Goal: Task Accomplishment & Management: Use online tool/utility

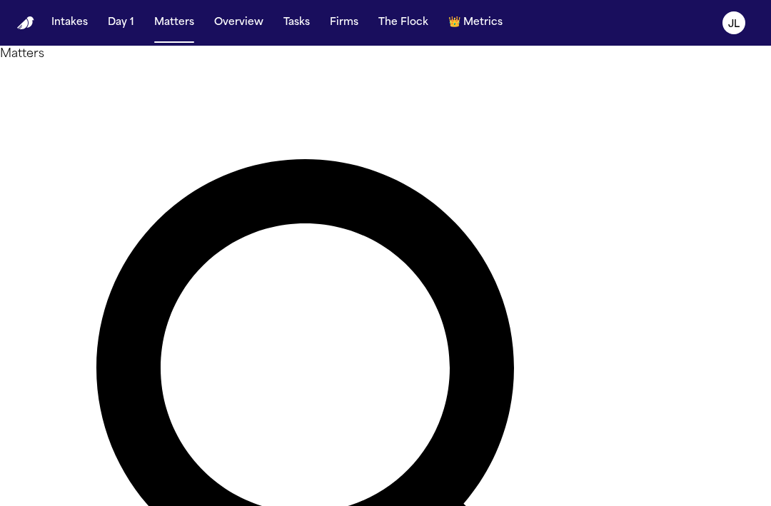
click at [310, 8] on nav "Intakes Day 1 Matters Overview Tasks Firms The Flock 👑 Metrics JL" at bounding box center [385, 23] width 771 height 46
click at [295, 14] on button "Tasks" at bounding box center [297, 23] width 38 height 26
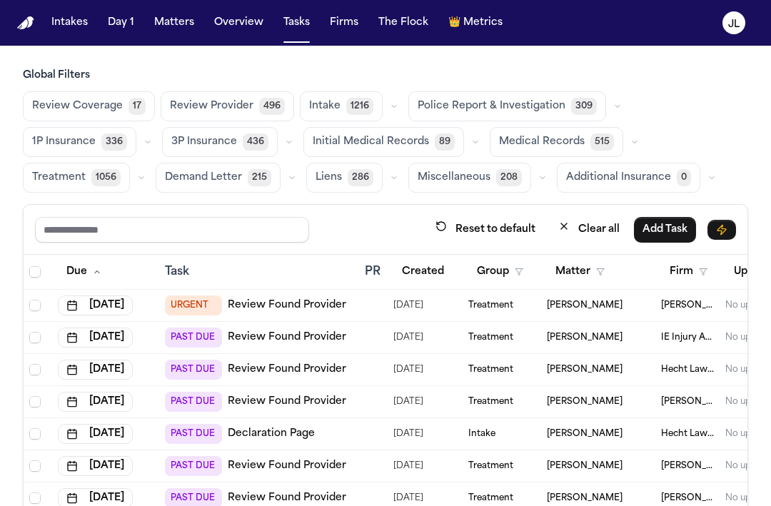
scroll to position [0, 292]
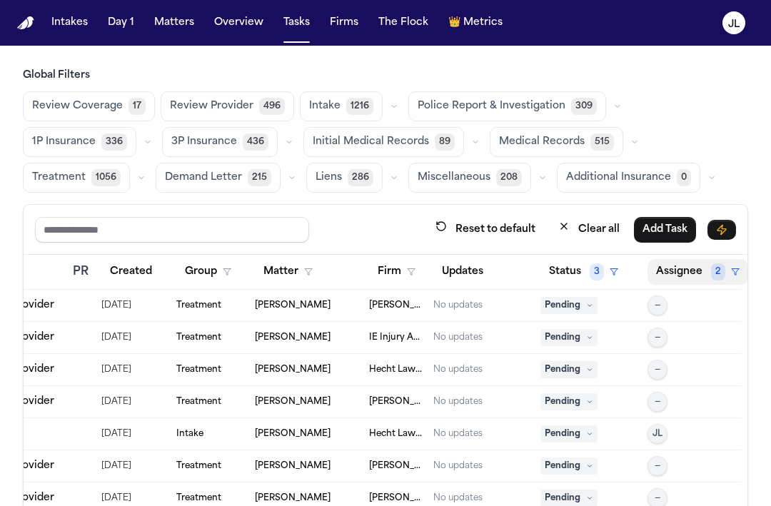
click at [664, 264] on button "Assignee 2" at bounding box center [697, 272] width 101 height 26
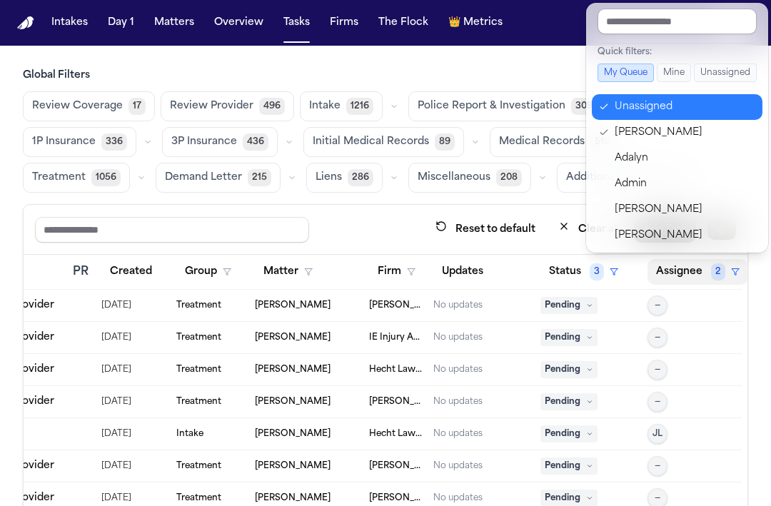
click at [642, 98] on div "Unassigned" at bounding box center [683, 106] width 139 height 17
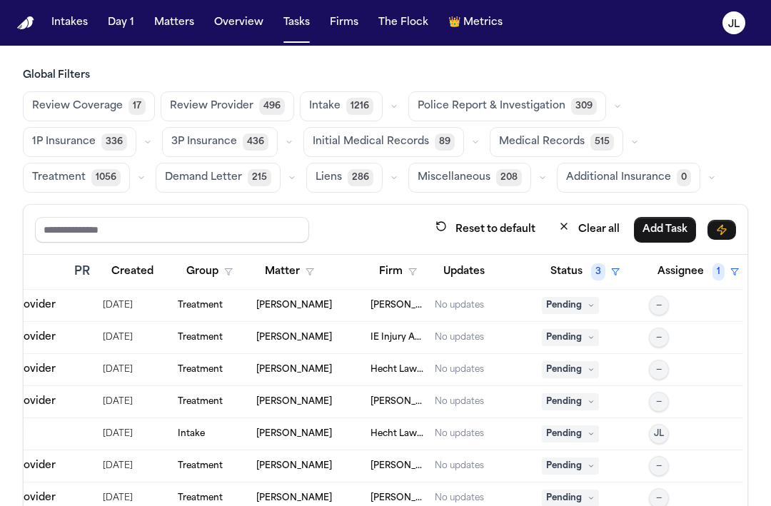
scroll to position [0, 290]
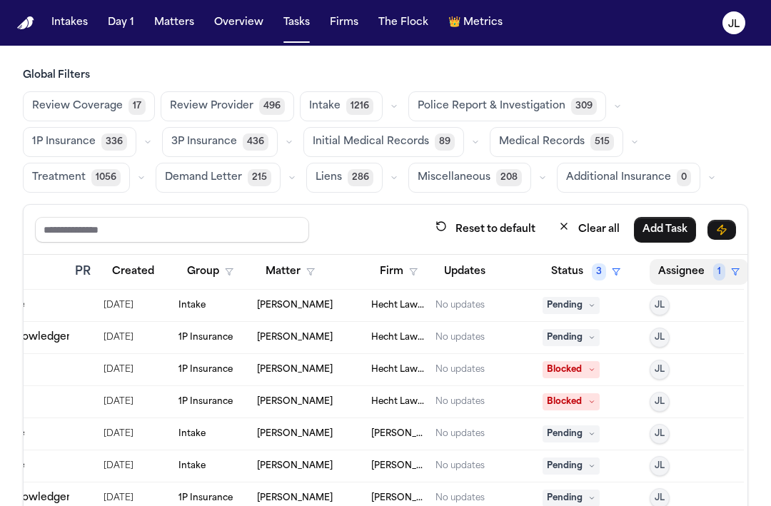
click at [677, 270] on button "Assignee 1" at bounding box center [698, 272] width 98 height 26
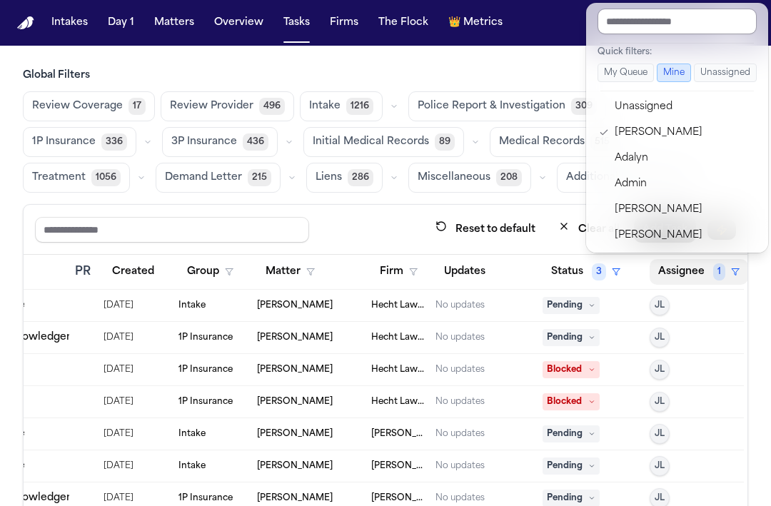
click at [686, 30] on input "text" at bounding box center [676, 22] width 159 height 26
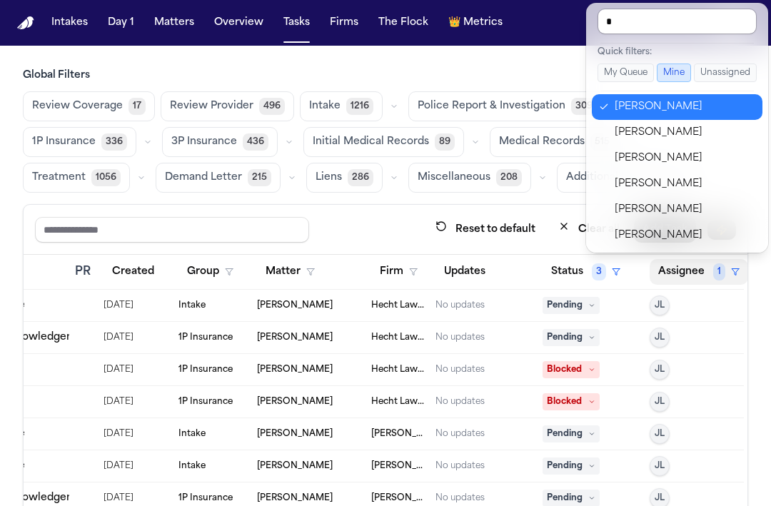
type input "**"
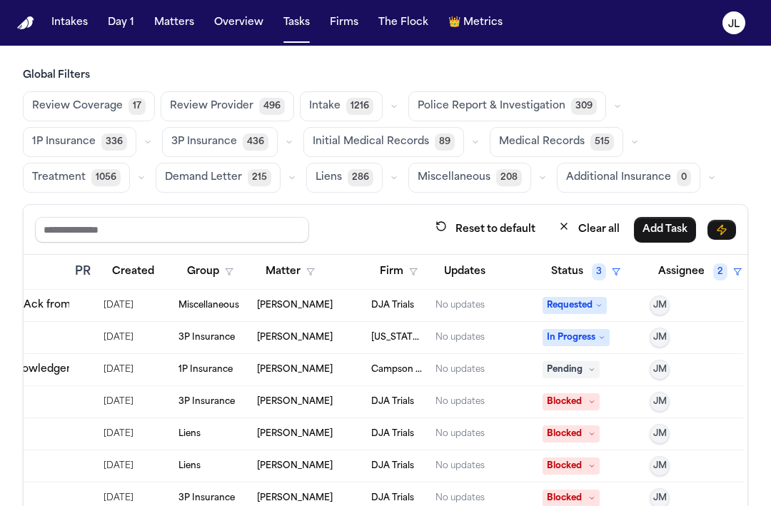
scroll to position [0, 0]
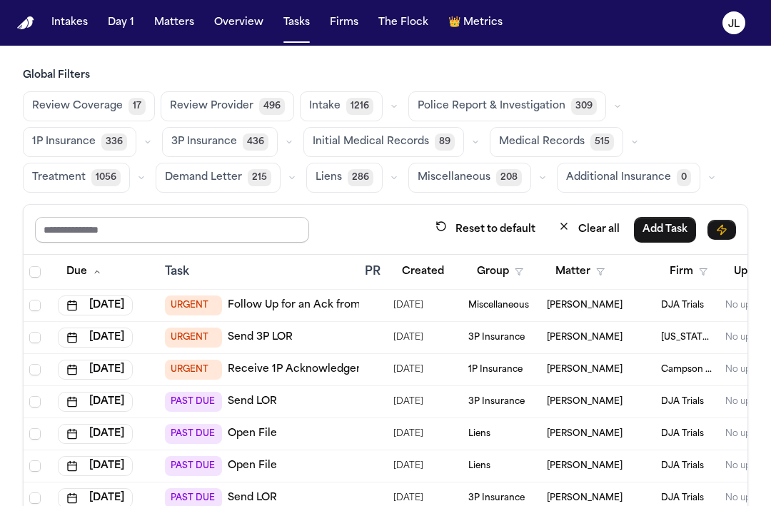
click at [156, 223] on input "text" at bounding box center [172, 230] width 274 height 26
type input "******"
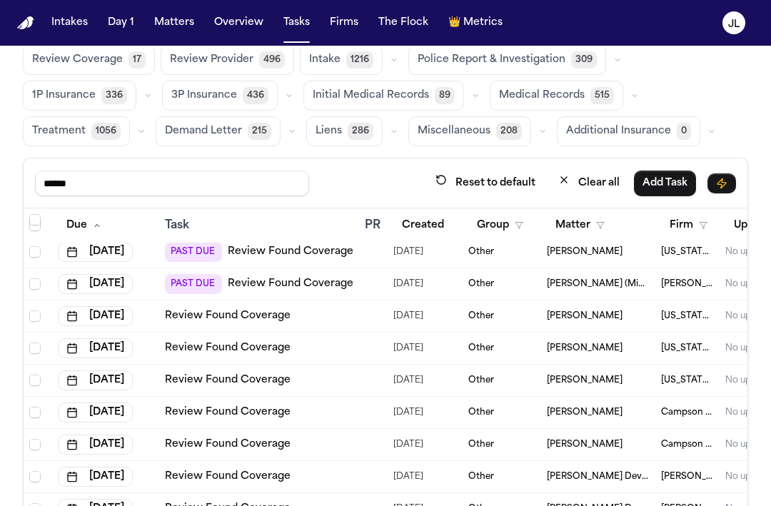
scroll to position [121, 0]
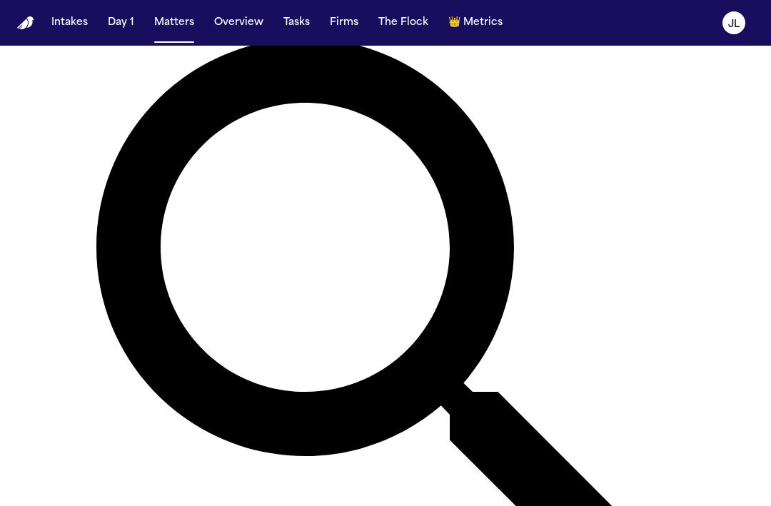
scroll to position [0, 29]
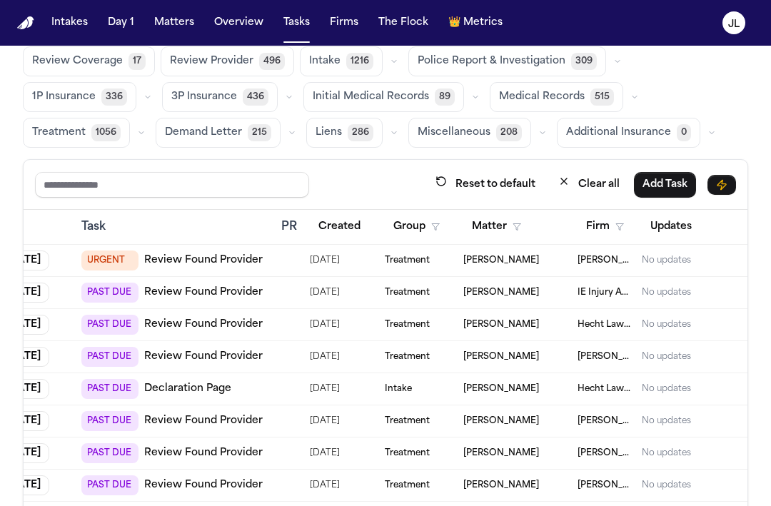
scroll to position [0, 292]
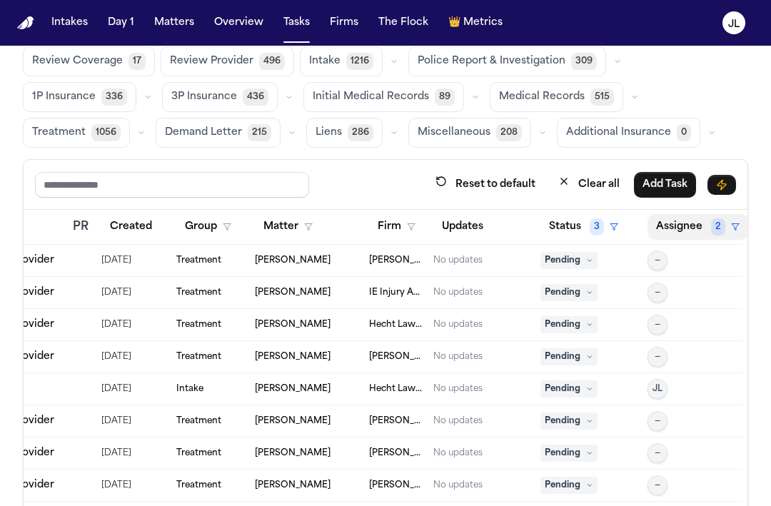
click at [700, 219] on button "Assignee 2" at bounding box center [697, 227] width 101 height 26
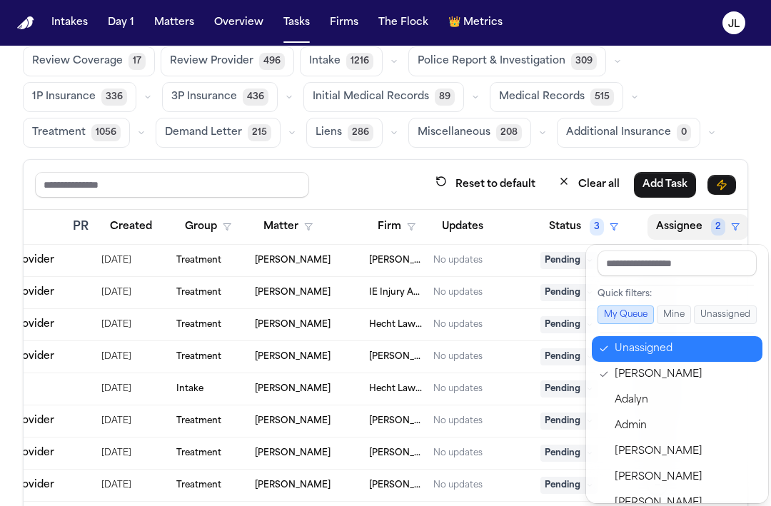
click at [643, 355] on div "Unassigned" at bounding box center [683, 348] width 139 height 17
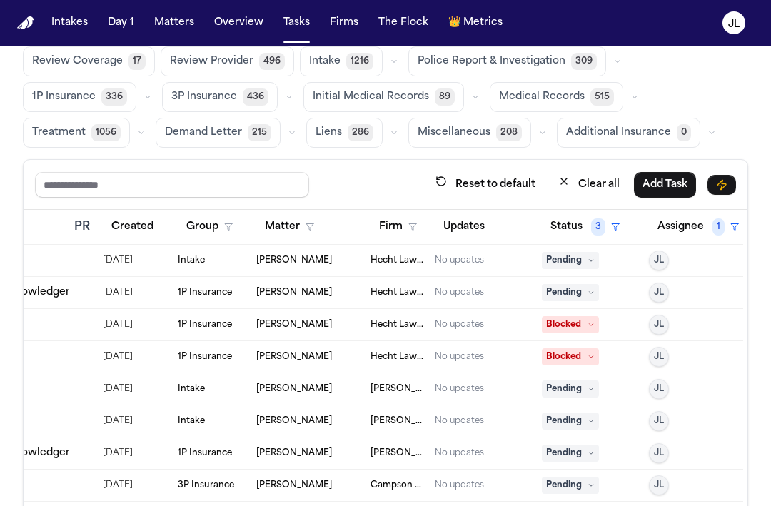
scroll to position [0, 290]
click at [689, 231] on button "Assignee 1" at bounding box center [698, 227] width 98 height 26
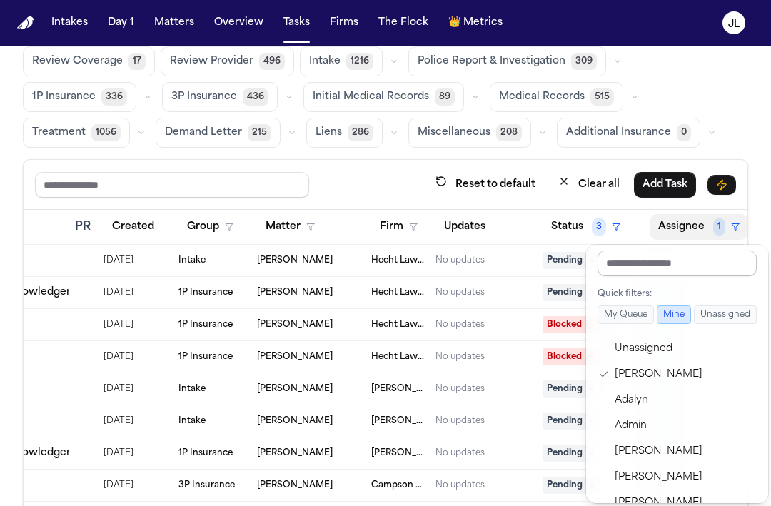
click at [651, 262] on input "text" at bounding box center [676, 264] width 159 height 26
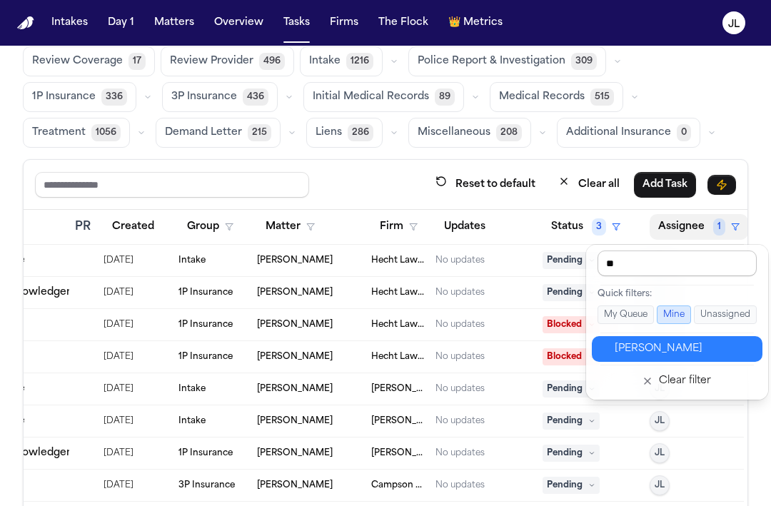
type input "***"
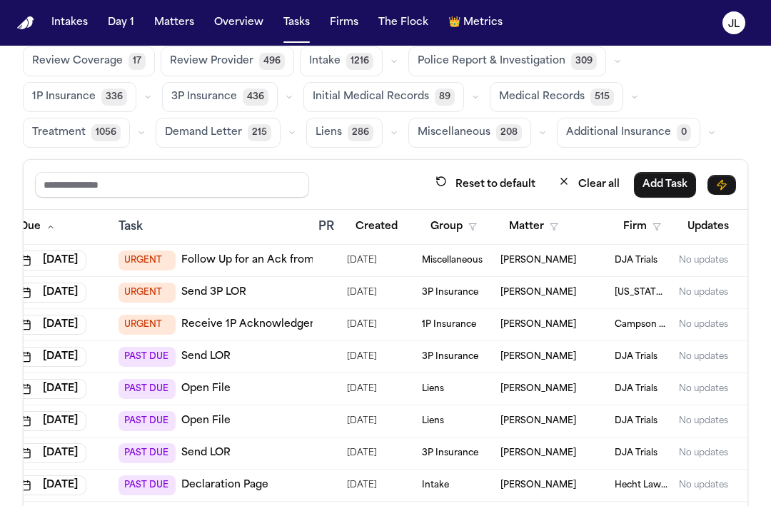
scroll to position [0, 38]
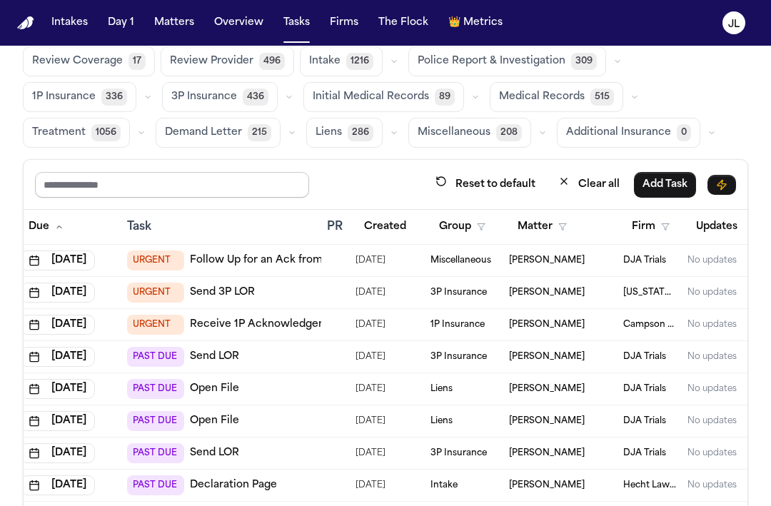
click at [198, 183] on input "text" at bounding box center [172, 185] width 274 height 26
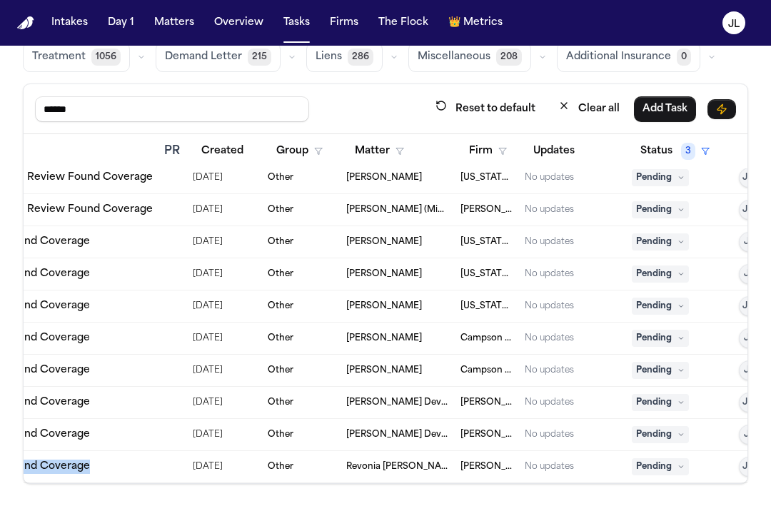
scroll to position [168, 292]
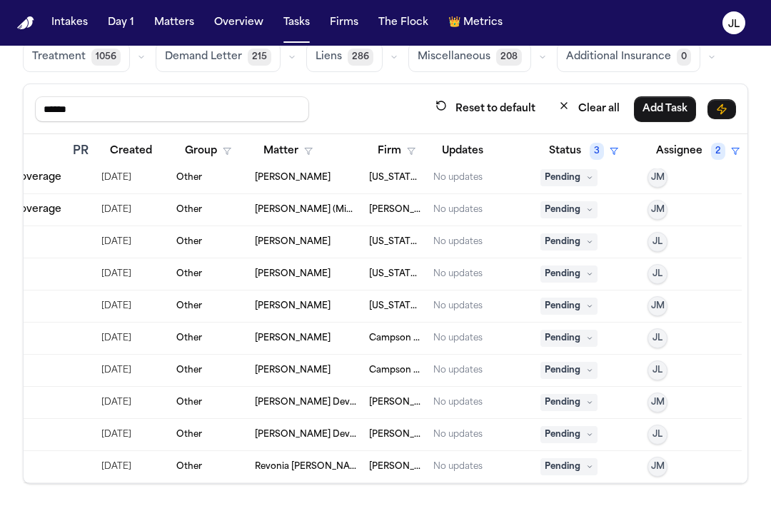
click at [548, 466] on span "Pending" at bounding box center [568, 466] width 57 height 17
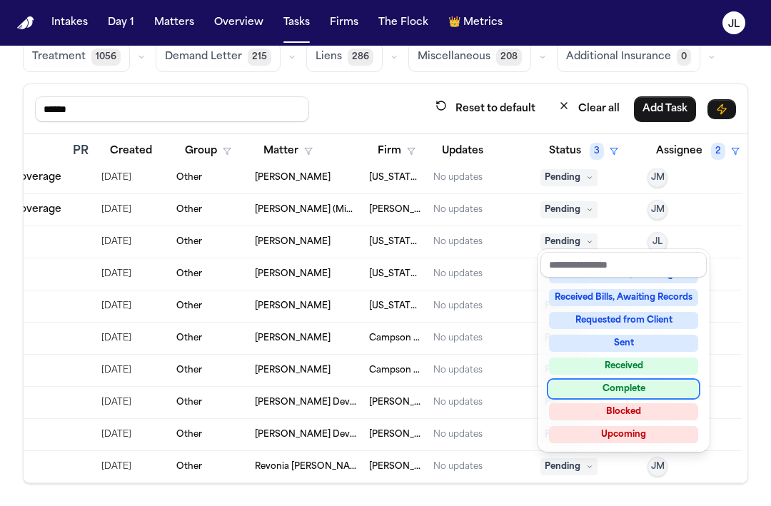
click at [578, 393] on div "Complete" at bounding box center [623, 388] width 149 height 17
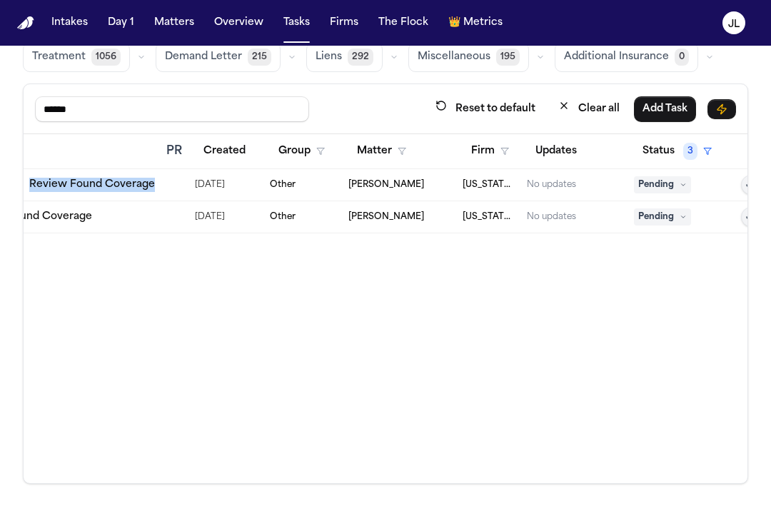
scroll to position [0, 292]
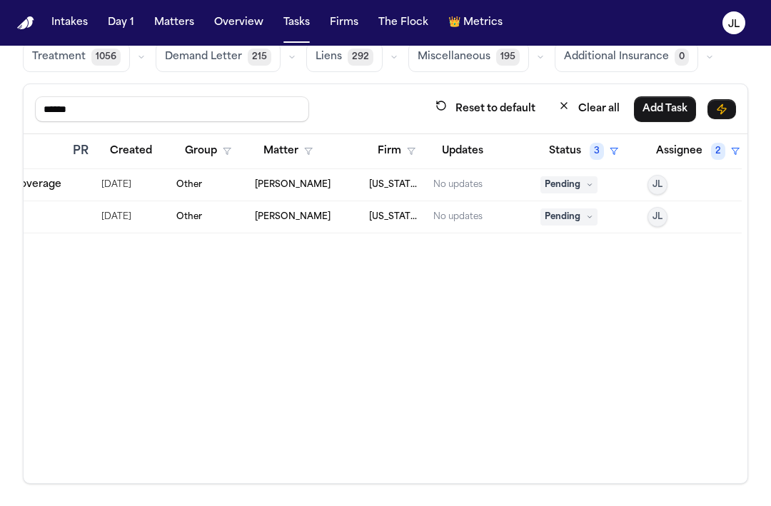
click at [557, 217] on span "Pending" at bounding box center [568, 216] width 57 height 17
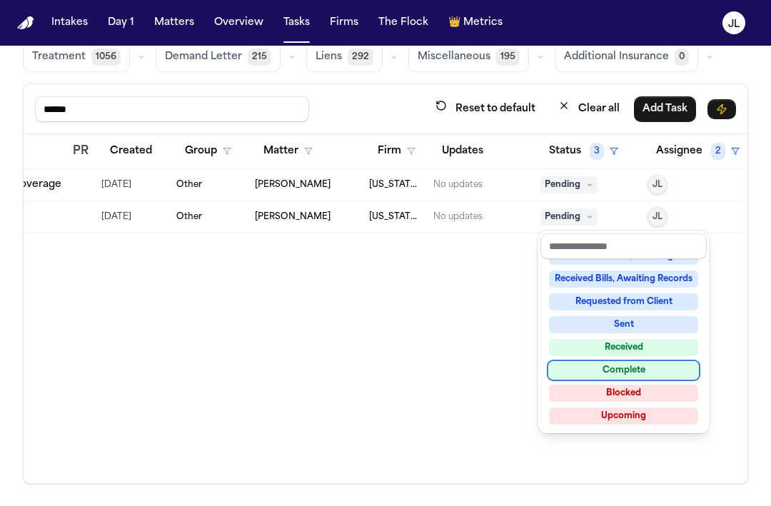
click at [620, 375] on div "Complete" at bounding box center [623, 370] width 149 height 17
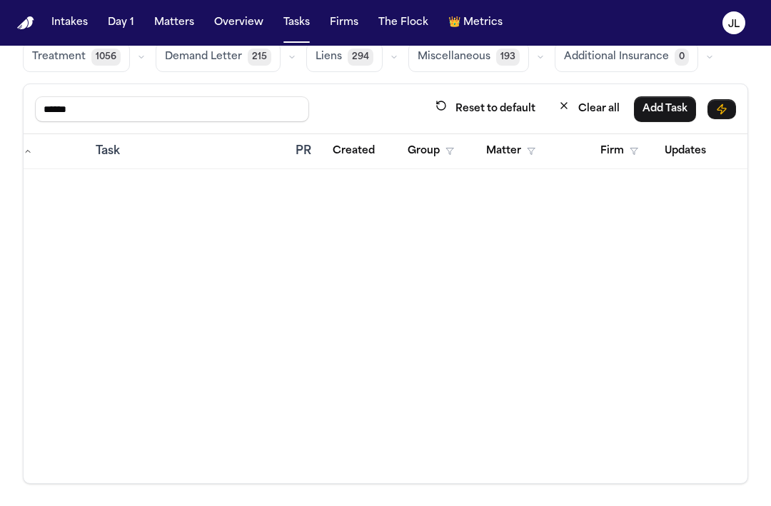
scroll to position [0, 0]
drag, startPoint x: 79, startPoint y: 118, endPoint x: 9, endPoint y: 97, distance: 72.9
click at [9, 98] on div "Global Filters Review Coverage 2 Review Provider 496 Intake 1230 Police Report …" at bounding box center [385, 216] width 771 height 536
type input "****"
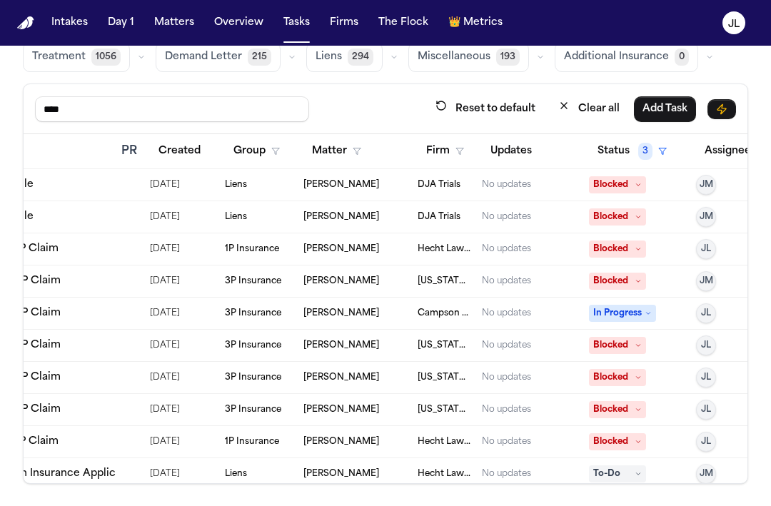
scroll to position [0, 285]
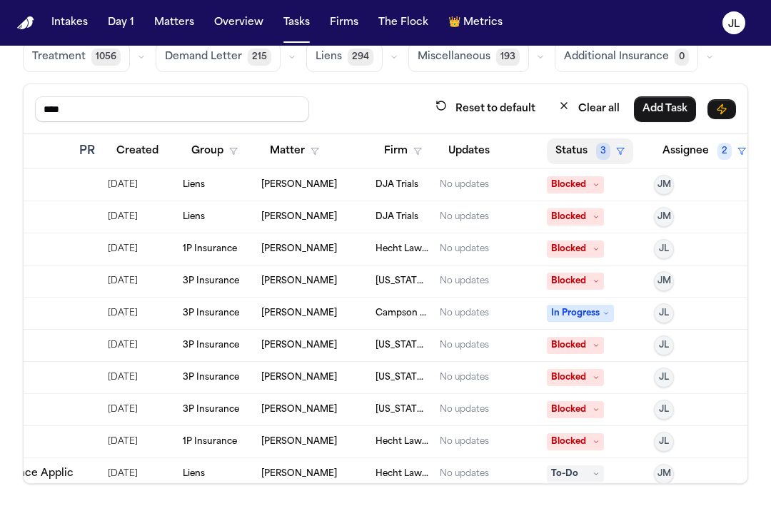
click at [578, 143] on button "Status 3" at bounding box center [590, 151] width 86 height 26
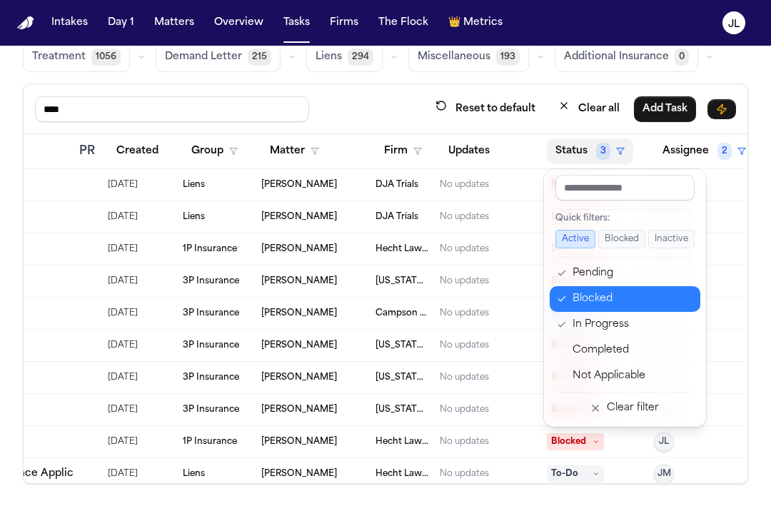
click at [590, 299] on div "Blocked" at bounding box center [631, 298] width 119 height 17
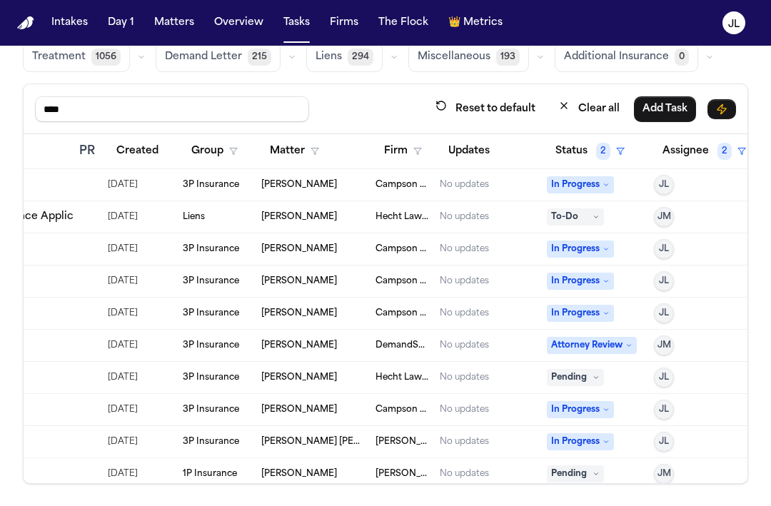
scroll to position [0, 0]
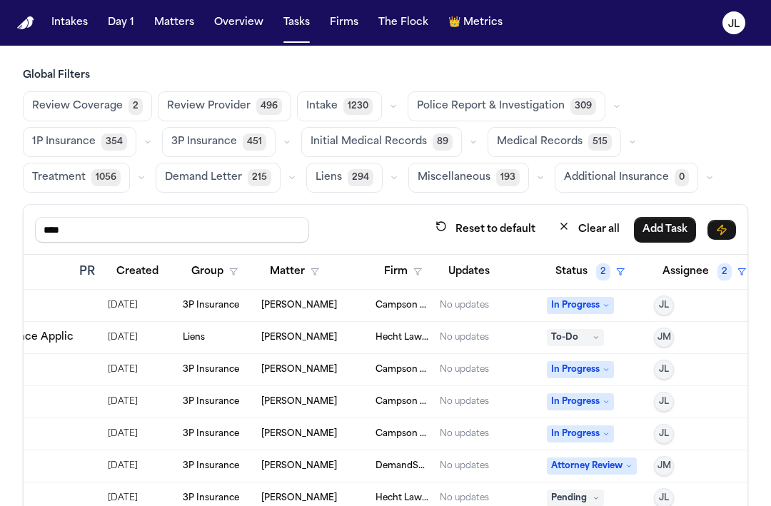
click at [101, 145] on span "354" at bounding box center [114, 141] width 26 height 17
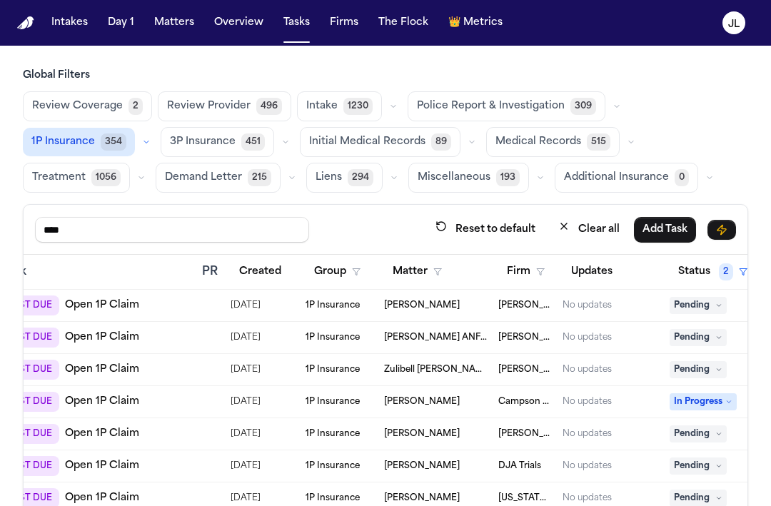
scroll to position [0, 186]
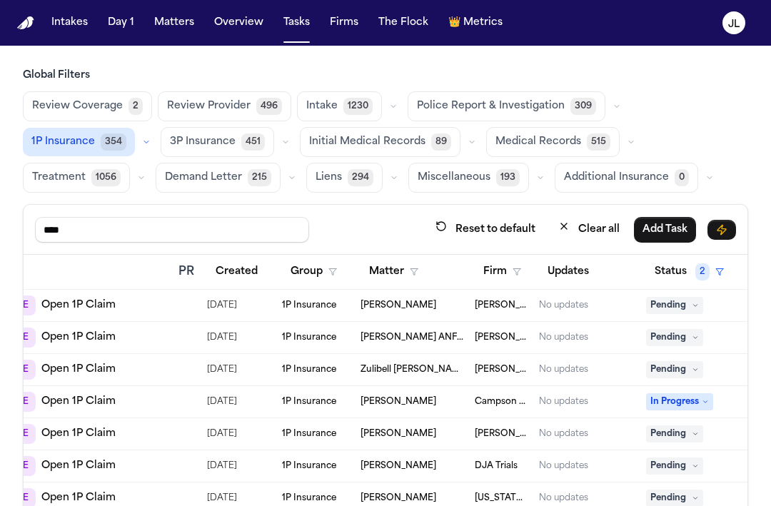
click at [570, 368] on div "No updates" at bounding box center [563, 369] width 49 height 11
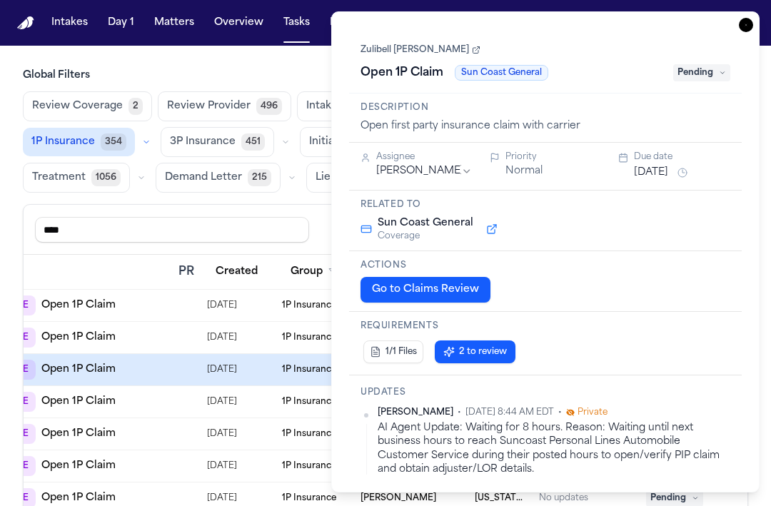
click at [747, 21] on icon "button" at bounding box center [746, 25] width 14 height 14
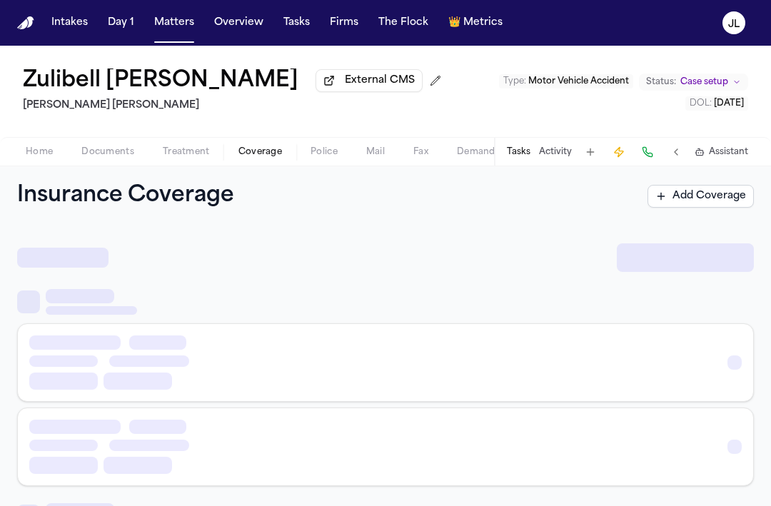
click at [277, 158] on span "Coverage" at bounding box center [260, 151] width 44 height 11
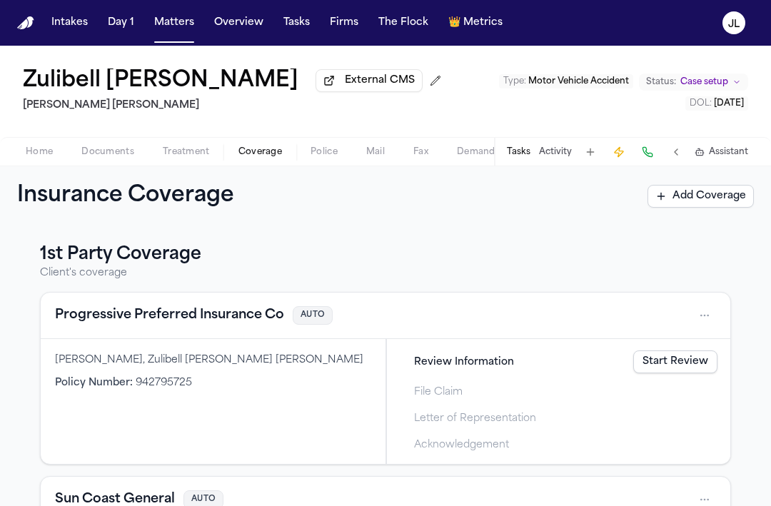
click at [196, 315] on button "Progressive Preferred Insurance Co" at bounding box center [169, 315] width 229 height 20
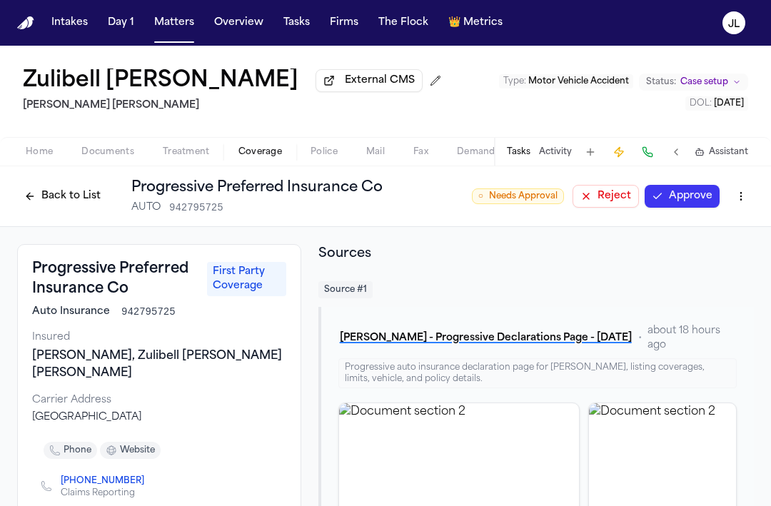
click at [747, 207] on html "Intakes Day 1 Matters Overview Tasks Firms The Flock 👑 Metrics JL Zulibell [PER…" at bounding box center [385, 253] width 771 height 506
click at [729, 228] on div "Edit Coverage" at bounding box center [692, 230] width 120 height 23
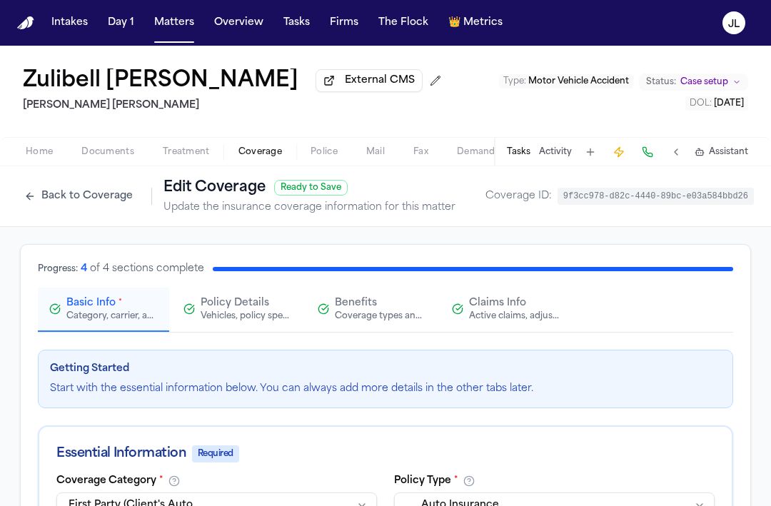
click at [61, 195] on button "Back to Coverage" at bounding box center [78, 196] width 123 height 23
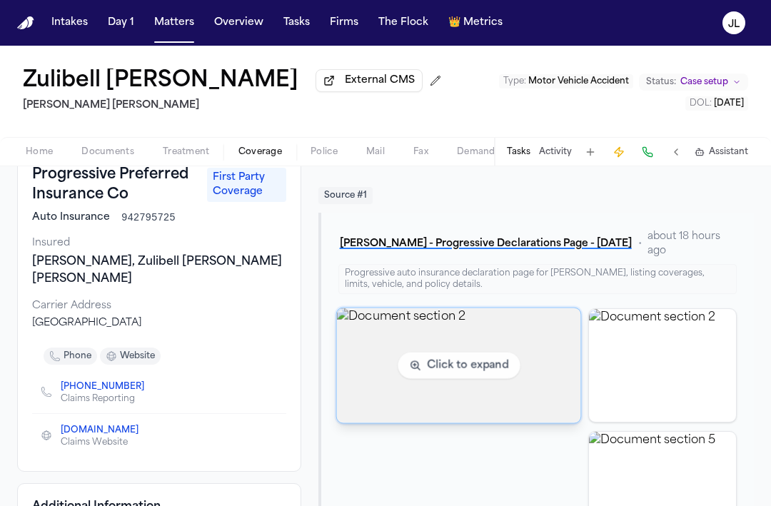
scroll to position [97, 0]
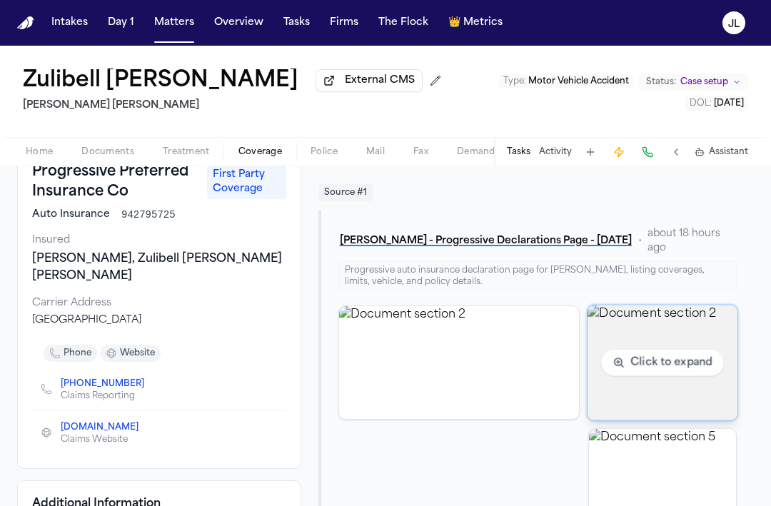
click at [651, 396] on img "View document section 2" at bounding box center [662, 362] width 151 height 115
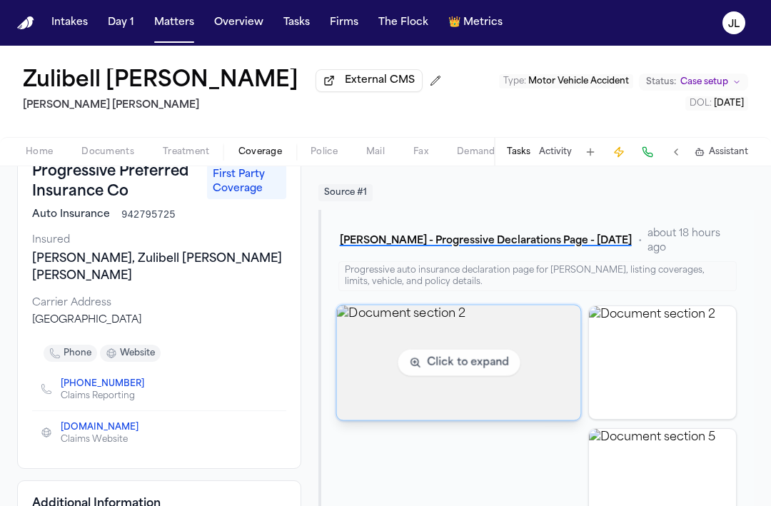
click at [455, 375] on img "View document section 2" at bounding box center [459, 362] width 244 height 115
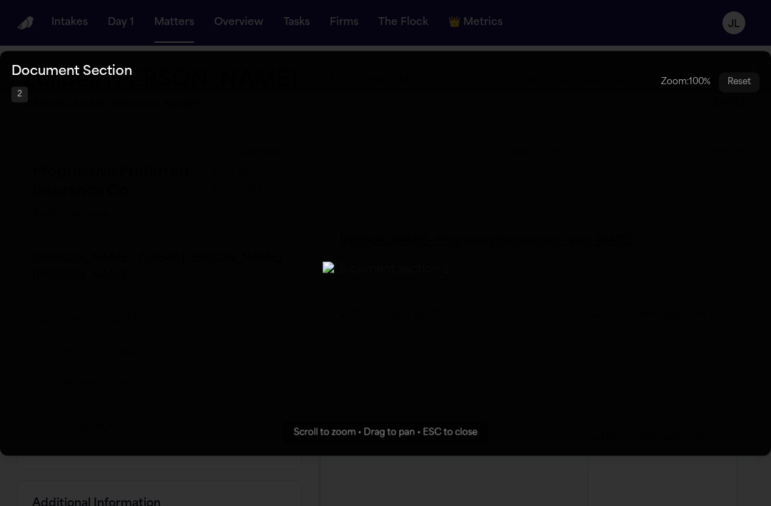
click at [455, 446] on button "Zoomable image viewer. Use mouse wheel to zoom, drag to pan, or press R to rese…" at bounding box center [385, 253] width 771 height 405
click at [455, 455] on button "Zoomable image viewer. Use mouse wheel to zoom, drag to pan, or press R to rese…" at bounding box center [385, 253] width 771 height 405
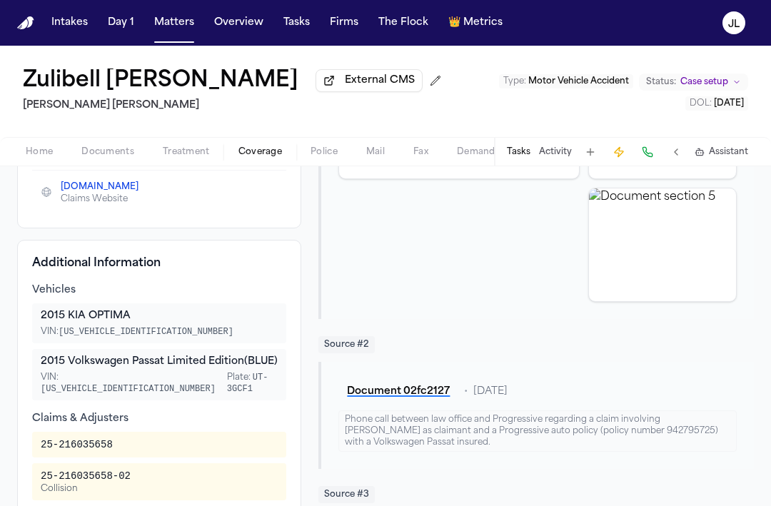
scroll to position [338, 0]
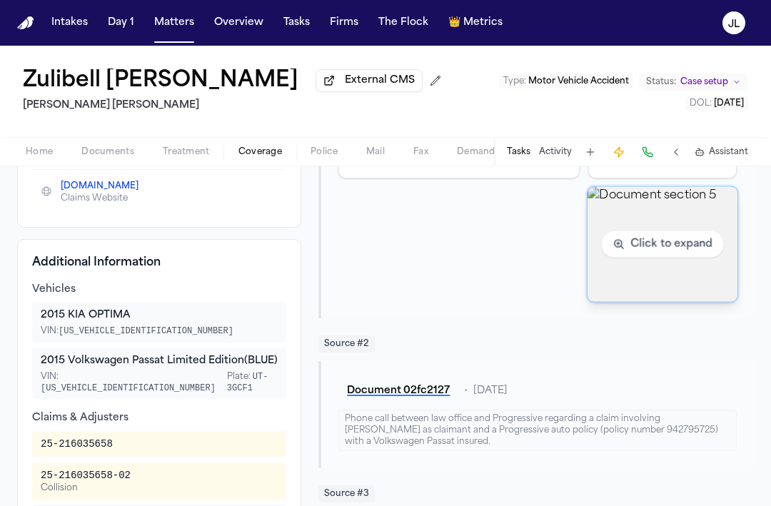
click at [635, 241] on img "View document section 5" at bounding box center [662, 243] width 151 height 115
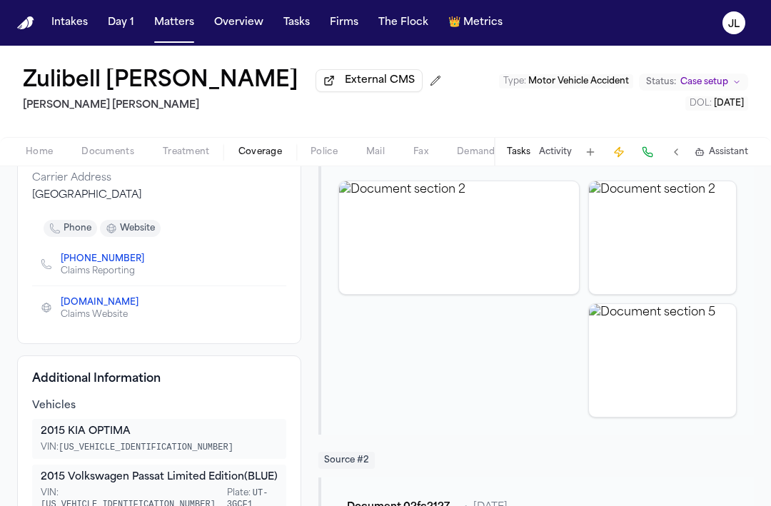
scroll to position [0, 0]
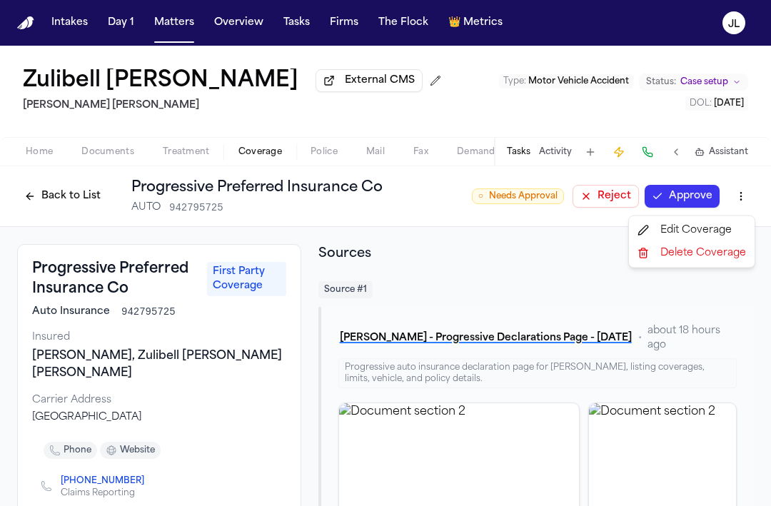
click at [739, 203] on html "Intakes Day 1 Matters Overview Tasks Firms The Flock 👑 Metrics JL Zulibell Carb…" at bounding box center [385, 253] width 771 height 506
click at [59, 201] on html "Intakes Day 1 Matters Overview Tasks Firms The Flock 👑 Metrics JL Zulibell Carb…" at bounding box center [385, 253] width 771 height 506
click at [57, 201] on button "Back to List" at bounding box center [62, 196] width 91 height 23
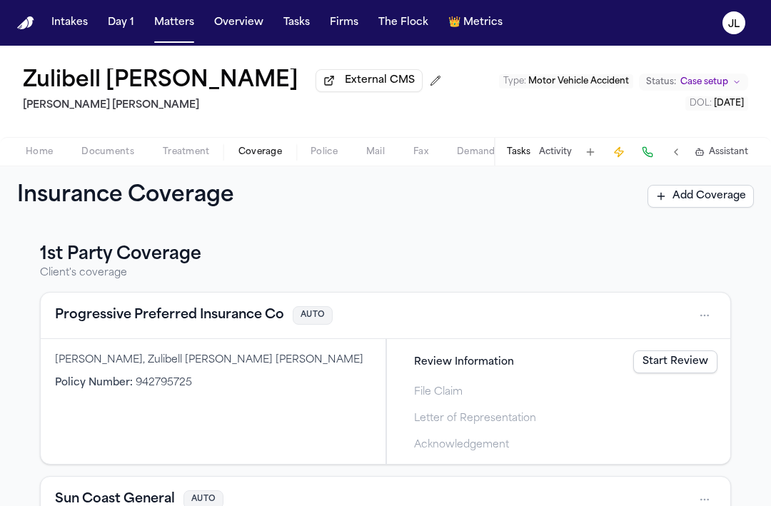
click at [134, 324] on button "Progressive Preferred Insurance Co" at bounding box center [169, 315] width 229 height 20
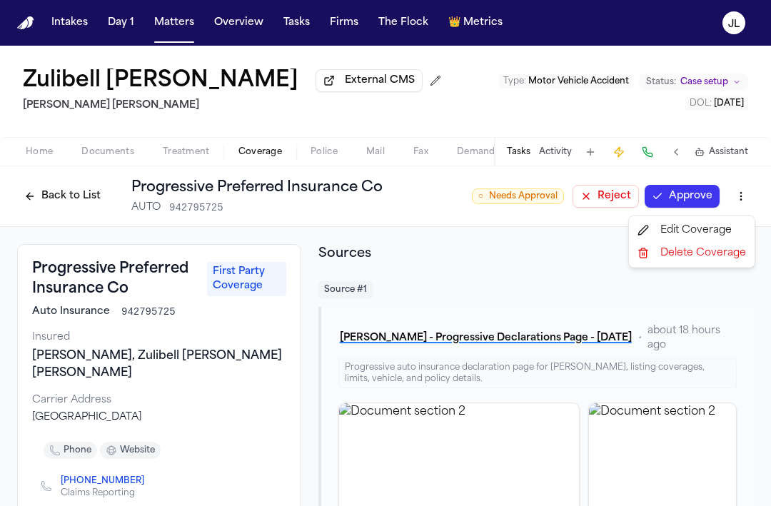
click at [744, 195] on html "Intakes Day 1 Matters Overview Tasks Firms The Flock 👑 Metrics JL Zulibell Carb…" at bounding box center [385, 253] width 771 height 506
click at [720, 227] on div "Edit Coverage" at bounding box center [692, 230] width 120 height 23
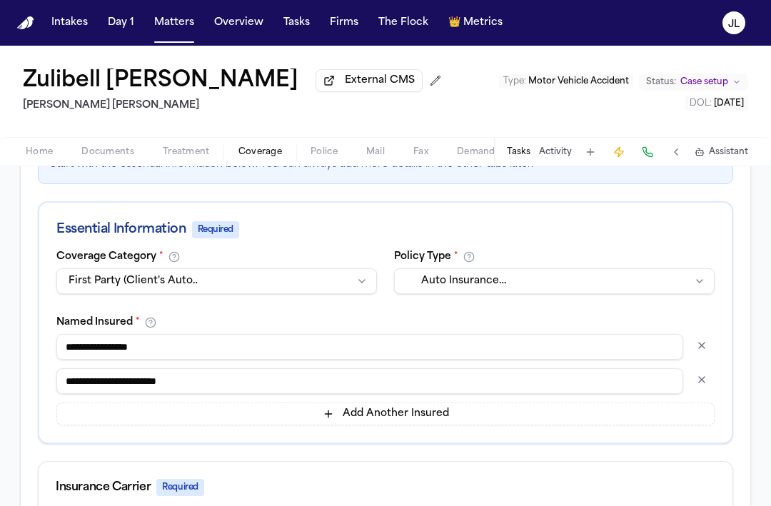
scroll to position [212, 0]
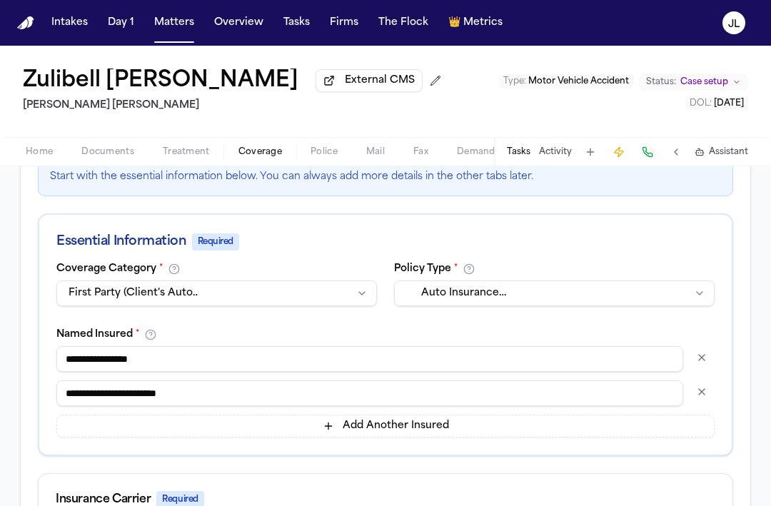
click at [650, 301] on html "**********" at bounding box center [385, 253] width 771 height 506
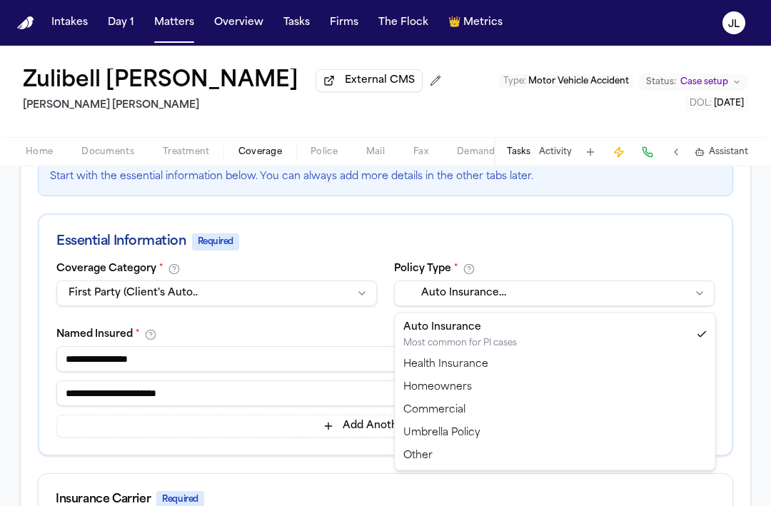
click at [650, 301] on html "**********" at bounding box center [385, 253] width 771 height 506
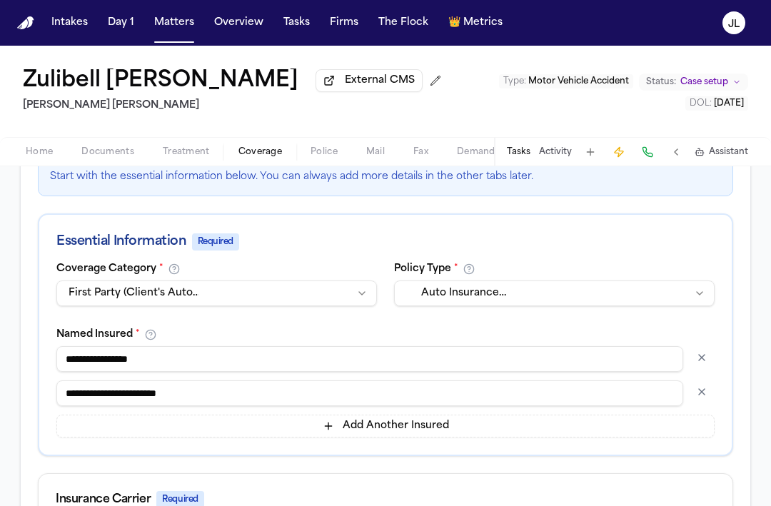
click at [270, 302] on html "**********" at bounding box center [385, 253] width 771 height 506
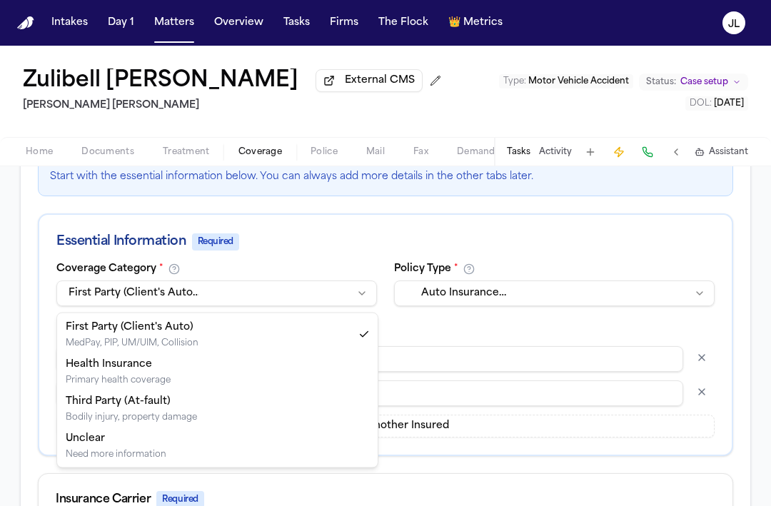
select select "**********"
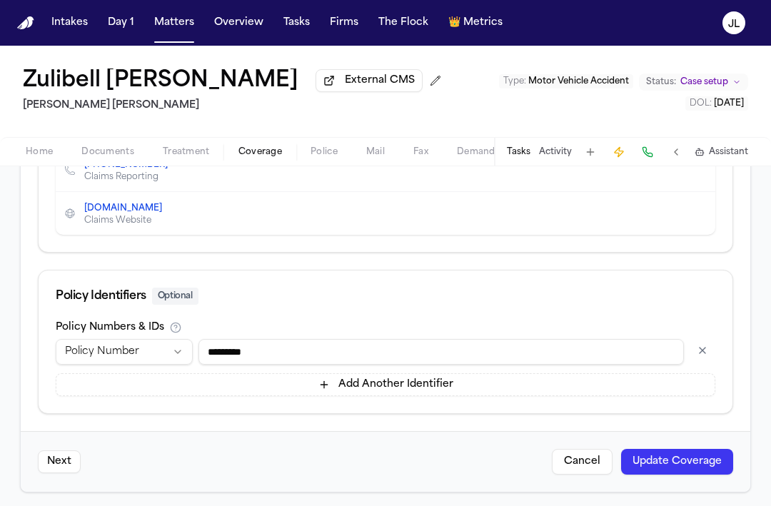
scroll to position [799, 0]
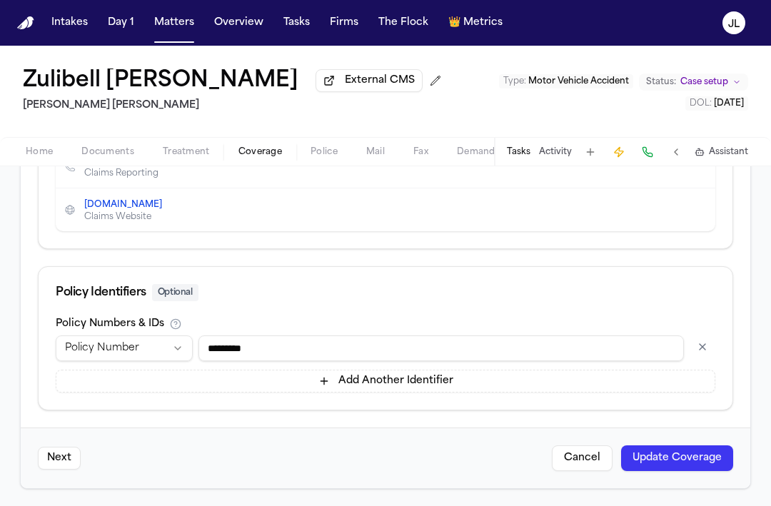
click at [674, 467] on button "Update Coverage" at bounding box center [677, 458] width 112 height 26
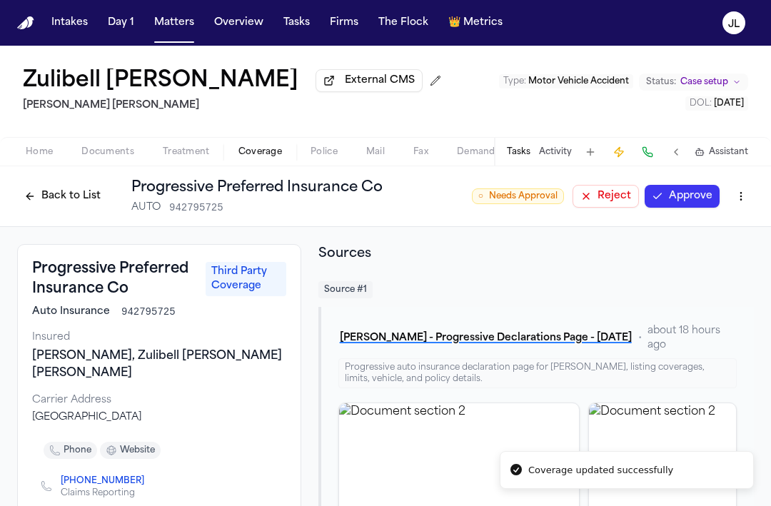
click at [745, 193] on html "Coverage updated successfully Intakes Day 1 Matters Overview Tasks Firms The Fl…" at bounding box center [385, 253] width 771 height 506
click at [679, 193] on button "Approve" at bounding box center [681, 196] width 75 height 23
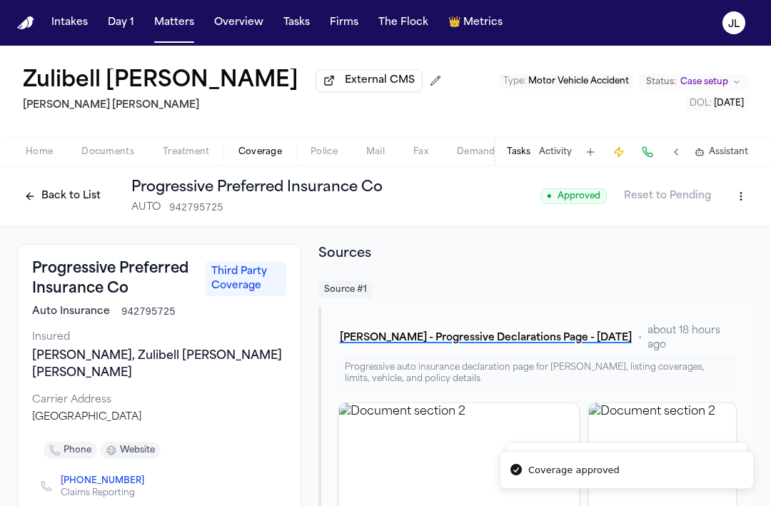
click at [64, 200] on button "Back to List" at bounding box center [62, 196] width 91 height 23
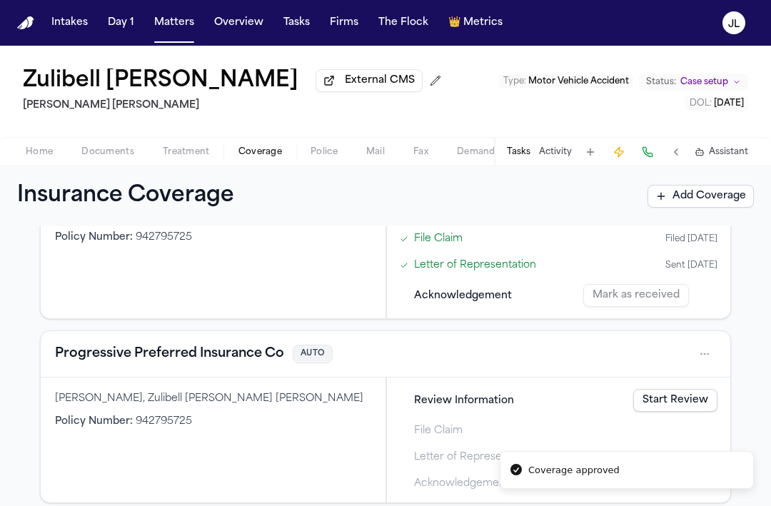
scroll to position [413, 0]
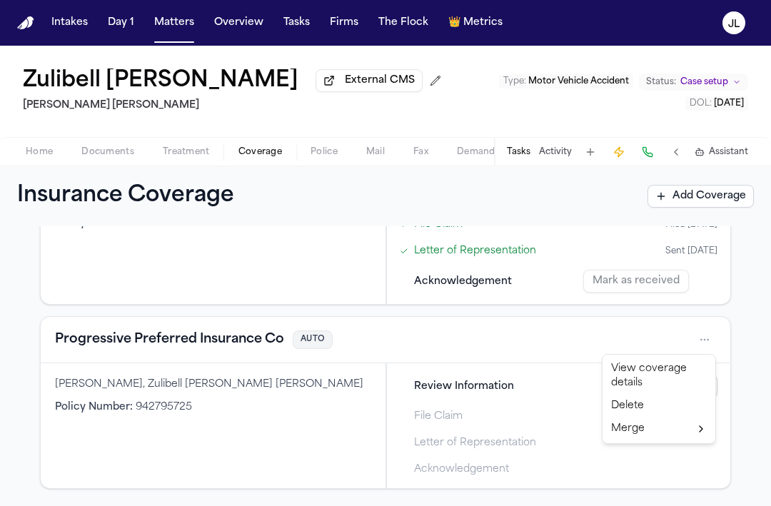
click at [712, 341] on html "Coverage approved Intakes Day 1 Matters Overview Tasks Firms The Flock 👑 Metric…" at bounding box center [385, 253] width 771 height 506
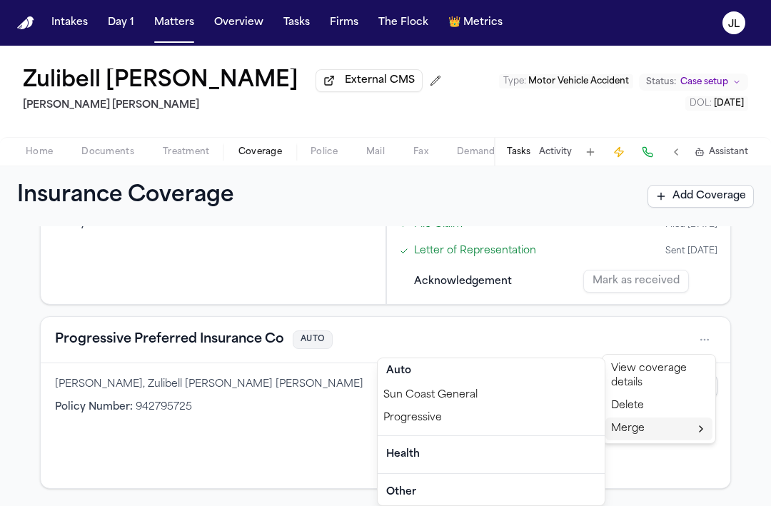
click at [521, 409] on div "Progressive" at bounding box center [491, 418] width 227 height 23
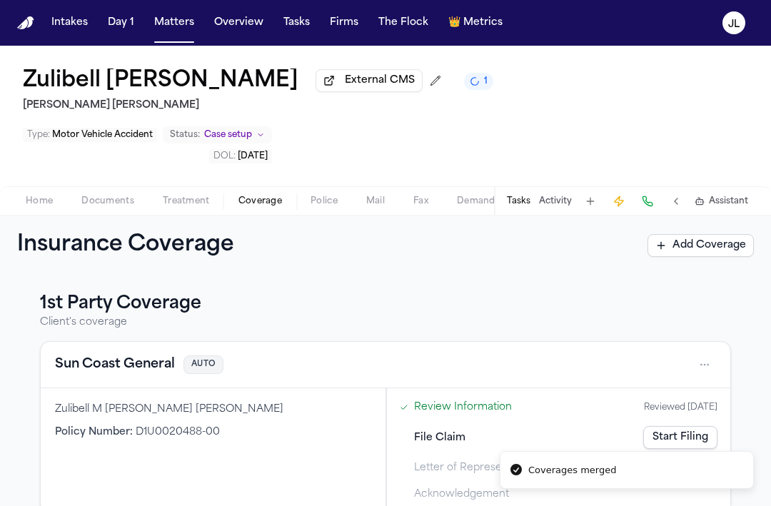
scroll to position [228, 0]
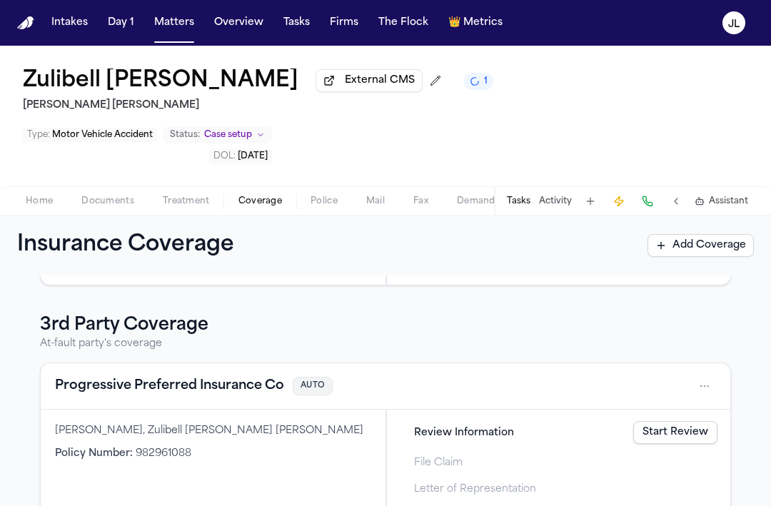
click at [163, 376] on button "Progressive Preferred Insurance Co" at bounding box center [169, 386] width 229 height 20
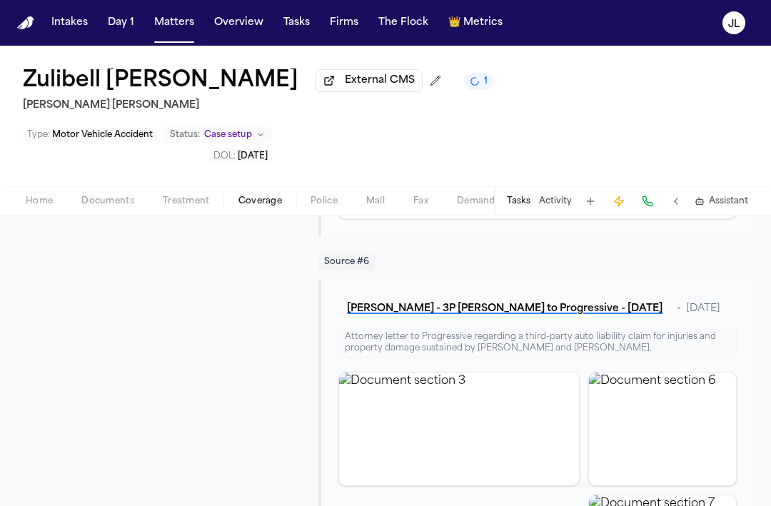
scroll to position [1736, 0]
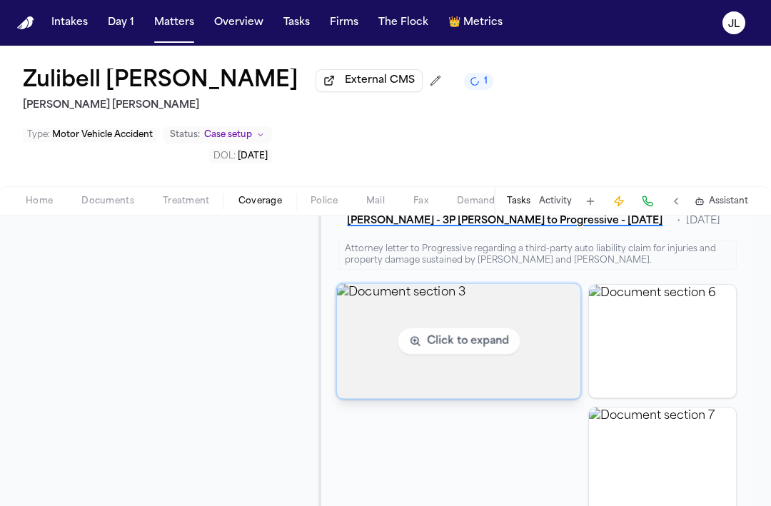
click at [375, 310] on img "View document section 3" at bounding box center [459, 340] width 244 height 115
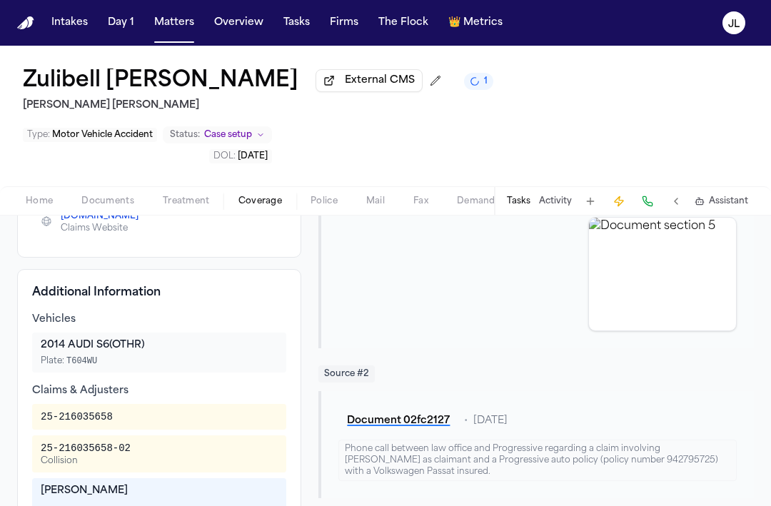
scroll to position [0, 0]
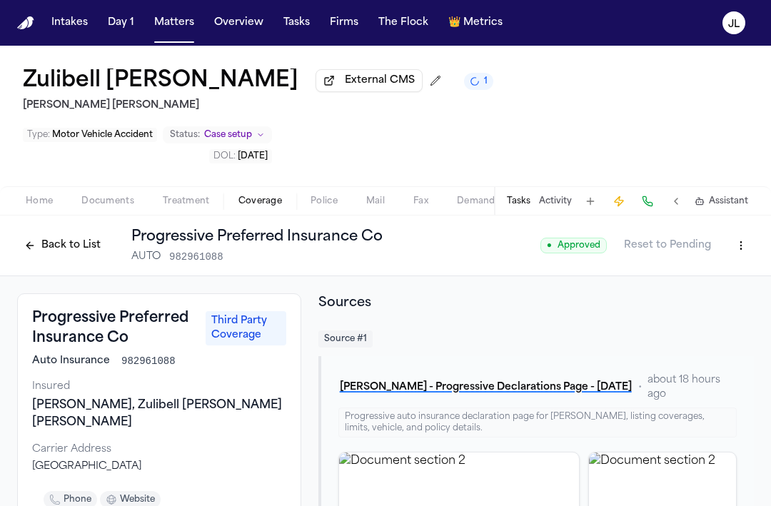
click at [739, 197] on html "Intakes Day 1 Matters Overview Tasks Firms The Flock 👑 Metrics JL Zulibell Carb…" at bounding box center [385, 253] width 771 height 506
click at [716, 227] on div "Edit Coverage" at bounding box center [692, 230] width 120 height 23
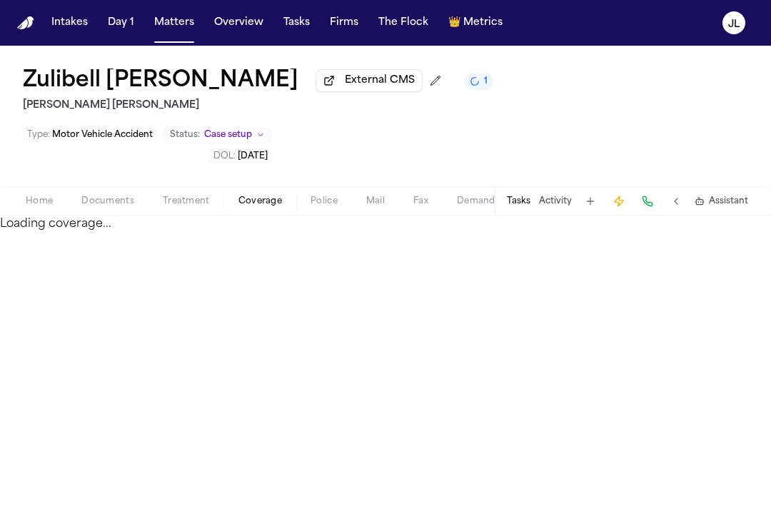
select select "**********"
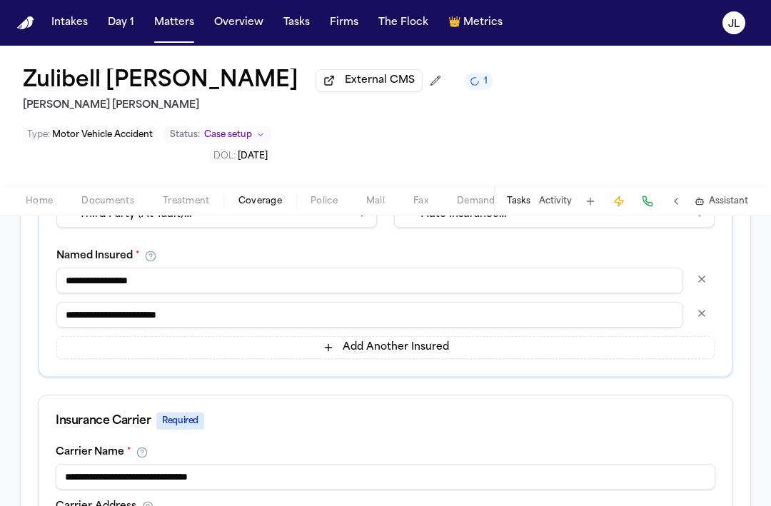
scroll to position [223, 0]
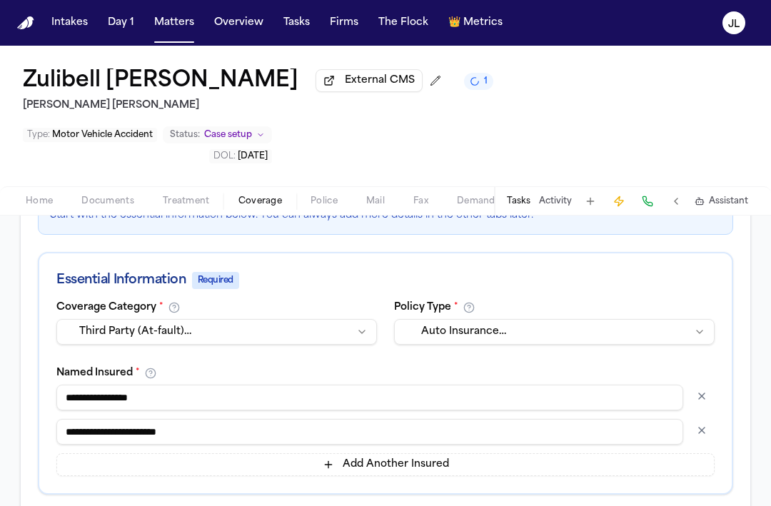
click at [697, 419] on button "button" at bounding box center [702, 430] width 26 height 23
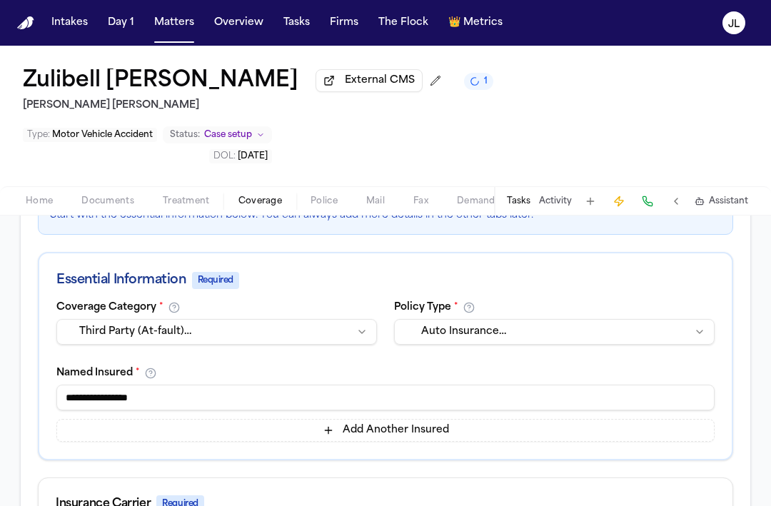
drag, startPoint x: 300, startPoint y: 363, endPoint x: 9, endPoint y: 358, distance: 290.5
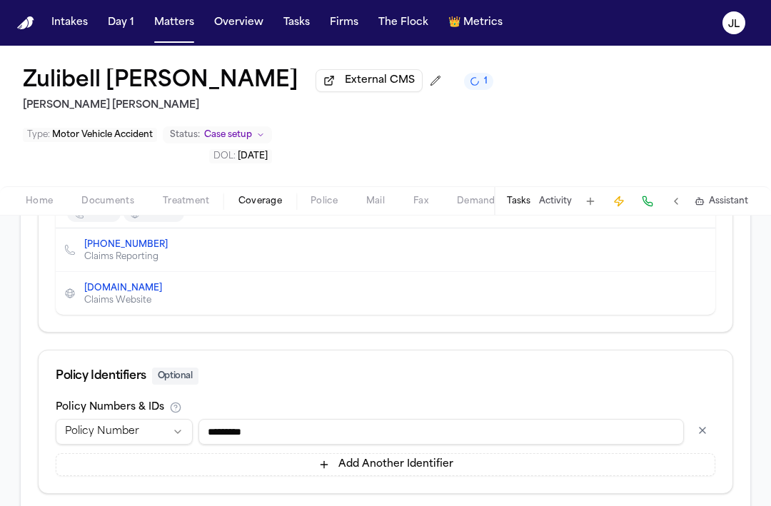
scroll to position [765, 0]
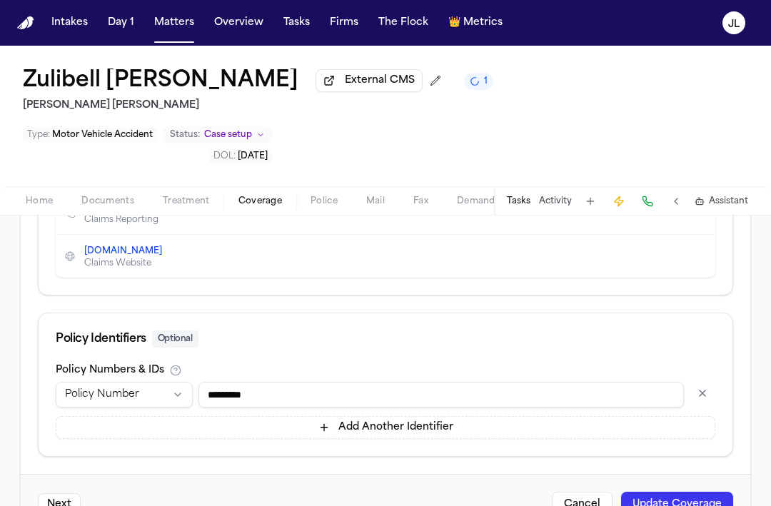
type input "**********"
click at [672, 492] on button "Update Coverage" at bounding box center [677, 505] width 112 height 26
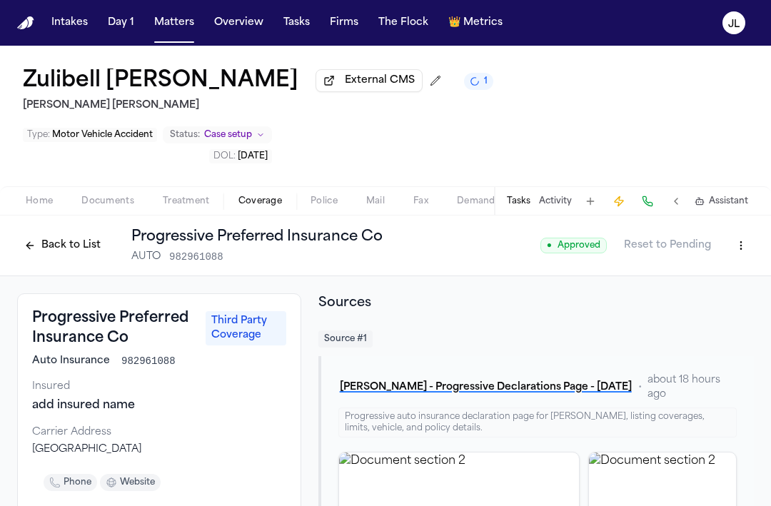
click at [72, 234] on button "Back to List" at bounding box center [62, 245] width 91 height 23
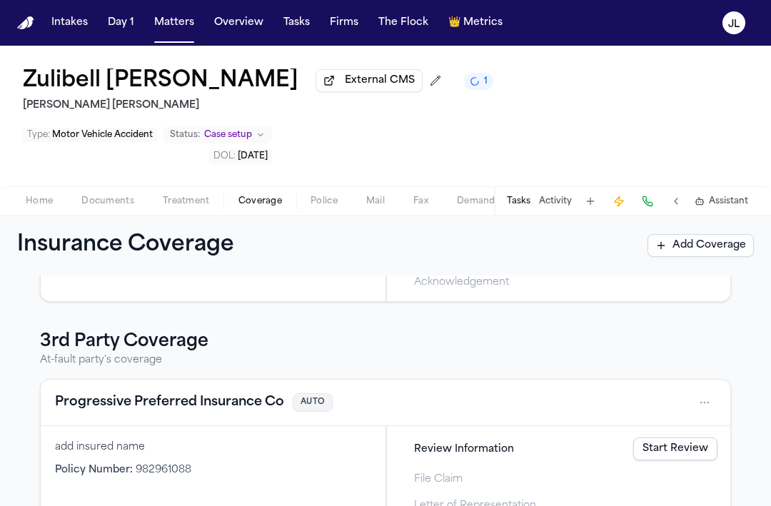
scroll to position [228, 0]
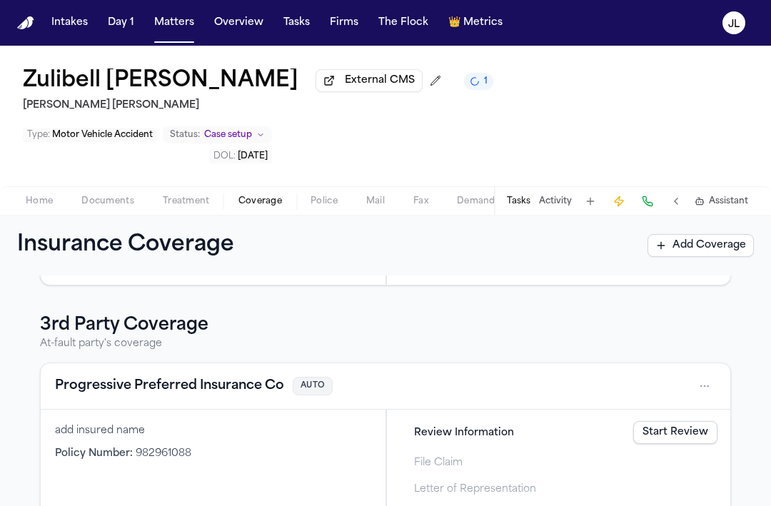
click at [183, 376] on button "Progressive Preferred Insurance Co" at bounding box center [169, 386] width 229 height 20
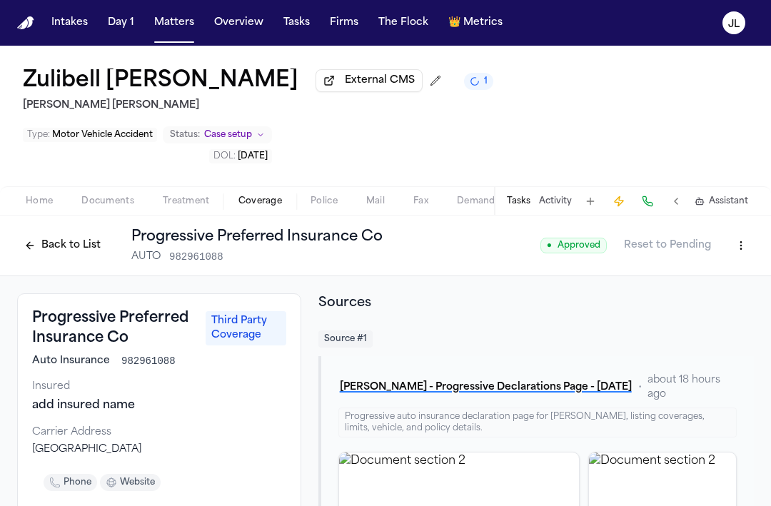
click at [51, 234] on button "Back to List" at bounding box center [62, 245] width 91 height 23
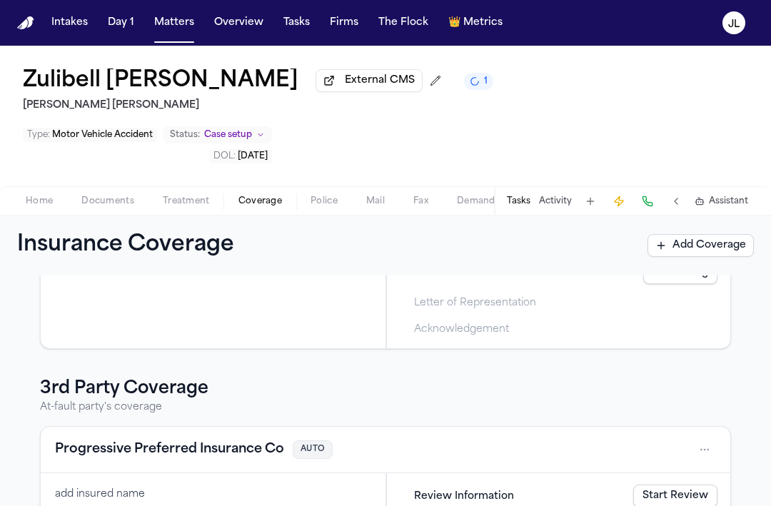
scroll to position [228, 0]
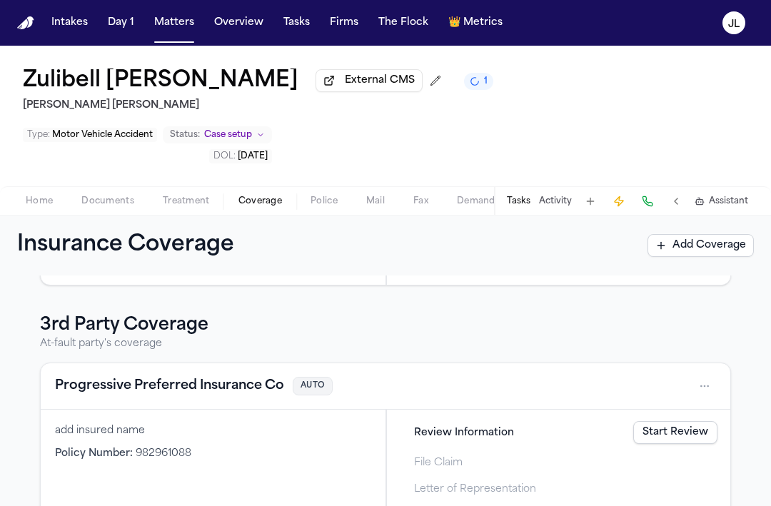
click at [256, 376] on button "Progressive Preferred Insurance Co" at bounding box center [169, 386] width 229 height 20
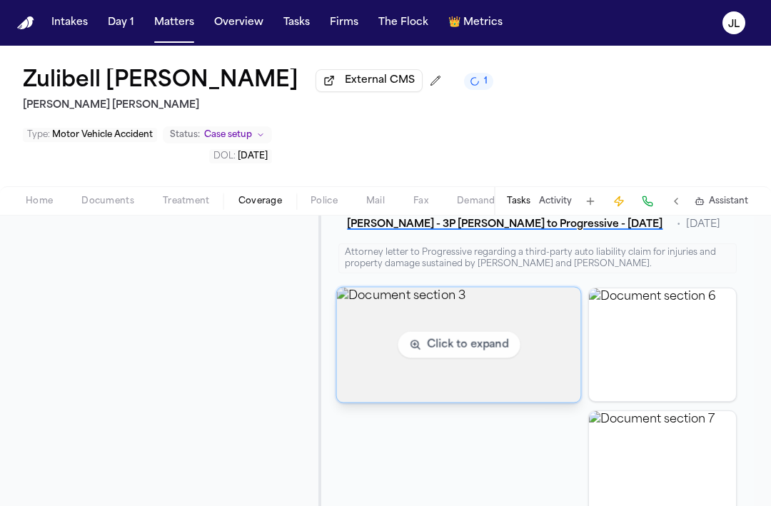
scroll to position [1736, 0]
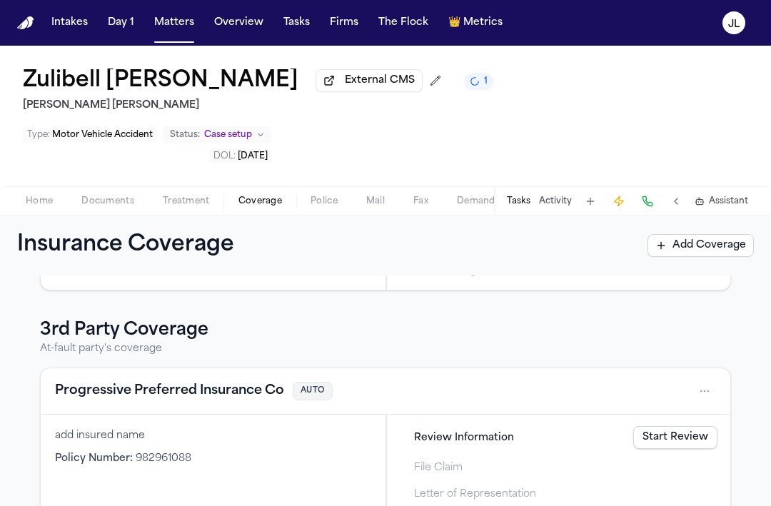
scroll to position [228, 0]
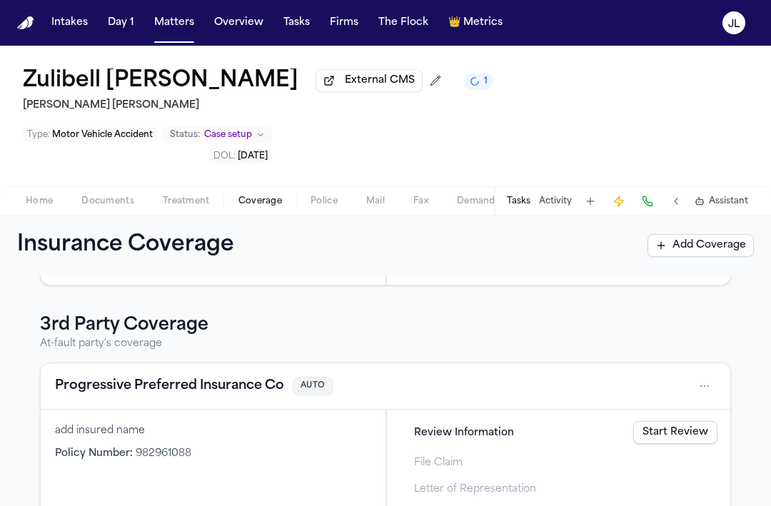
click at [675, 421] on link "Start Review" at bounding box center [675, 432] width 84 height 23
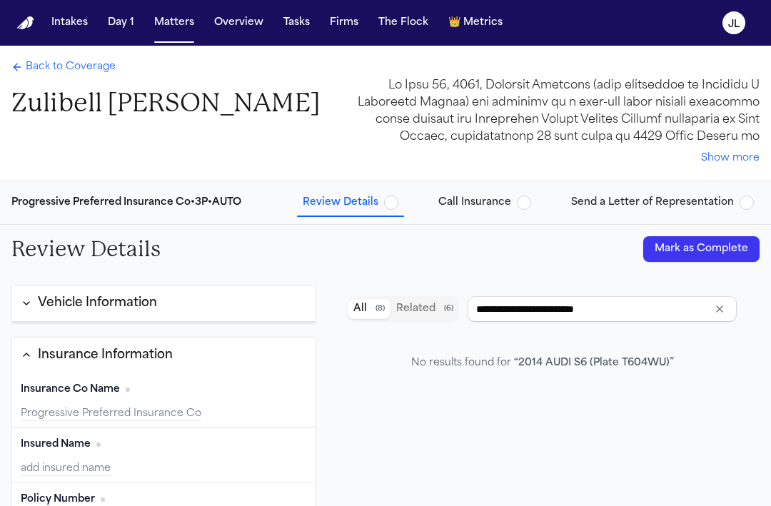
click at [680, 247] on button "Mark as Complete" at bounding box center [701, 249] width 116 height 26
click at [478, 208] on span "Call Insurance" at bounding box center [474, 203] width 73 height 14
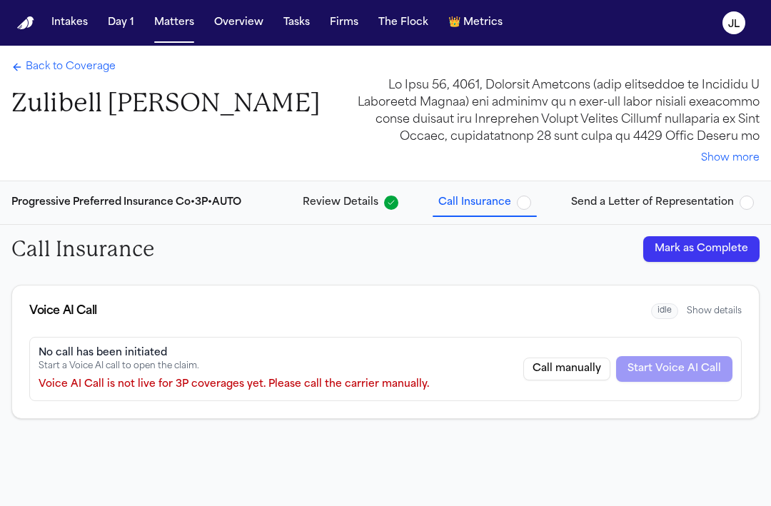
click at [669, 237] on button "Mark as Complete" at bounding box center [701, 249] width 116 height 26
click at [660, 211] on button "Send a Letter of Representation" at bounding box center [662, 203] width 194 height 26
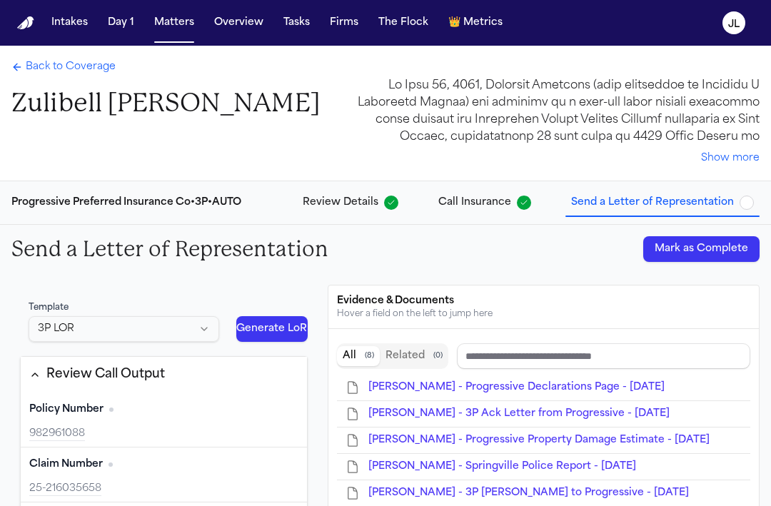
click at [676, 240] on button "Mark as Complete" at bounding box center [701, 249] width 116 height 26
click at [72, 61] on span "Back to Coverage" at bounding box center [71, 67] width 90 height 14
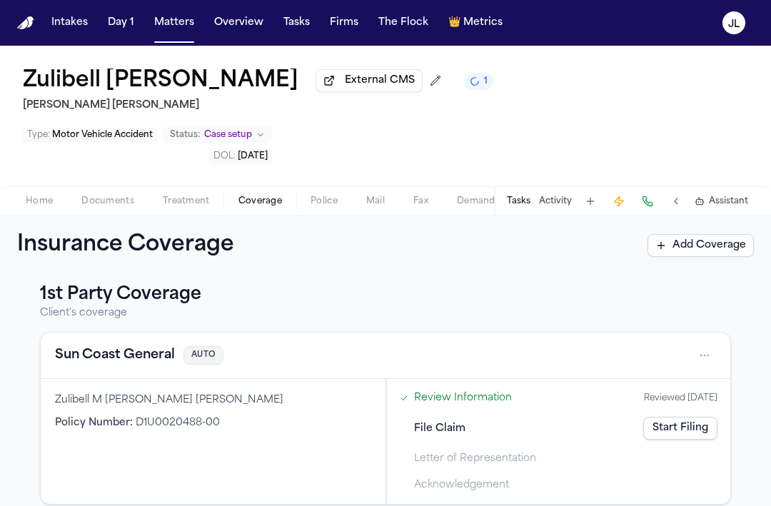
scroll to position [6, 0]
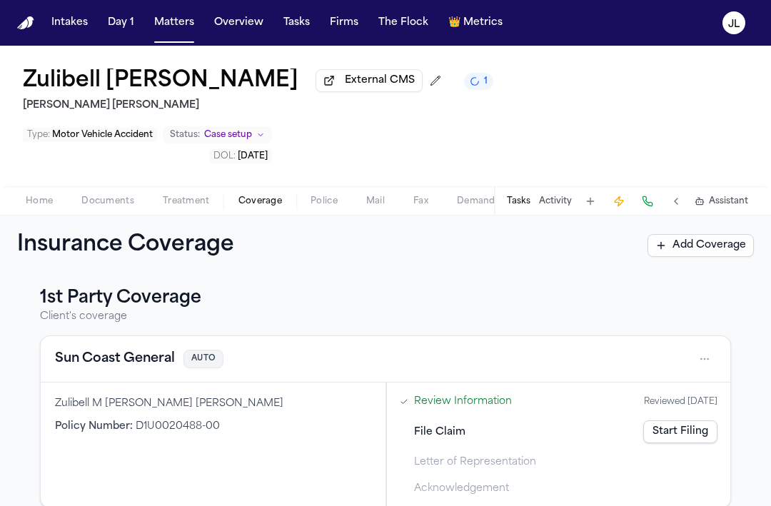
click at [143, 349] on button "Sun Coast General" at bounding box center [115, 359] width 120 height 20
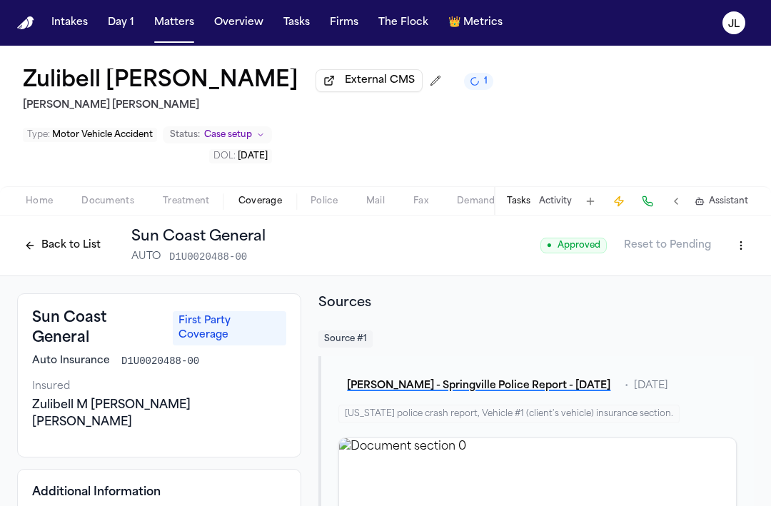
click at [59, 234] on button "Back to List" at bounding box center [62, 245] width 91 height 23
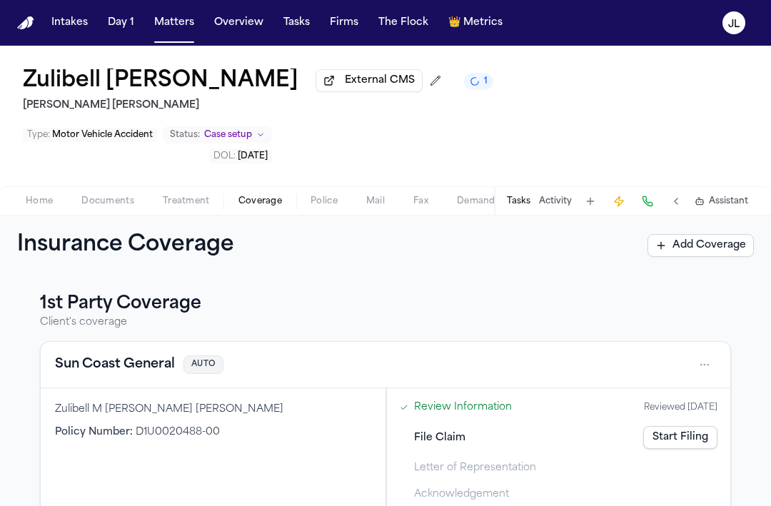
click at [96, 196] on span "Documents" at bounding box center [107, 201] width 53 height 11
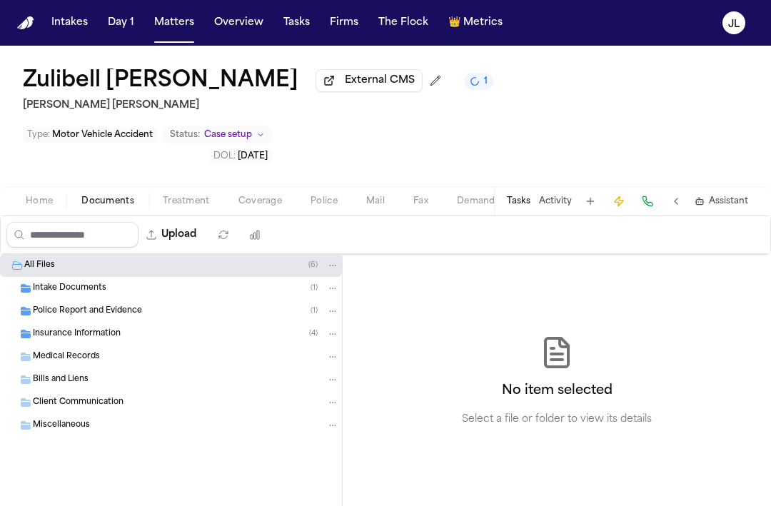
click at [93, 328] on span "Insurance Information" at bounding box center [77, 334] width 88 height 12
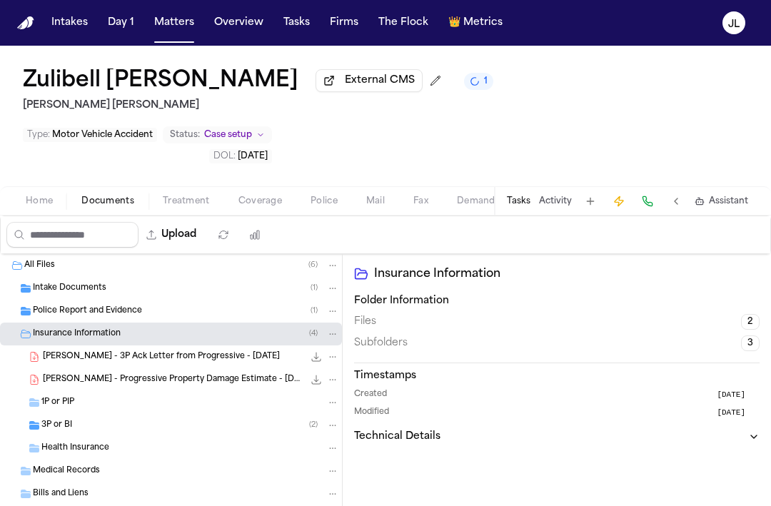
click at [95, 419] on div "3P or BI ( 2 )" at bounding box center [190, 425] width 298 height 13
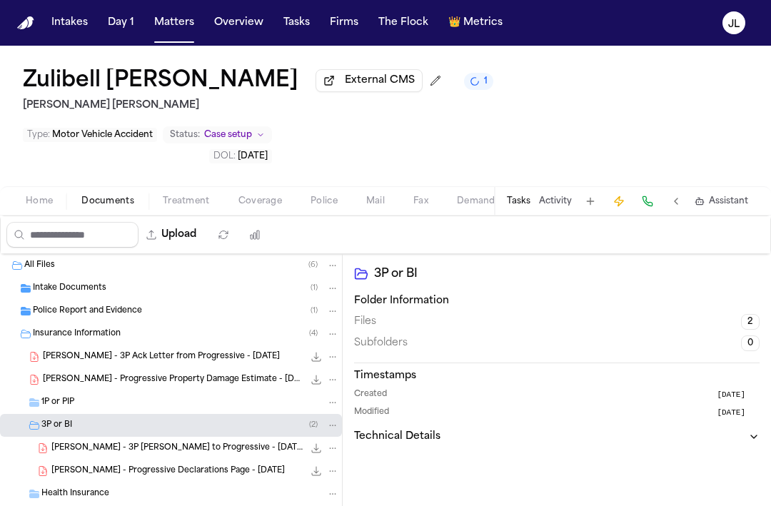
click at [95, 396] on div "1P or PIP" at bounding box center [190, 402] width 298 height 13
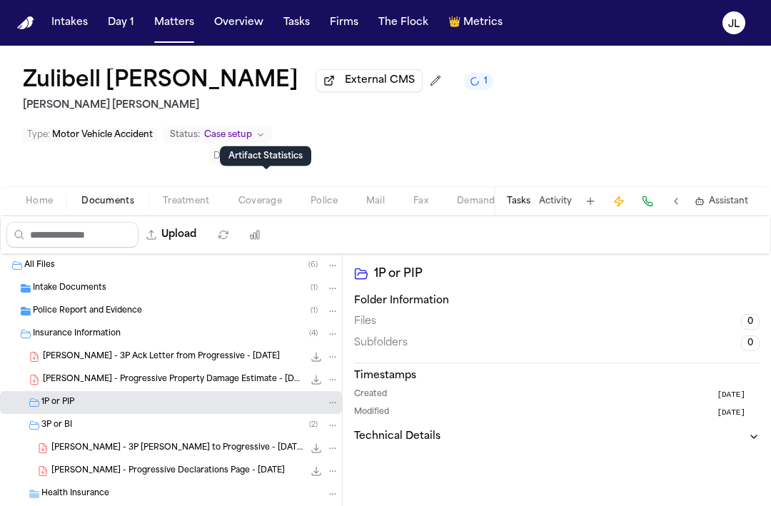
click at [276, 164] on div "Artifact Statistics Artifact Statistics" at bounding box center [265, 156] width 91 height 20
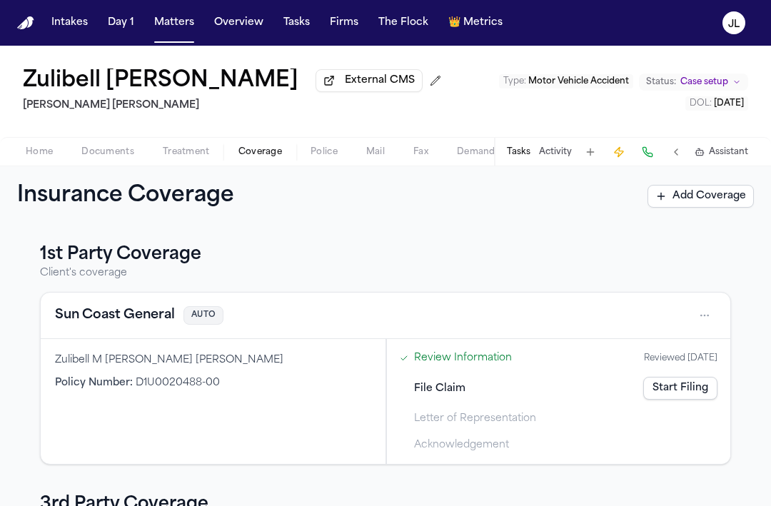
click at [244, 154] on span "Coverage" at bounding box center [260, 151] width 44 height 11
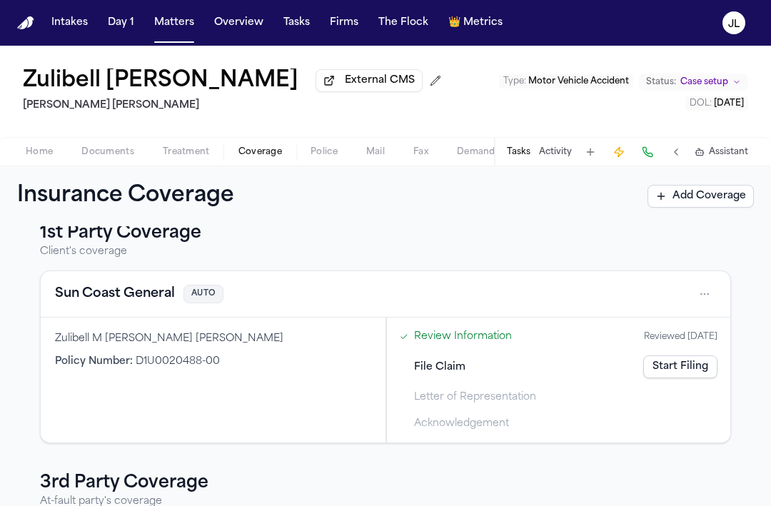
scroll to position [34, 0]
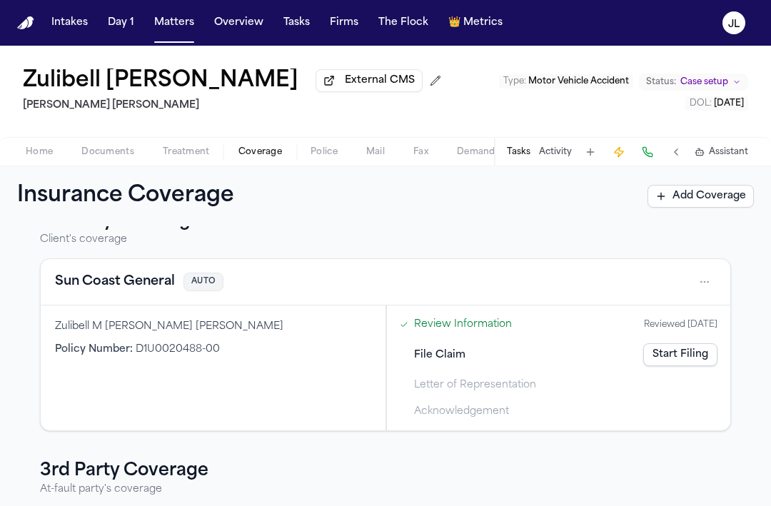
click at [144, 289] on button "Sun Coast General" at bounding box center [115, 282] width 120 height 20
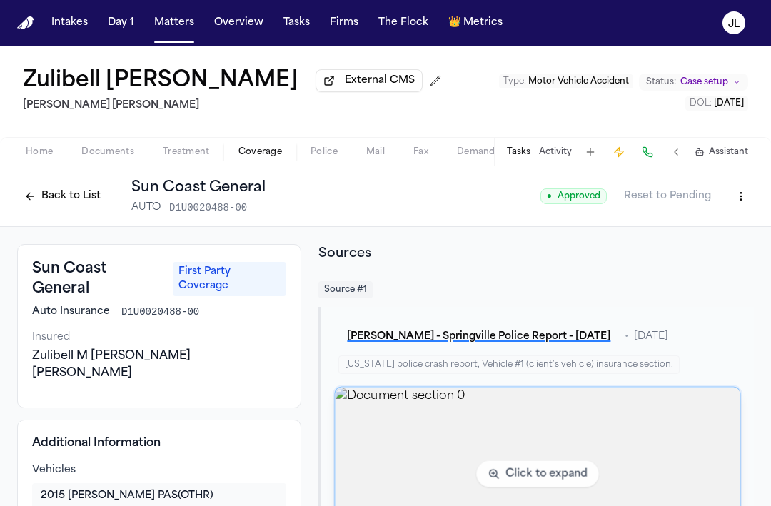
click at [502, 440] on img "View document section 0" at bounding box center [537, 474] width 405 height 173
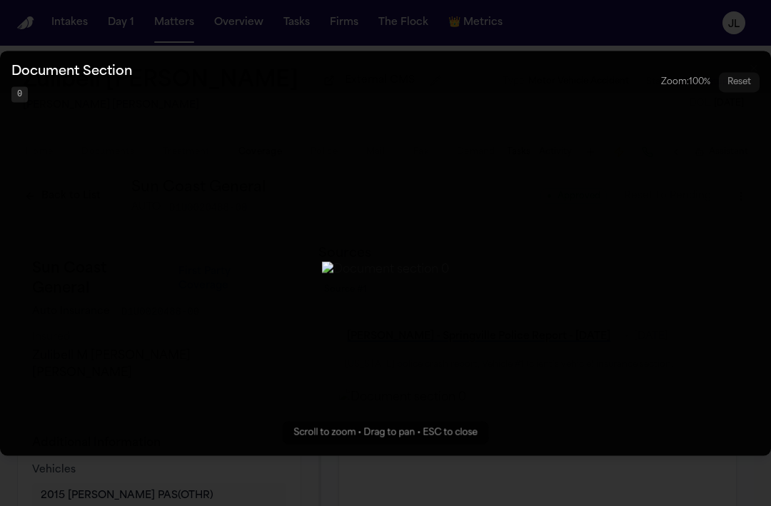
click at [639, 381] on button "Zoomable image viewer. Use mouse wheel to zoom, drag to pan, or press R to rese…" at bounding box center [385, 253] width 771 height 405
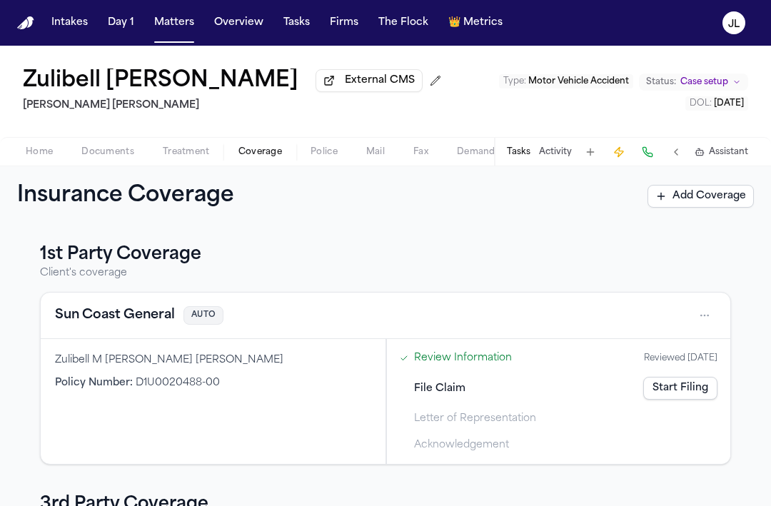
click at [158, 315] on button "Sun Coast General" at bounding box center [115, 315] width 120 height 20
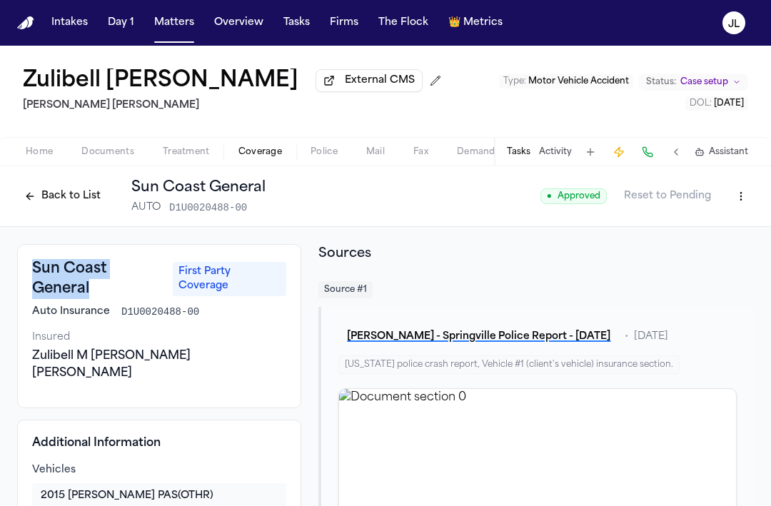
drag, startPoint x: 96, startPoint y: 289, endPoint x: 34, endPoint y: 273, distance: 64.9
click at [34, 273] on h3 "Sun Coast General" at bounding box center [98, 279] width 132 height 40
copy h3 "Sun Coast General"
click at [744, 206] on html "Intakes Day 1 Matters Overview Tasks Firms The Flock 👑 Metrics JL Zulibell Carb…" at bounding box center [385, 253] width 771 height 506
click at [714, 220] on div "Edit Coverage" at bounding box center [692, 230] width 120 height 23
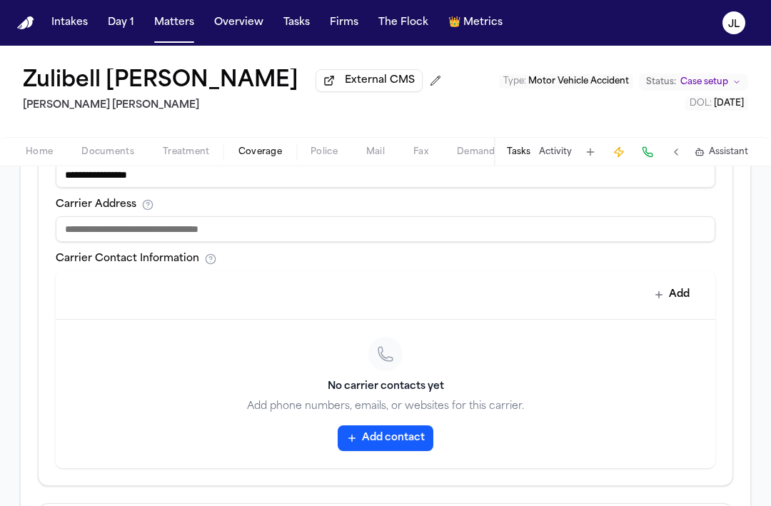
scroll to position [560, 0]
click at [398, 445] on button "Add contact" at bounding box center [386, 437] width 96 height 26
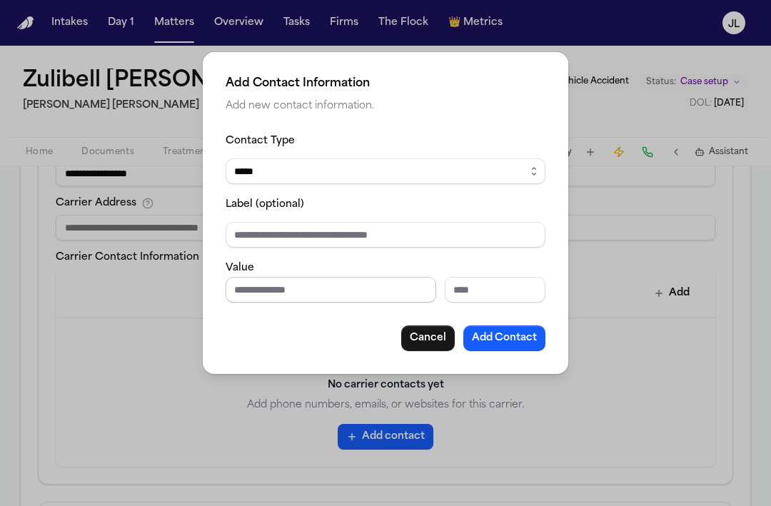
click at [348, 290] on input "Phone number" at bounding box center [331, 290] width 211 height 26
paste input "**********"
type input "**********"
click at [547, 342] on div "**********" at bounding box center [385, 213] width 365 height 322
click at [533, 342] on button "Add Contact" at bounding box center [504, 338] width 82 height 26
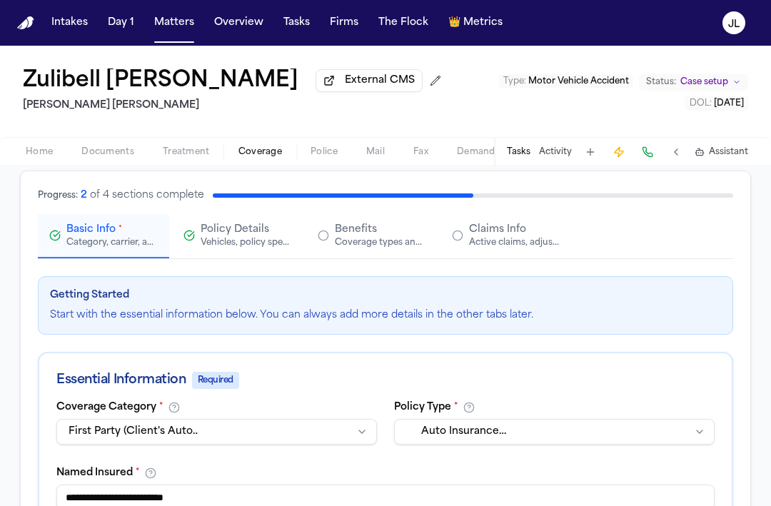
scroll to position [0, 0]
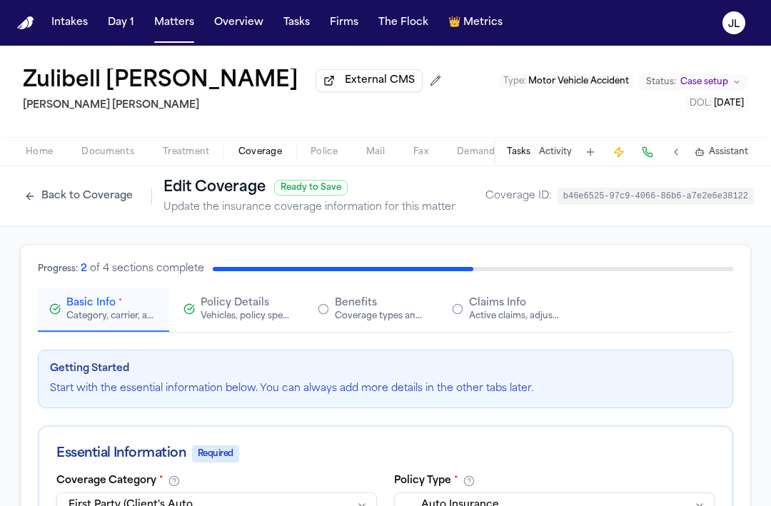
click at [72, 192] on button "Back to Coverage" at bounding box center [78, 196] width 123 height 23
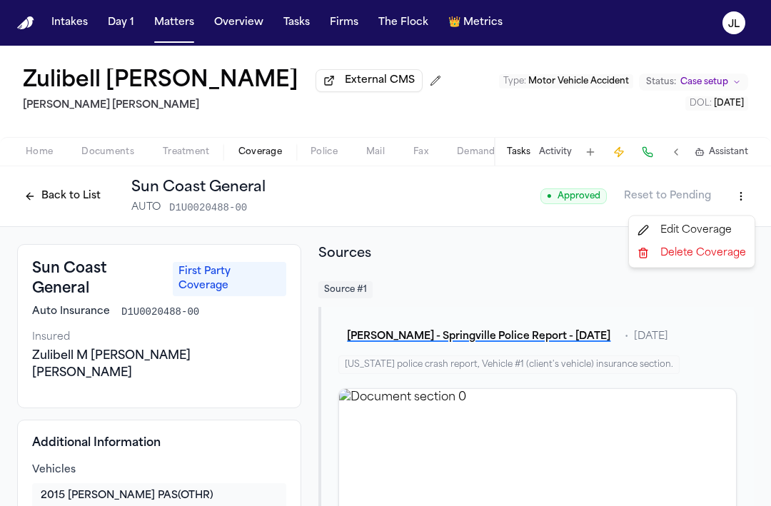
click at [738, 197] on html "Intakes Day 1 Matters Overview Tasks Firms The Flock 👑 Metrics JL Zulibell Carb…" at bounding box center [385, 253] width 771 height 506
click at [717, 221] on div "Edit Coverage" at bounding box center [692, 230] width 120 height 23
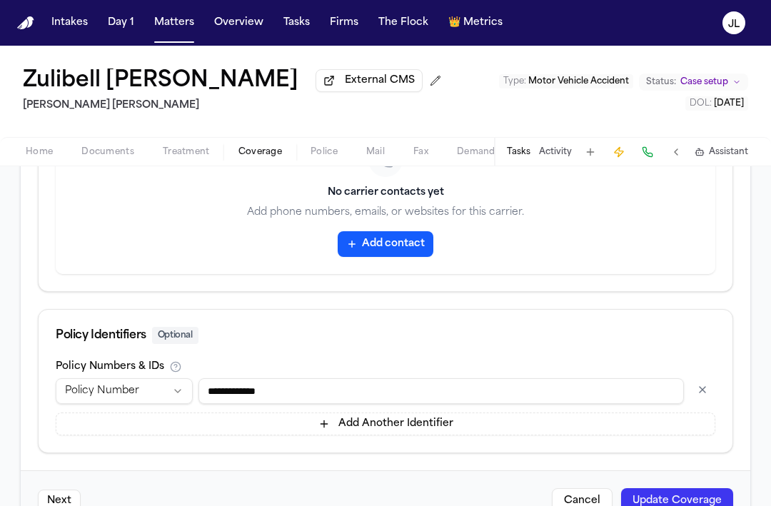
scroll to position [756, 0]
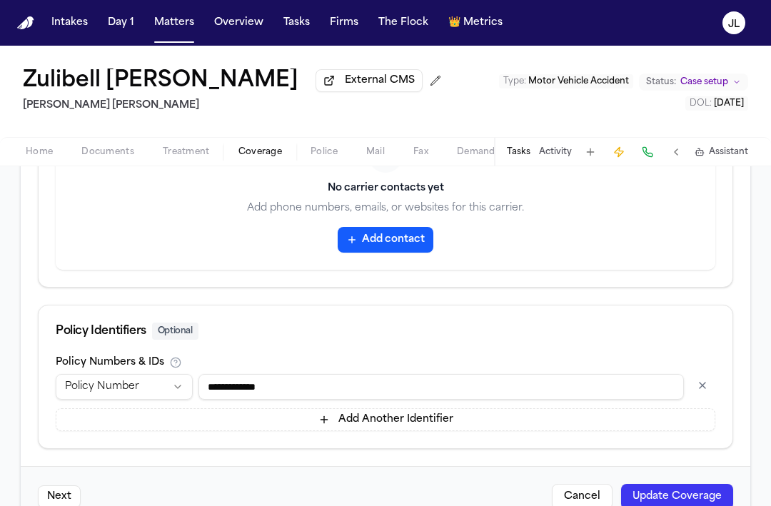
click at [384, 233] on button "Add contact" at bounding box center [386, 240] width 96 height 26
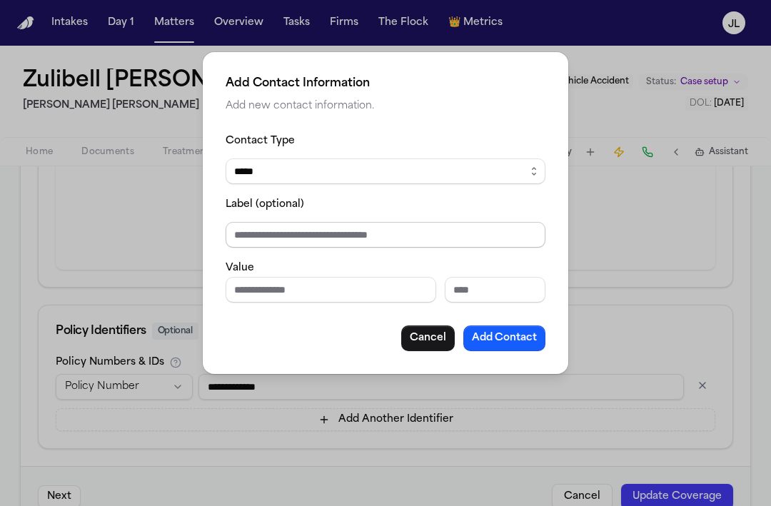
click at [370, 245] on input "Label (optional)" at bounding box center [386, 235] width 320 height 26
click at [245, 277] on input "Phone number" at bounding box center [331, 290] width 211 height 26
paste input "**********"
type input "**********"
click at [501, 333] on button "Add Contact" at bounding box center [504, 338] width 82 height 26
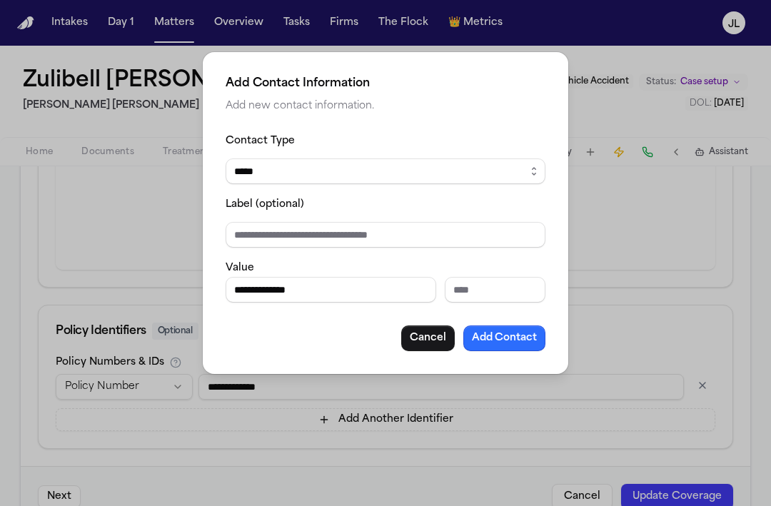
scroll to position [687, 0]
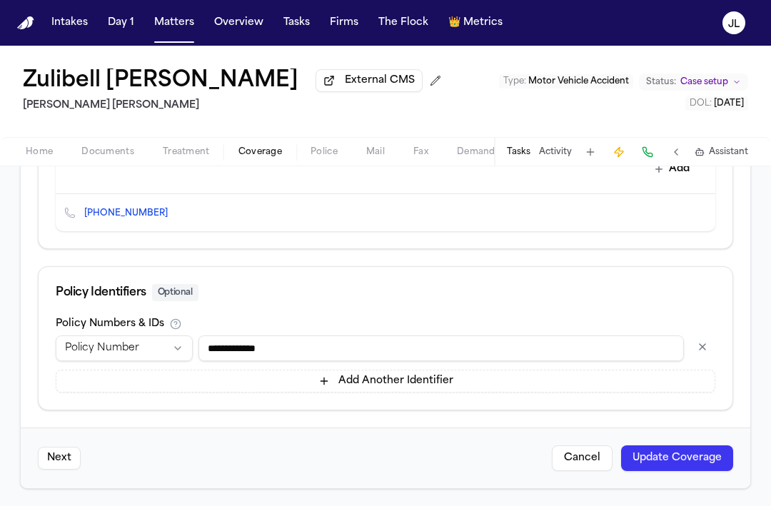
click at [717, 460] on button "Update Coverage" at bounding box center [677, 458] width 112 height 26
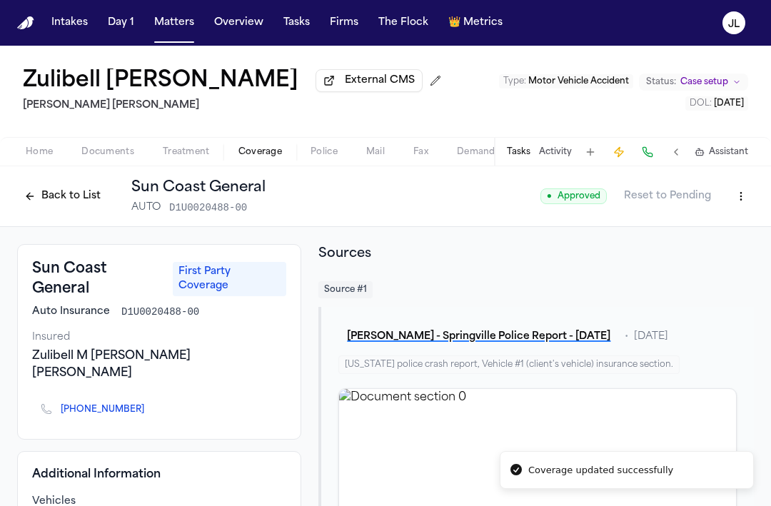
click at [52, 198] on button "Back to List" at bounding box center [62, 196] width 91 height 23
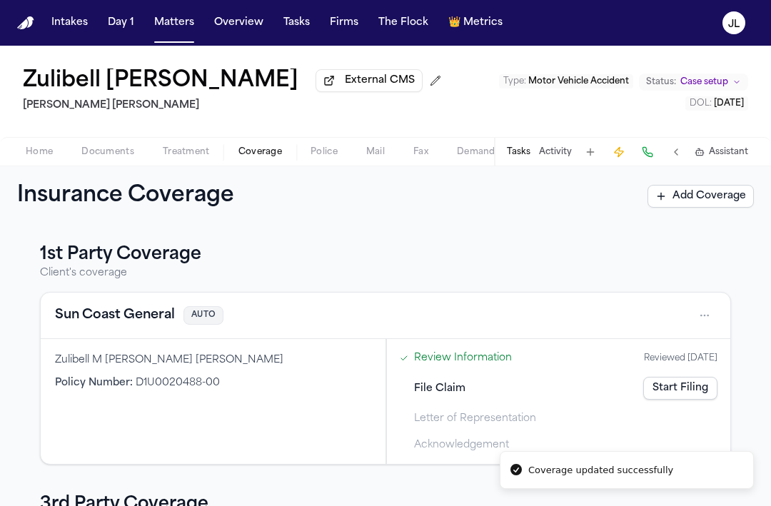
click at [52, 198] on h1 "Insurance Coverage" at bounding box center [141, 196] width 248 height 26
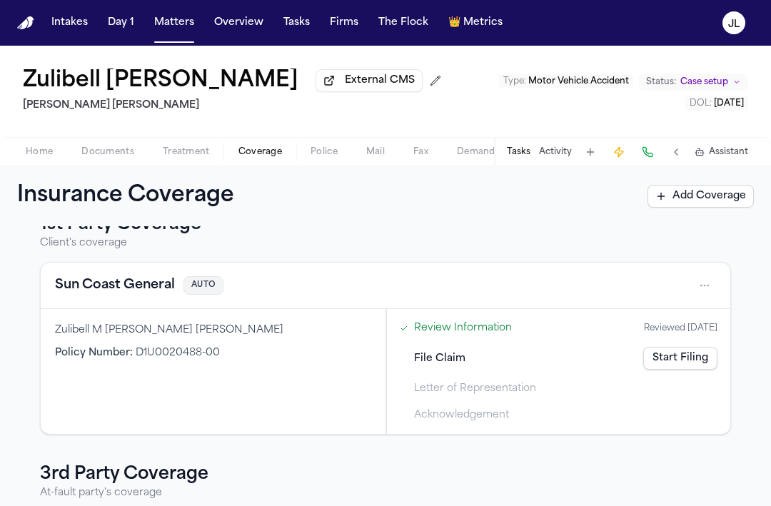
scroll to position [27, 0]
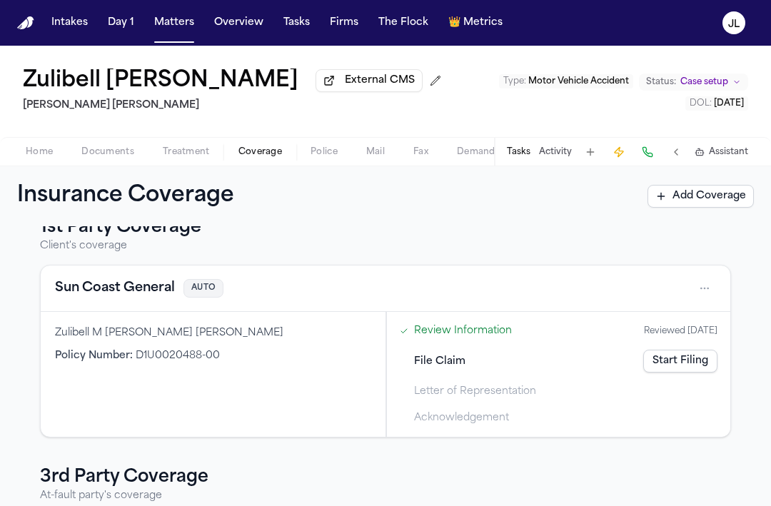
click at [677, 359] on link "Start Filing" at bounding box center [680, 361] width 74 height 23
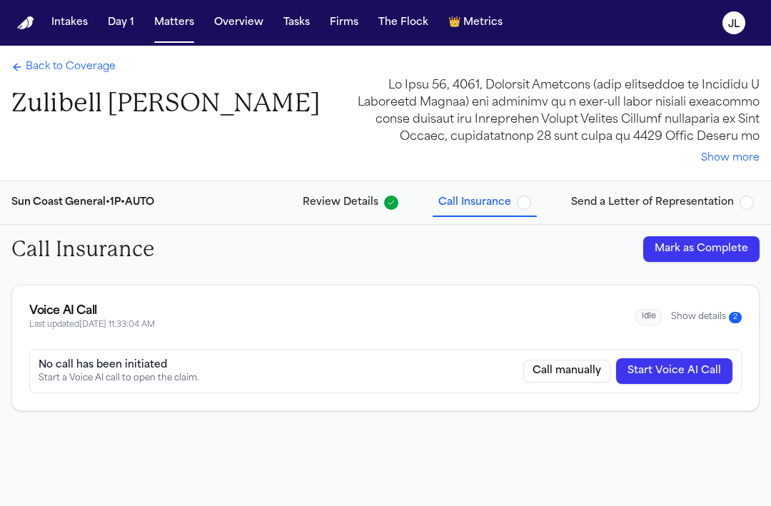
click at [714, 315] on button "Show details 2" at bounding box center [706, 317] width 71 height 12
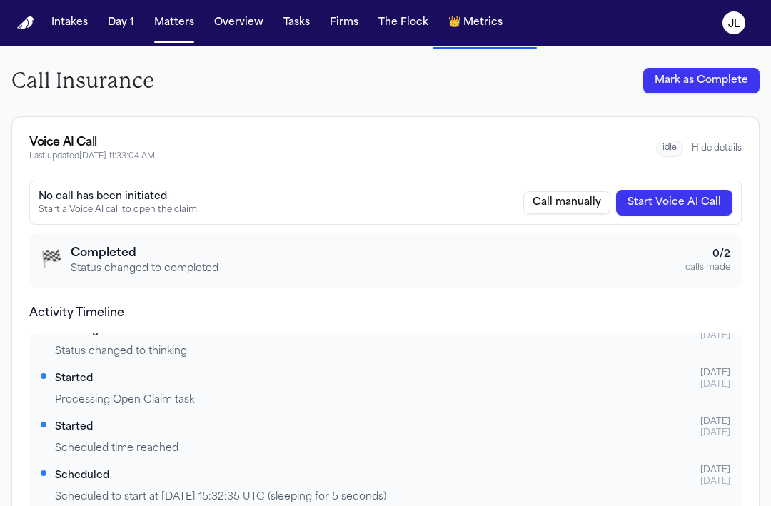
scroll to position [172, 0]
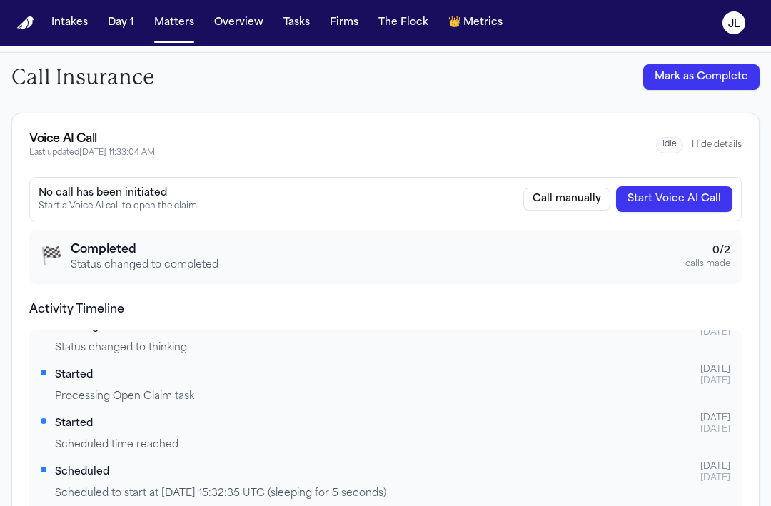
click at [687, 203] on button "Start Voice AI Call" at bounding box center [674, 199] width 116 height 26
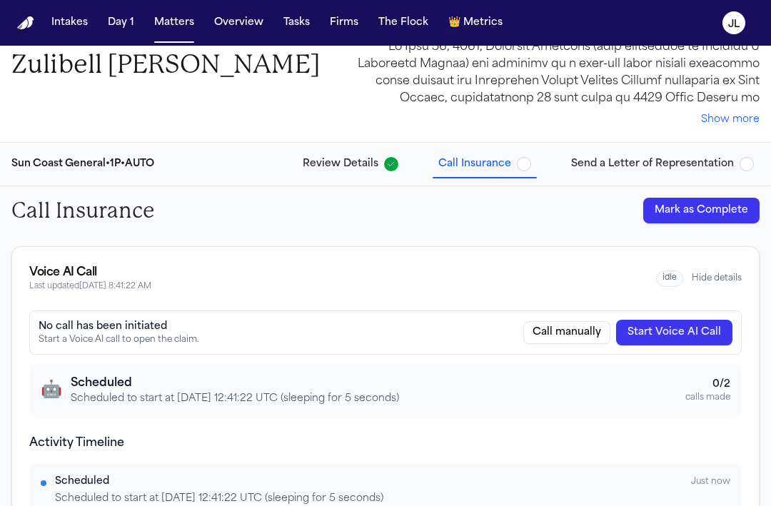
scroll to position [0, 0]
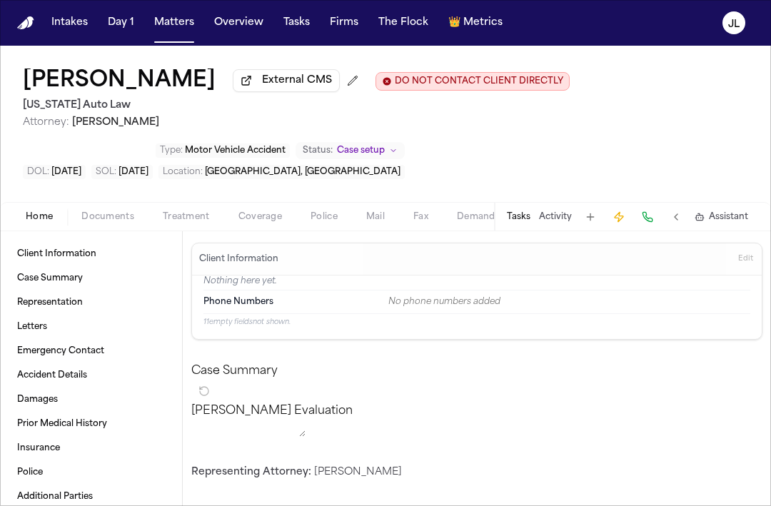
click at [253, 223] on span "Coverage" at bounding box center [260, 216] width 44 height 11
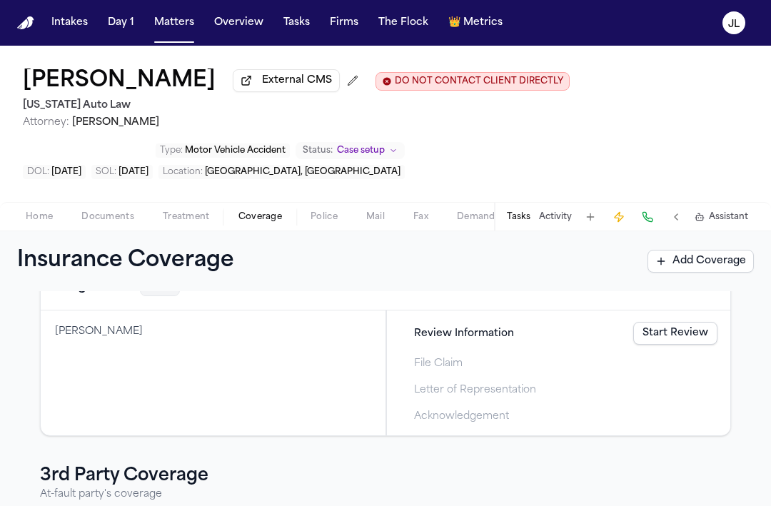
scroll to position [142, 0]
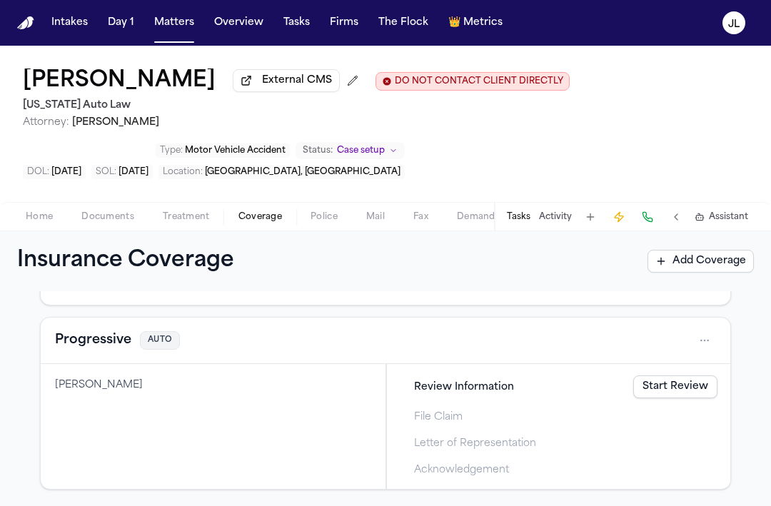
click at [695, 390] on link "Start Review" at bounding box center [675, 386] width 84 height 23
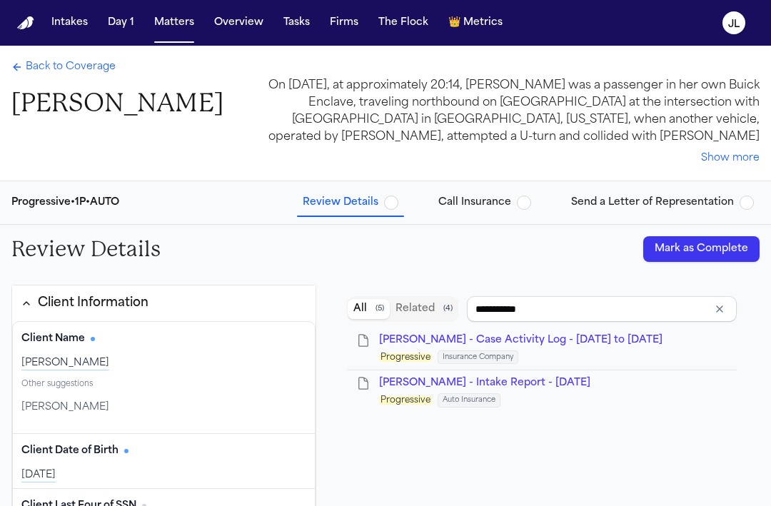
click at [725, 201] on span "Send a Letter of Representation" at bounding box center [652, 203] width 163 height 14
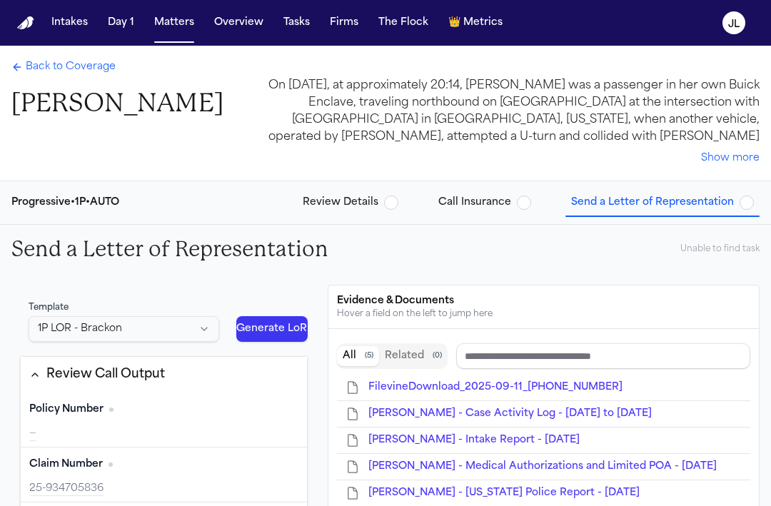
click at [460, 196] on span "Call Insurance" at bounding box center [474, 203] width 73 height 14
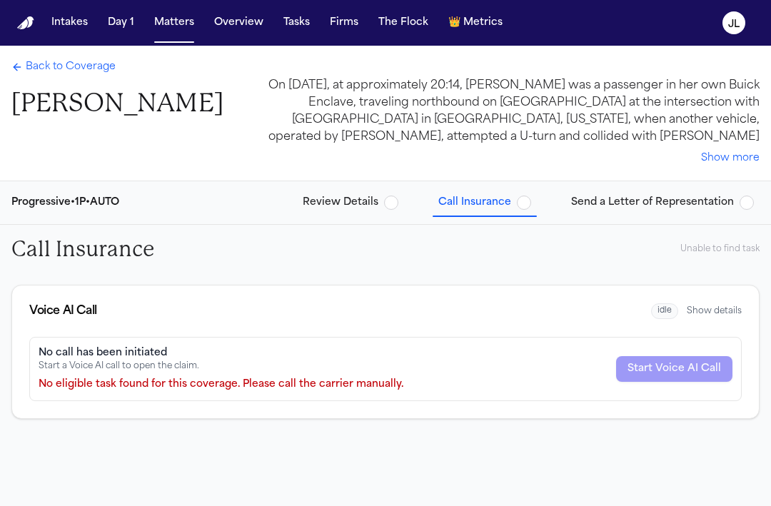
click at [350, 202] on span "Review Details" at bounding box center [341, 203] width 76 height 14
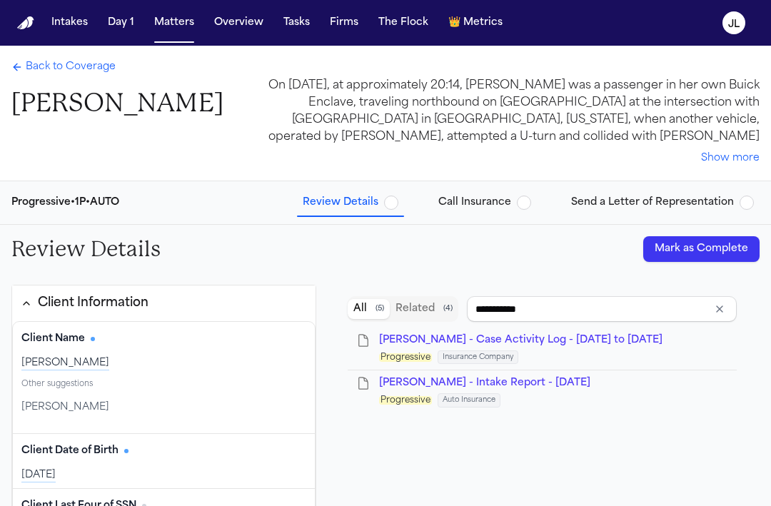
click at [706, 239] on button "Mark as Complete" at bounding box center [701, 249] width 116 height 26
click at [88, 72] on span "Back to Coverage" at bounding box center [71, 67] width 90 height 14
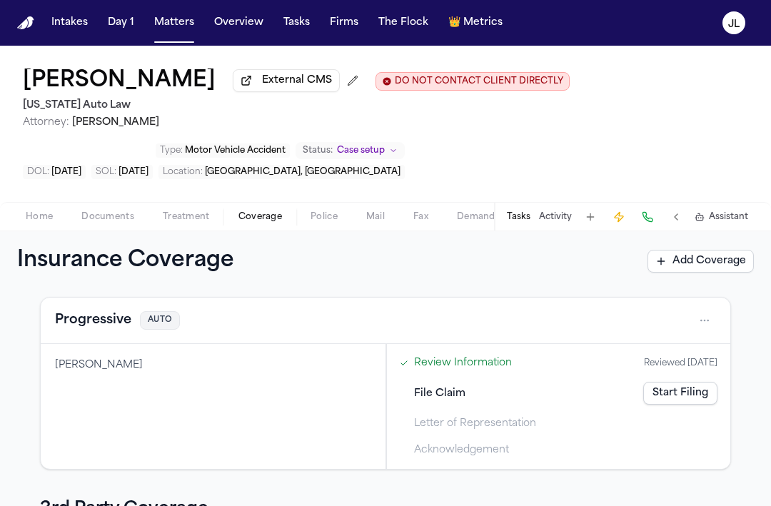
scroll to position [161, 0]
click at [101, 327] on button "Progressive" at bounding box center [93, 322] width 76 height 20
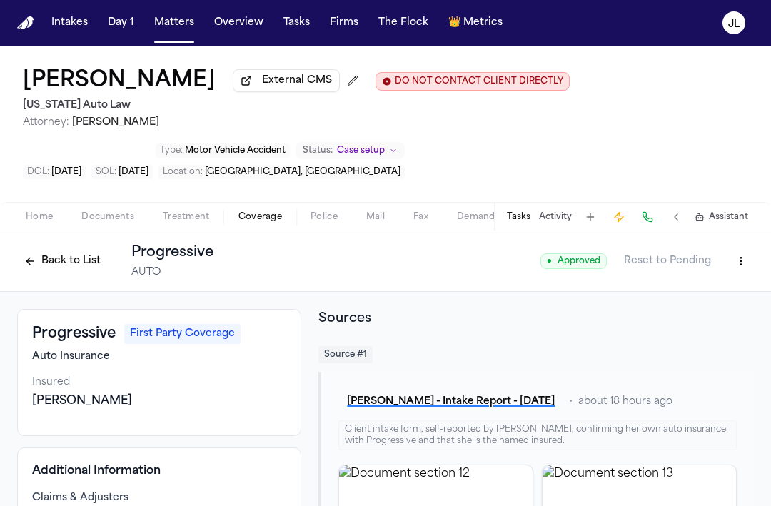
click at [48, 265] on button "Back to List" at bounding box center [62, 261] width 91 height 23
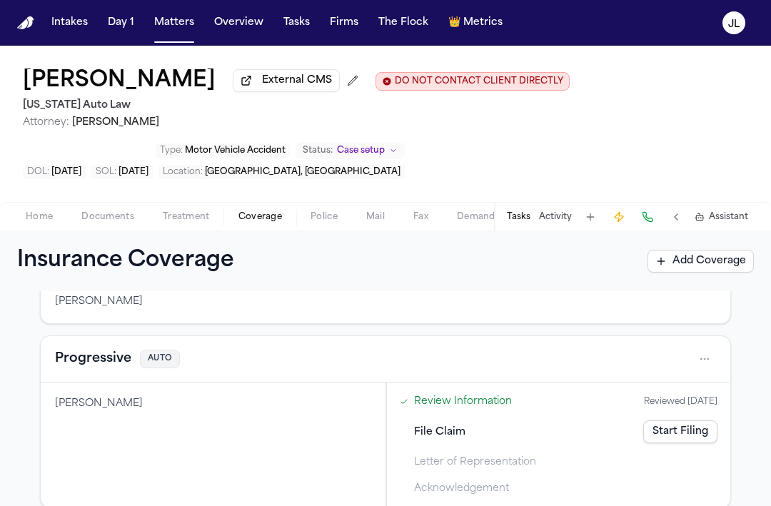
scroll to position [128, 0]
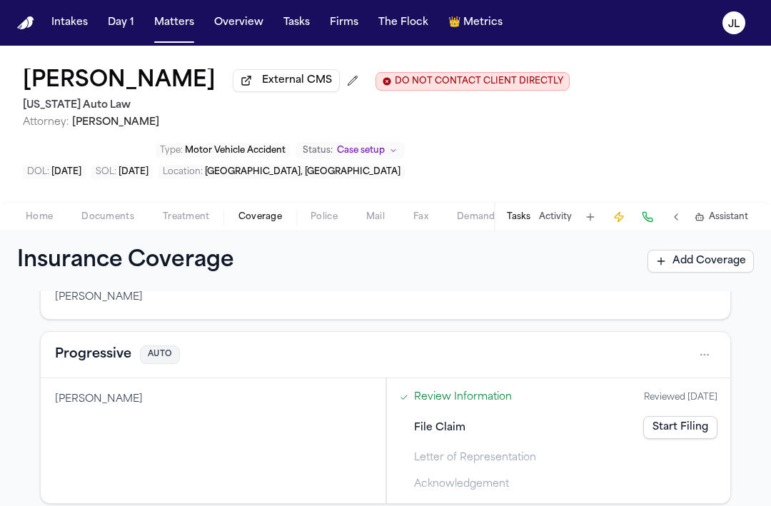
click at [80, 364] on button "Progressive" at bounding box center [93, 355] width 76 height 20
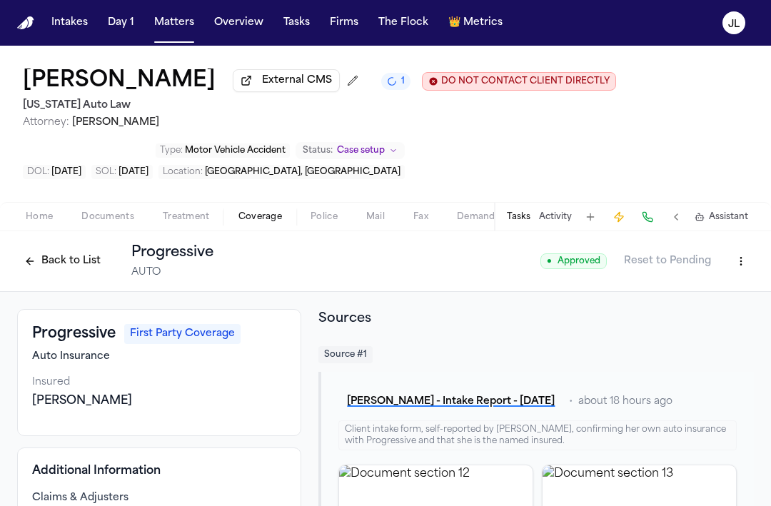
click at [746, 275] on html "Intakes Day 1 Matters Overview Tasks Firms The Flock 👑 Metrics JL Kennesha McCo…" at bounding box center [385, 253] width 771 height 506
click at [644, 226] on html "Intakes Day 1 Matters Overview Tasks Firms The Flock 👑 Metrics JL Kennesha McCo…" at bounding box center [385, 253] width 771 height 506
click at [644, 226] on button at bounding box center [647, 217] width 20 height 20
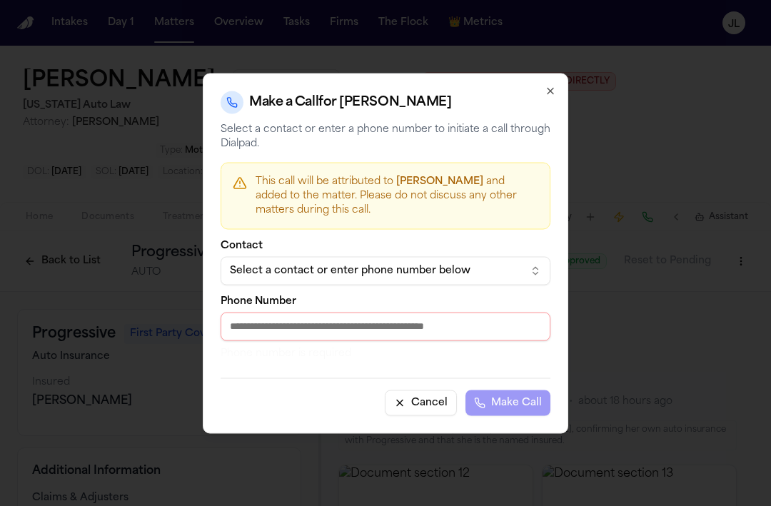
click at [386, 270] on div "Select a contact or enter phone number below" at bounding box center [374, 270] width 288 height 14
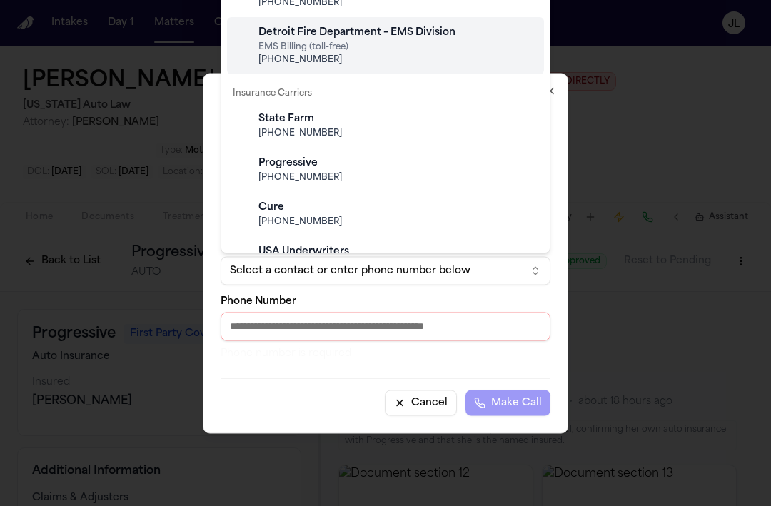
scroll to position [181, 0]
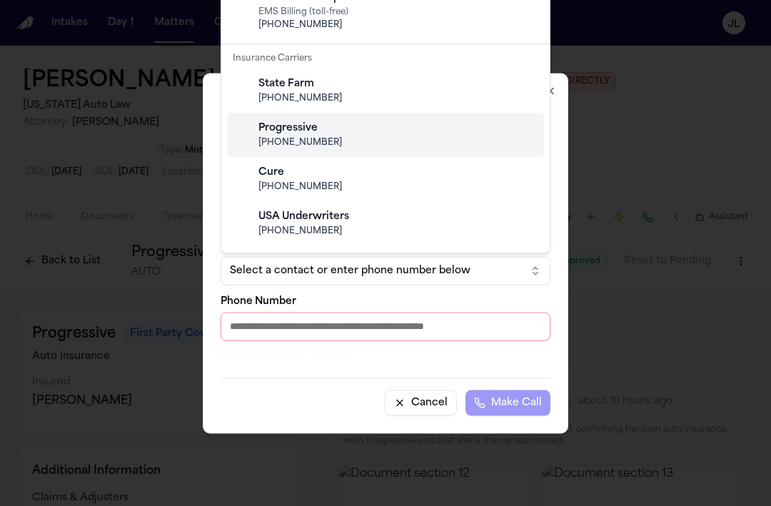
click at [325, 139] on span "(800) 776-4737" at bounding box center [396, 142] width 277 height 11
type input "**********"
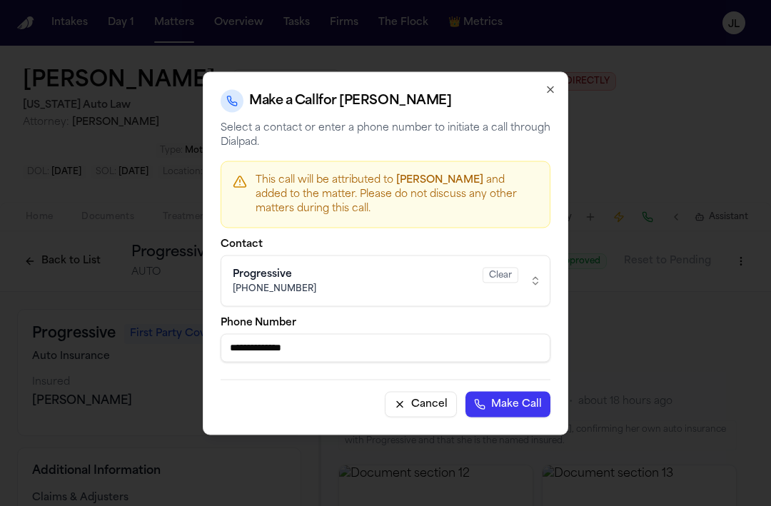
drag, startPoint x: 328, startPoint y: 350, endPoint x: 208, endPoint y: 350, distance: 119.2
click at [208, 350] on div "**********" at bounding box center [385, 252] width 365 height 363
click at [554, 85] on icon "button" at bounding box center [550, 89] width 11 height 11
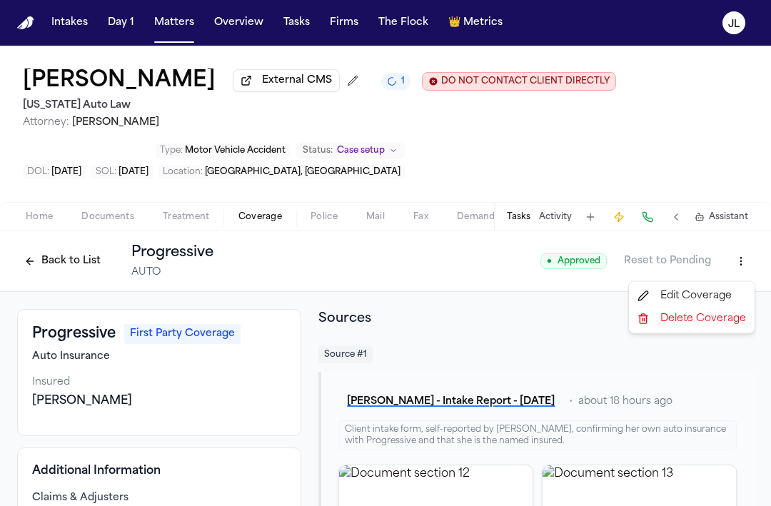
click at [734, 272] on html "Intakes Day 1 Matters Overview Tasks Firms The Flock 👑 Metrics JL Kennesha McCo…" at bounding box center [385, 253] width 771 height 506
click at [692, 296] on div "Edit Coverage" at bounding box center [692, 296] width 120 height 23
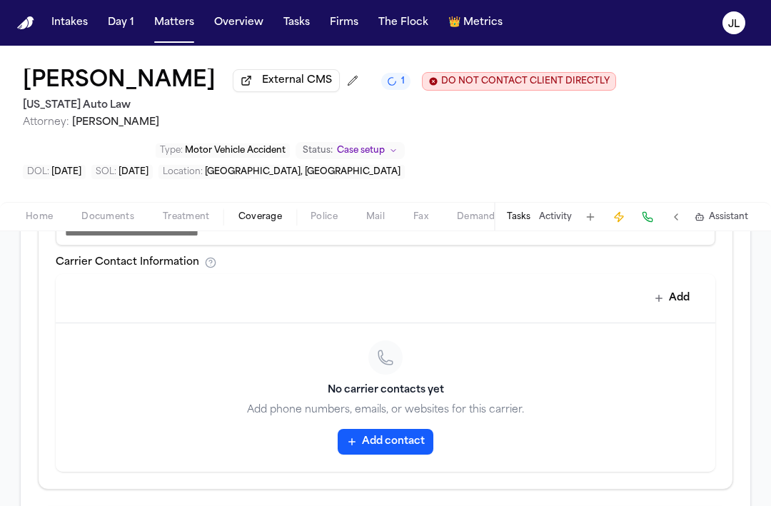
scroll to position [632, 0]
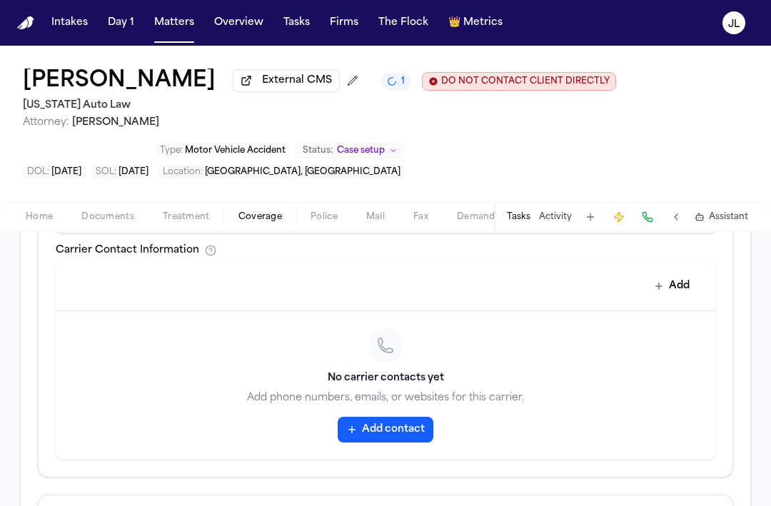
click at [383, 428] on button "Add contact" at bounding box center [386, 430] width 96 height 26
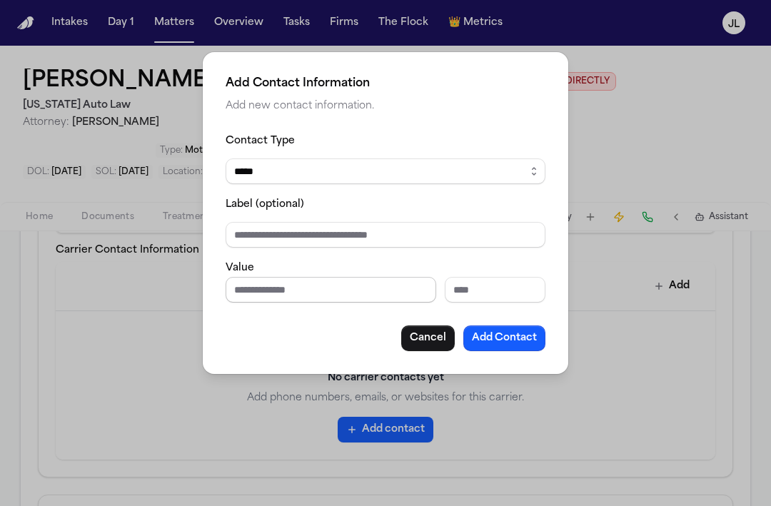
click at [281, 294] on input "Phone number" at bounding box center [331, 290] width 211 height 26
paste input "**********"
type input "**********"
click at [485, 337] on button "Add Contact" at bounding box center [504, 338] width 82 height 26
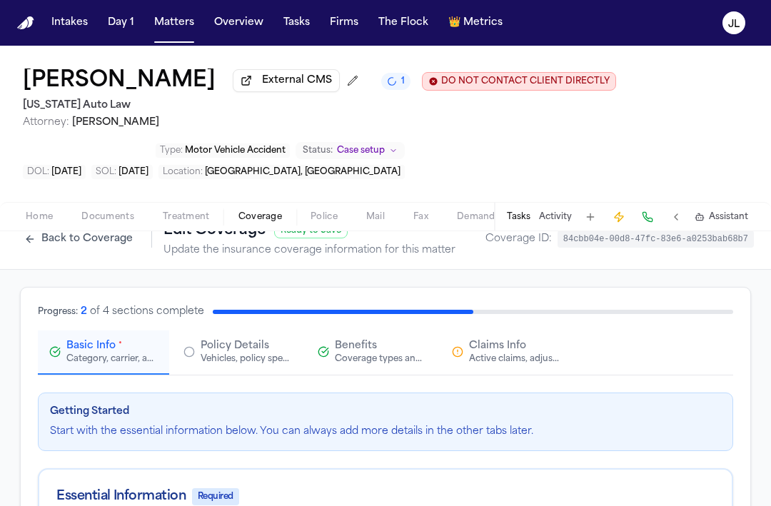
scroll to position [0, 0]
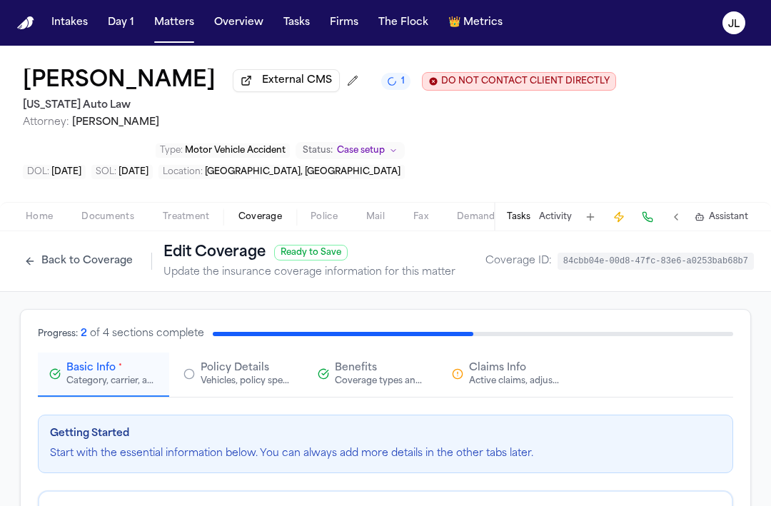
click at [469, 380] on div "Active claims, adjusters, and subrogation details" at bounding box center [514, 380] width 91 height 11
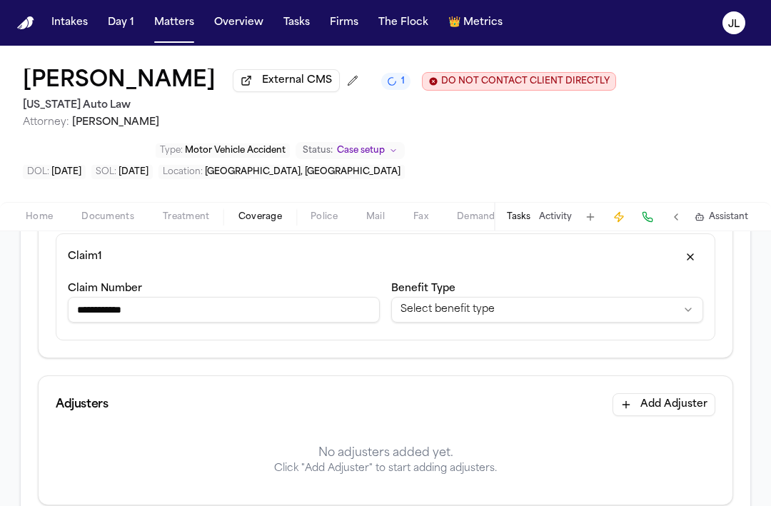
scroll to position [246, 0]
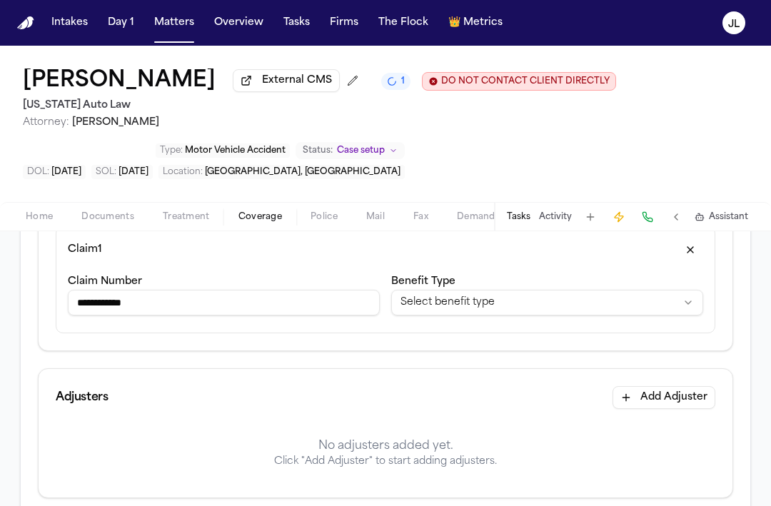
drag, startPoint x: 262, startPoint y: 306, endPoint x: 25, endPoint y: 306, distance: 236.9
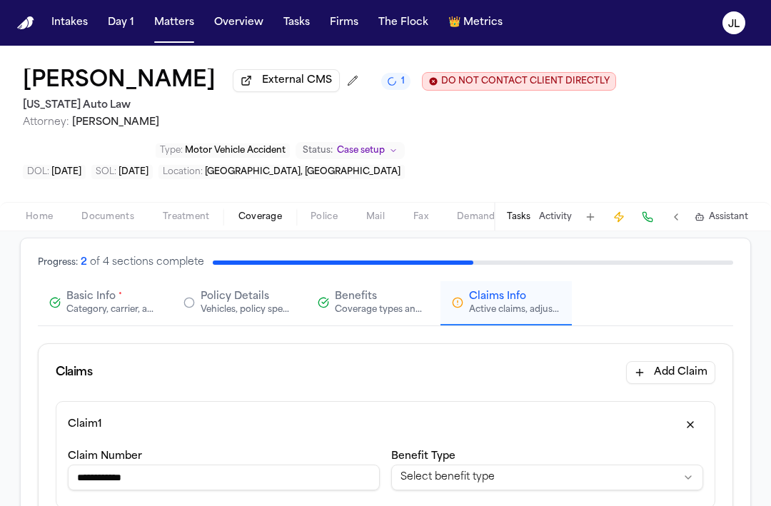
scroll to position [0, 0]
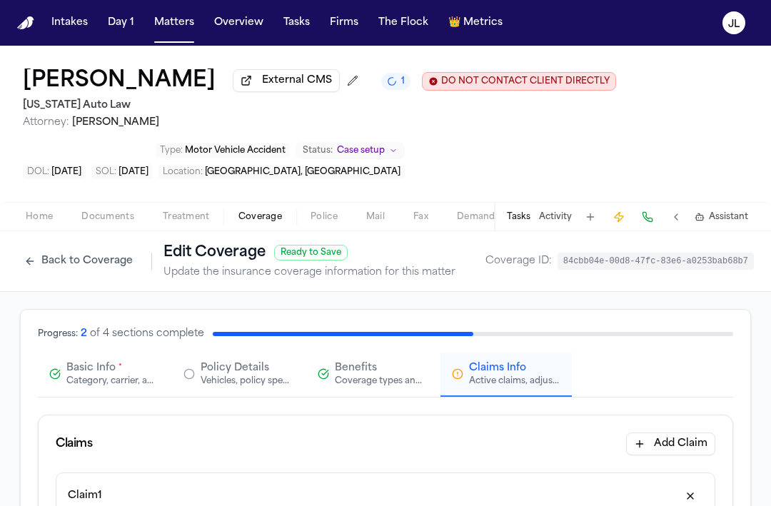
click at [86, 380] on div "Category, carrier, and policy holder information" at bounding box center [111, 380] width 91 height 11
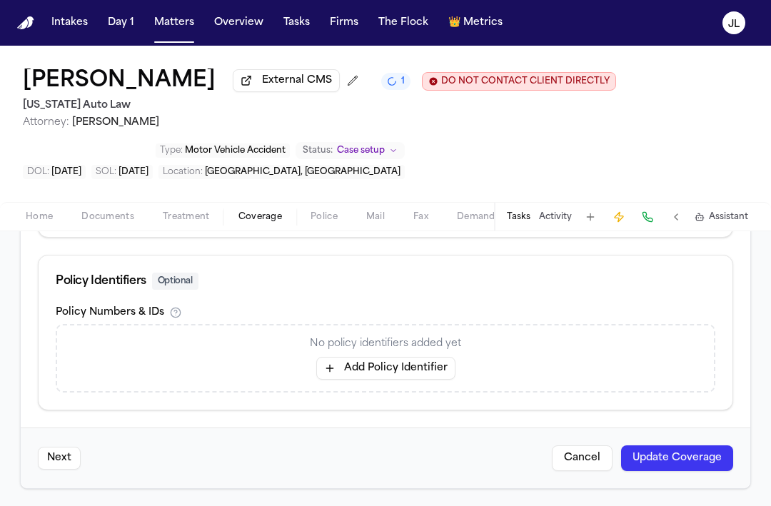
click at [395, 372] on button "Add Policy Identifier" at bounding box center [385, 368] width 139 height 23
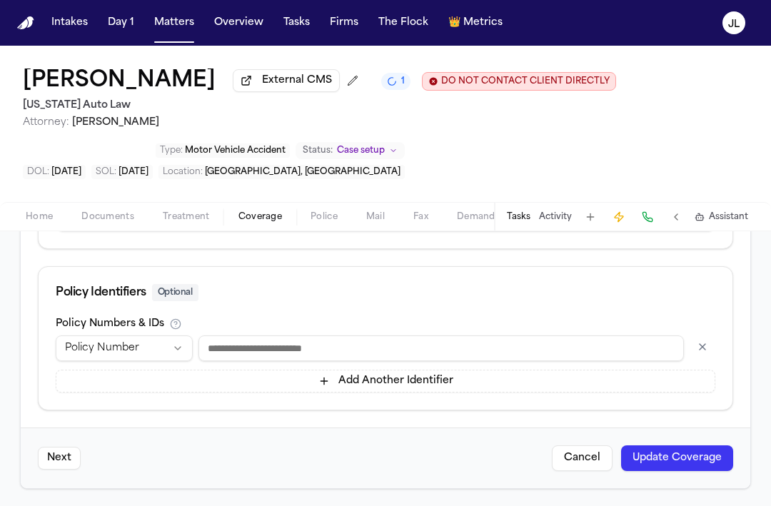
scroll to position [752, 0]
type input "**********"
click at [689, 459] on button "Update Coverage" at bounding box center [677, 458] width 112 height 26
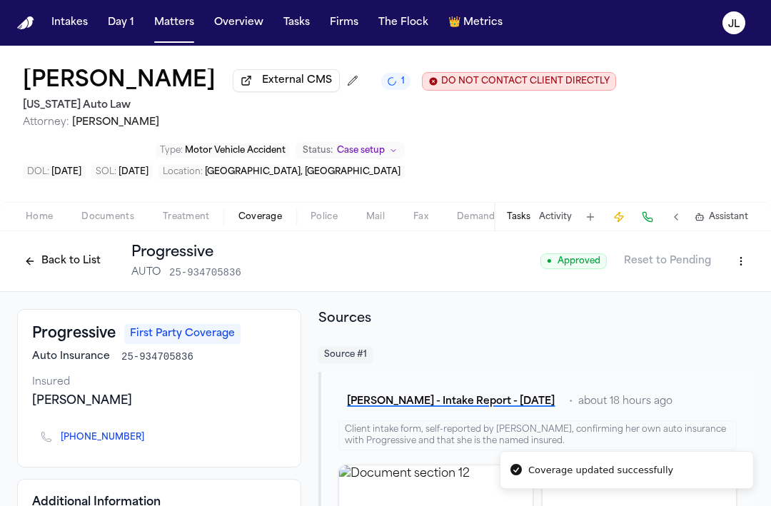
click at [46, 263] on button "Back to List" at bounding box center [62, 261] width 91 height 23
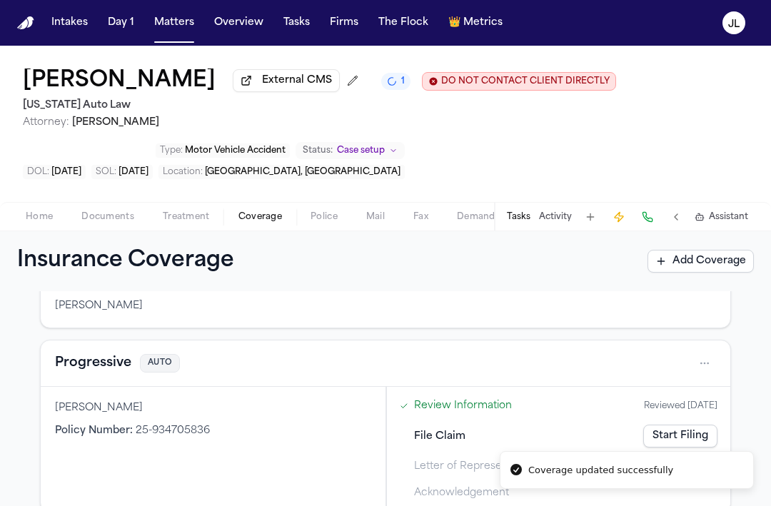
scroll to position [161, 0]
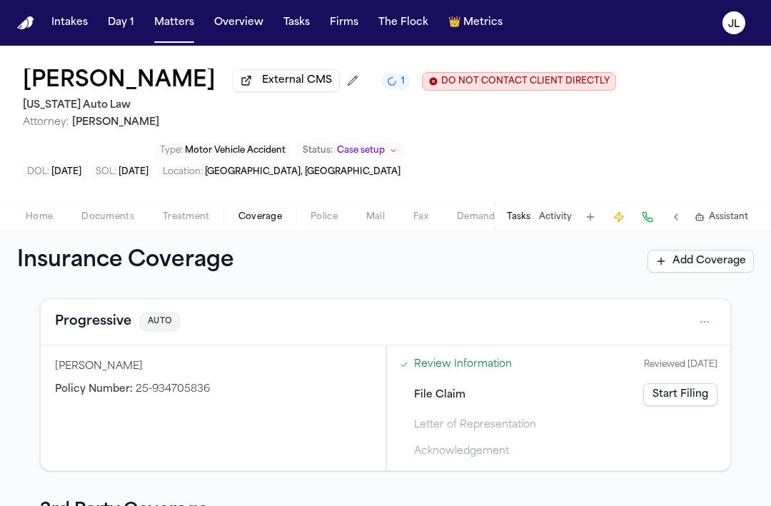
click at [668, 398] on link "Start Filing" at bounding box center [680, 394] width 74 height 23
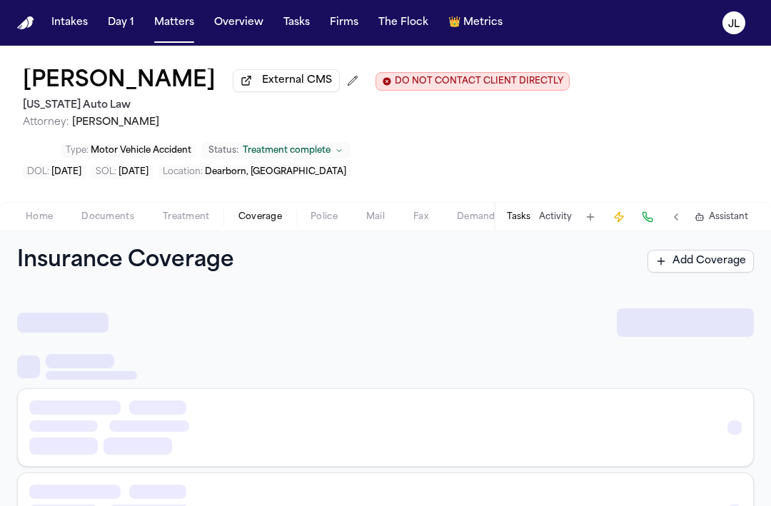
click at [258, 223] on span "Coverage" at bounding box center [260, 216] width 44 height 11
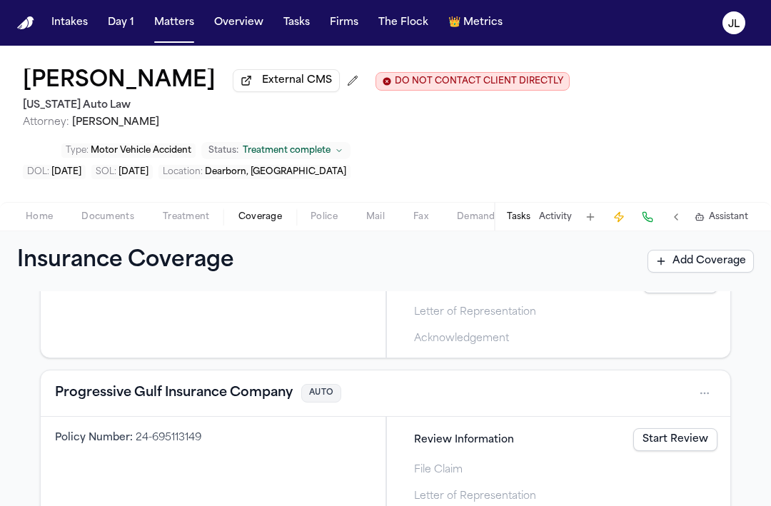
scroll to position [609, 0]
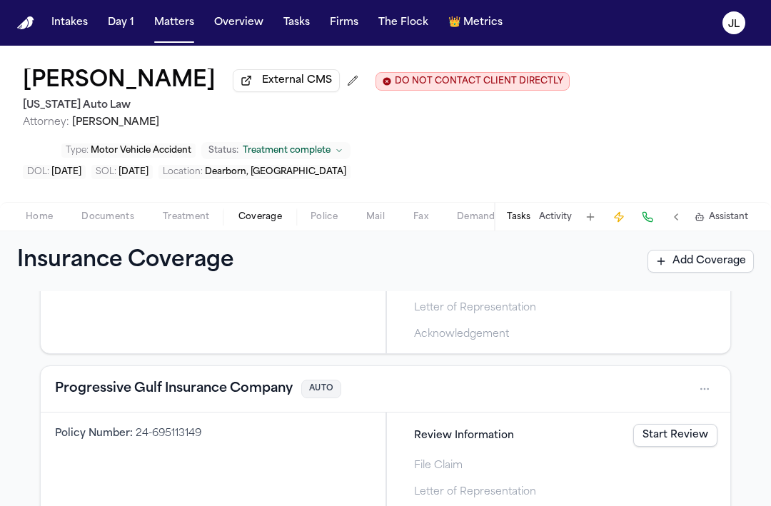
click at [263, 399] on button "Progressive Gulf Insurance Company" at bounding box center [174, 389] width 238 height 20
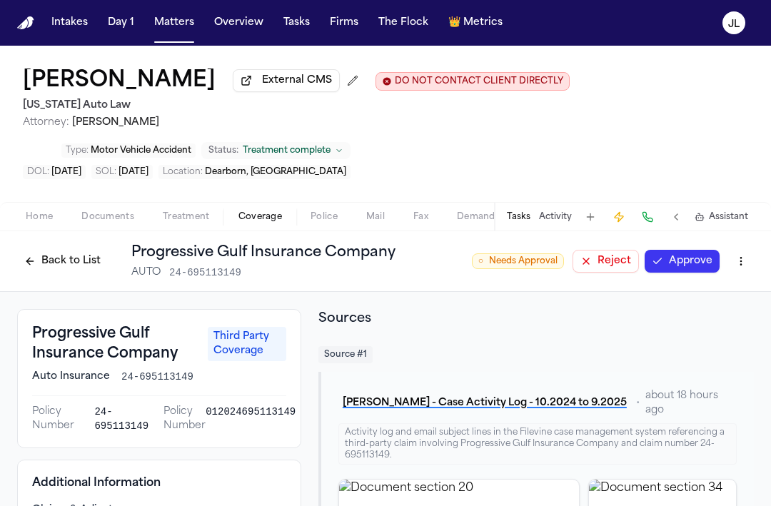
click at [48, 265] on button "Back to List" at bounding box center [62, 261] width 91 height 23
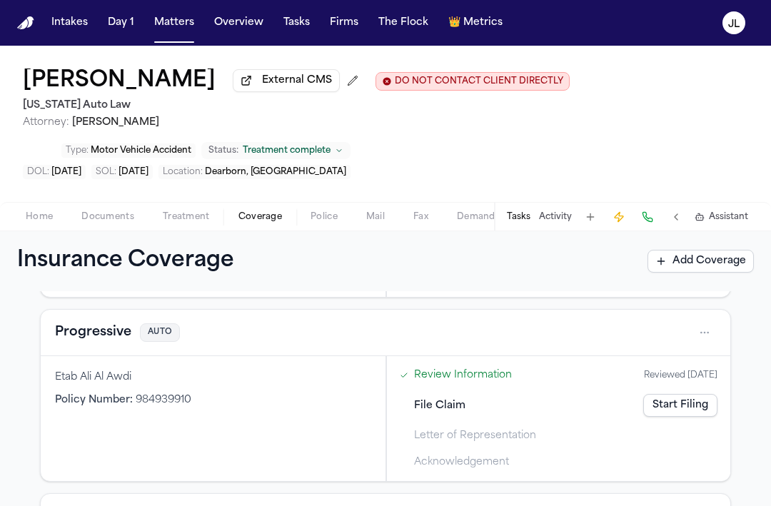
scroll to position [481, 0]
click at [111, 343] on button "Progressive" at bounding box center [93, 333] width 76 height 20
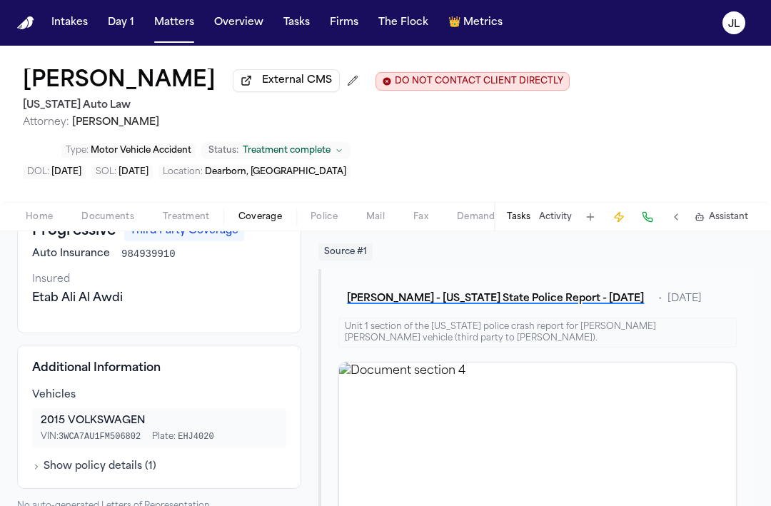
scroll to position [85, 0]
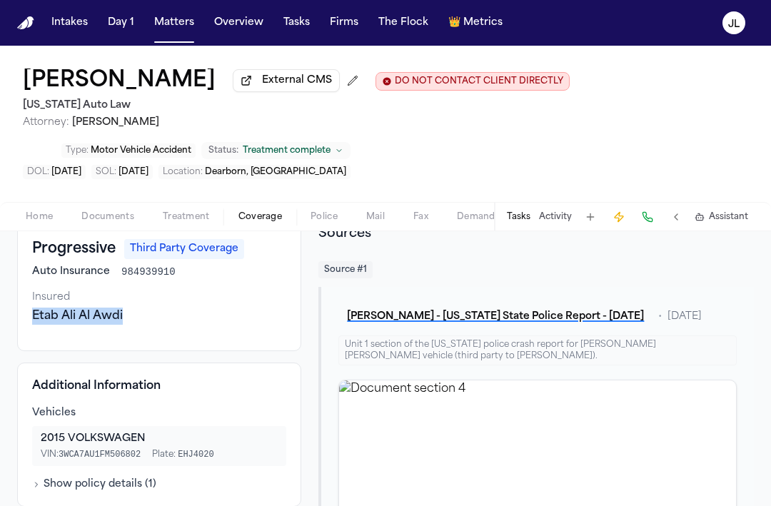
drag, startPoint x: 128, startPoint y: 324, endPoint x: 25, endPoint y: 318, distance: 103.0
click at [25, 318] on div "Progressive Third Party Coverage Auto Insurance 984939910 Insured Etab Ali Al A…" at bounding box center [159, 287] width 284 height 127
copy div "Etab Ali Al Awdi"
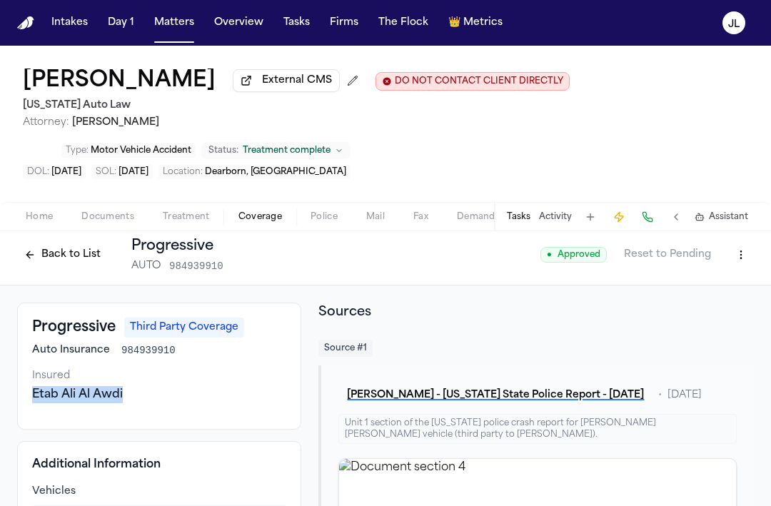
scroll to position [0, 0]
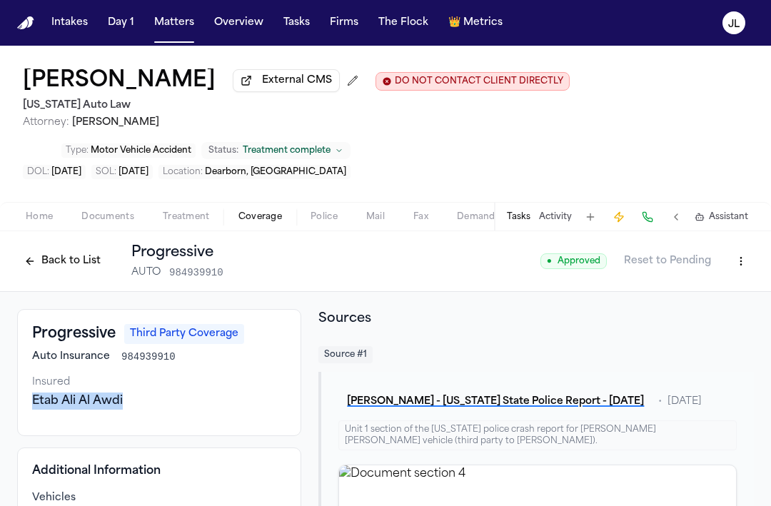
click at [46, 263] on button "Back to List" at bounding box center [62, 261] width 91 height 23
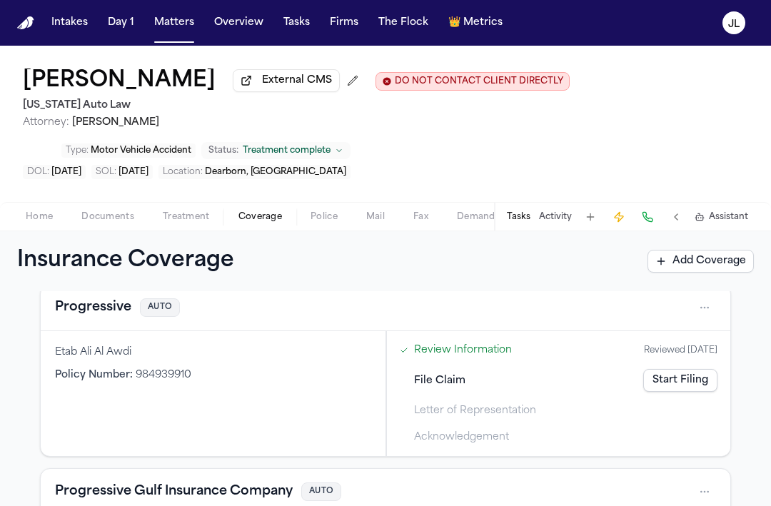
scroll to position [488, 0]
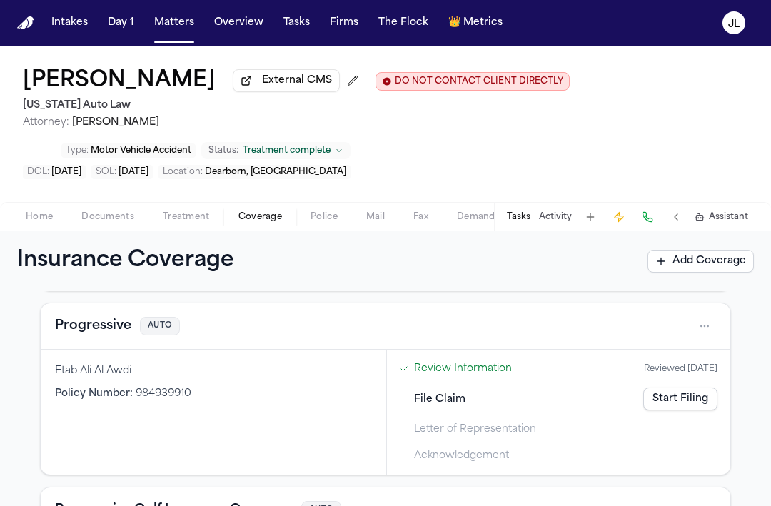
click at [709, 333] on html "Intakes Day 1 Matters Overview Tasks Firms The Flock 👑 Metrics JL Kayser Hatem …" at bounding box center [385, 253] width 771 height 506
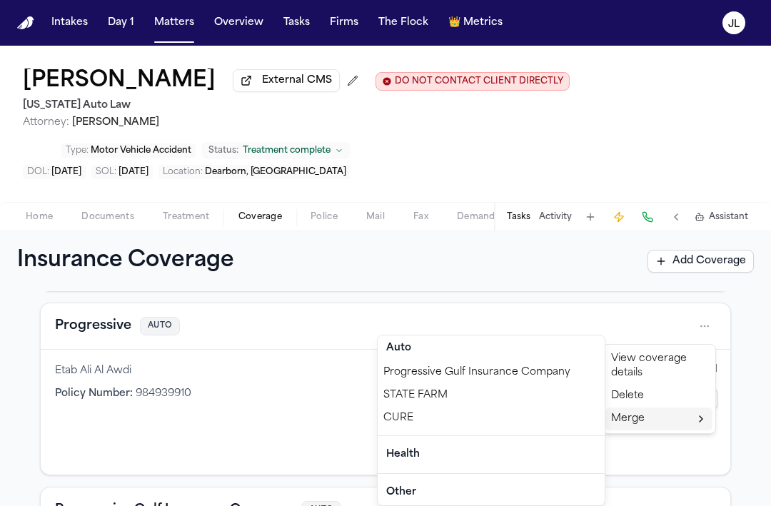
click at [501, 379] on div "Progressive Gulf Insurance Company" at bounding box center [491, 372] width 227 height 23
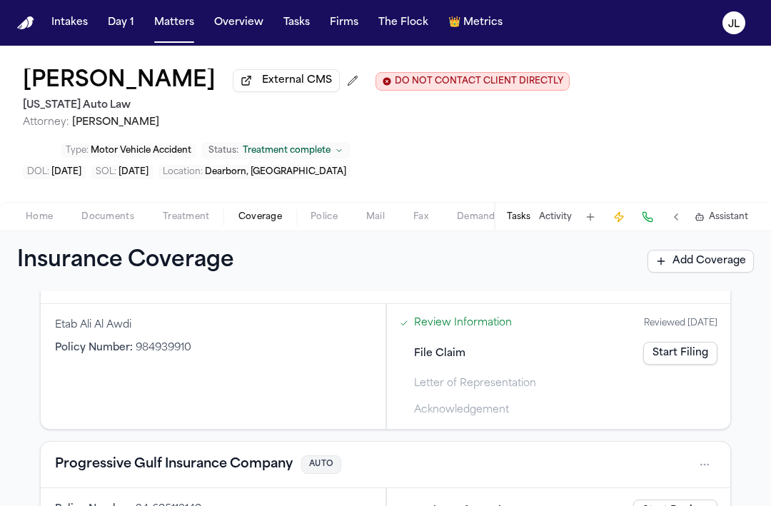
scroll to position [662, 0]
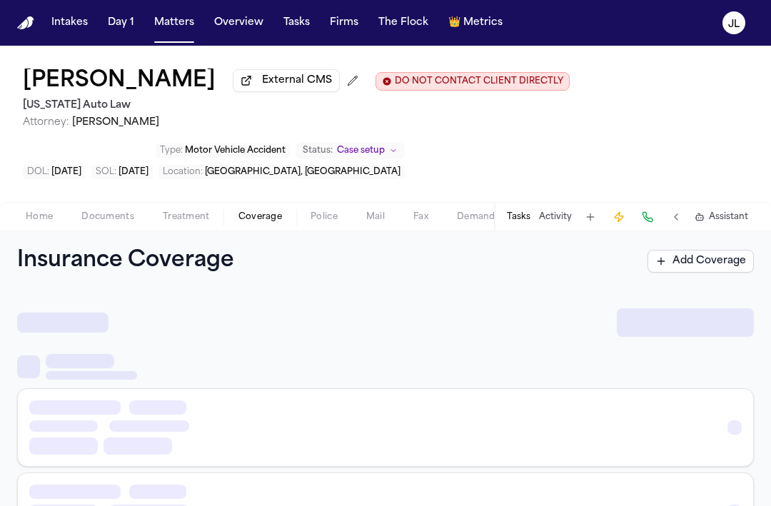
click at [246, 223] on span "Coverage" at bounding box center [260, 216] width 44 height 11
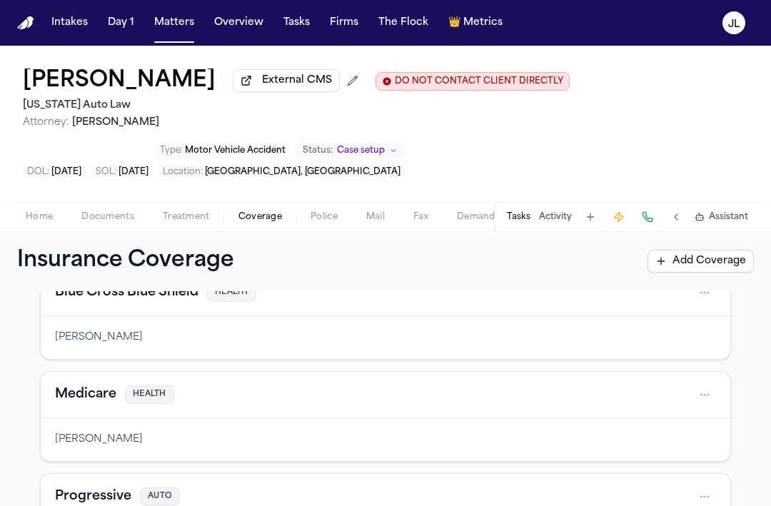
scroll to position [46, 0]
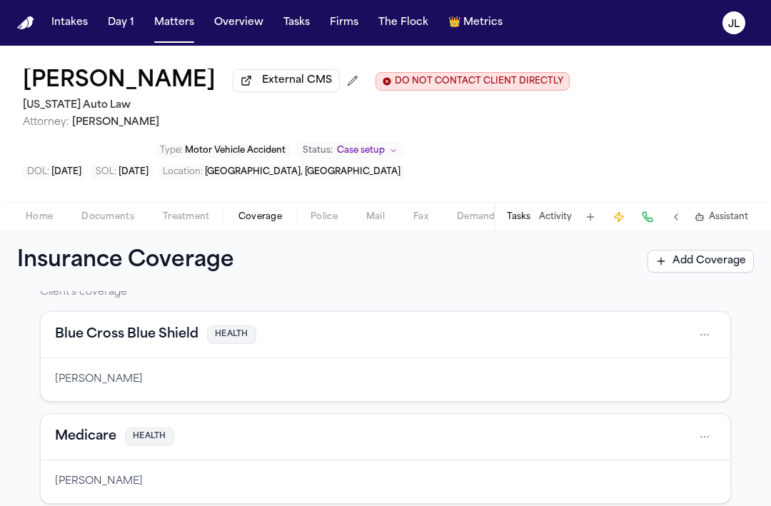
click at [176, 339] on button "Blue Cross Blue Shield" at bounding box center [126, 335] width 143 height 20
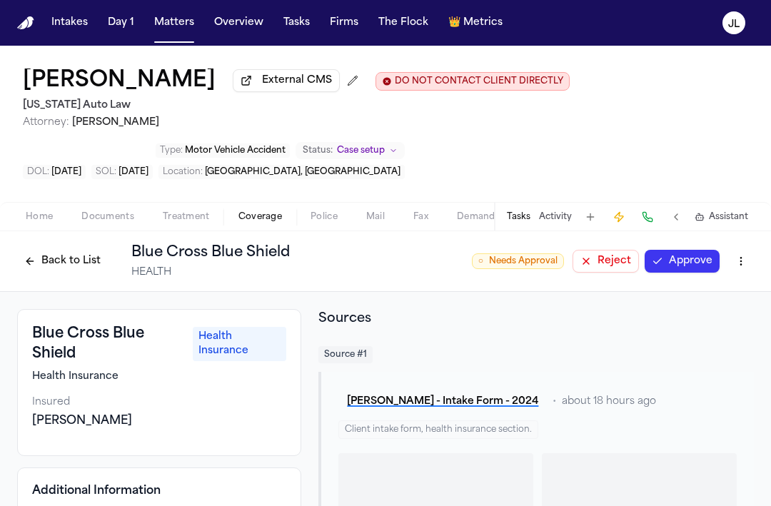
click at [702, 265] on button "Approve" at bounding box center [681, 261] width 75 height 23
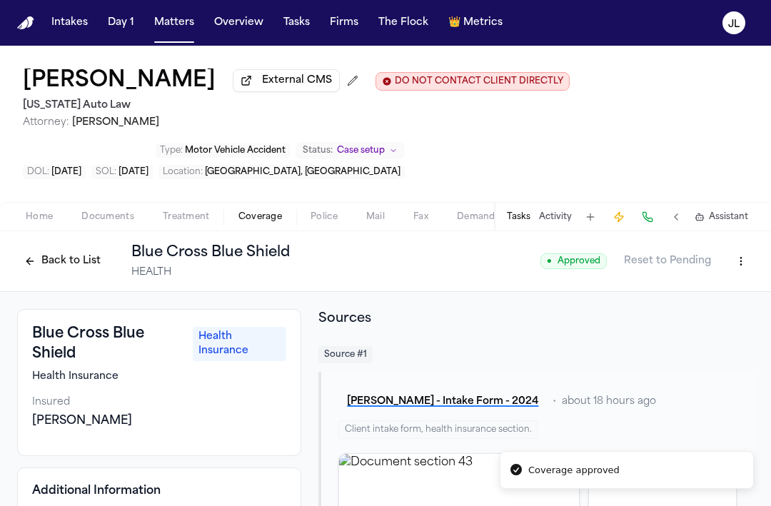
click at [65, 260] on button "Back to List" at bounding box center [62, 261] width 91 height 23
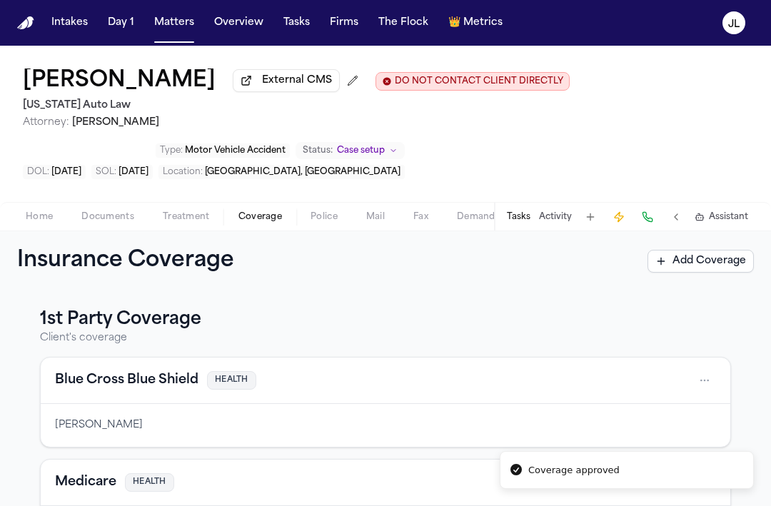
click at [74, 486] on button "Medicare" at bounding box center [85, 482] width 61 height 20
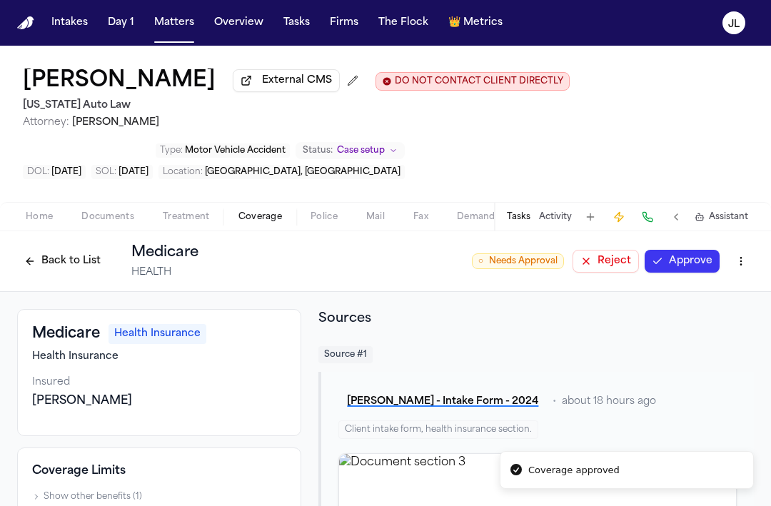
click at [688, 261] on button "Approve" at bounding box center [681, 261] width 75 height 23
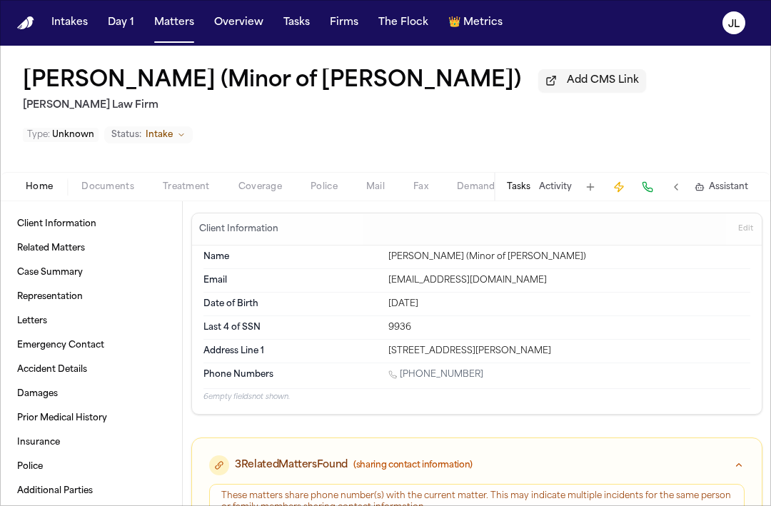
click at [249, 193] on span "Coverage" at bounding box center [260, 186] width 44 height 11
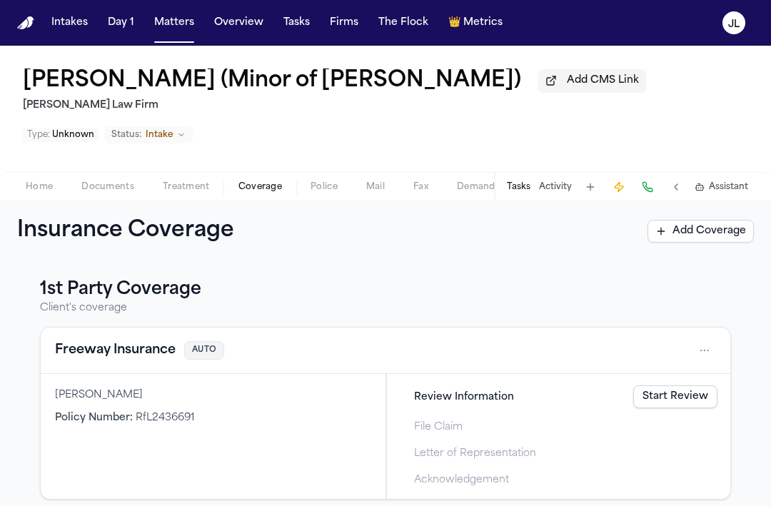
click at [106, 359] on button "Freeway Insurance" at bounding box center [115, 350] width 121 height 20
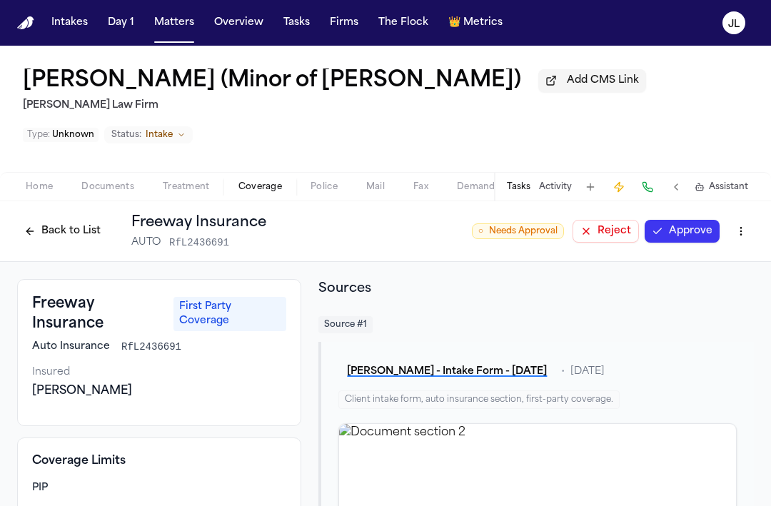
click at [682, 235] on button "Approve" at bounding box center [681, 231] width 75 height 23
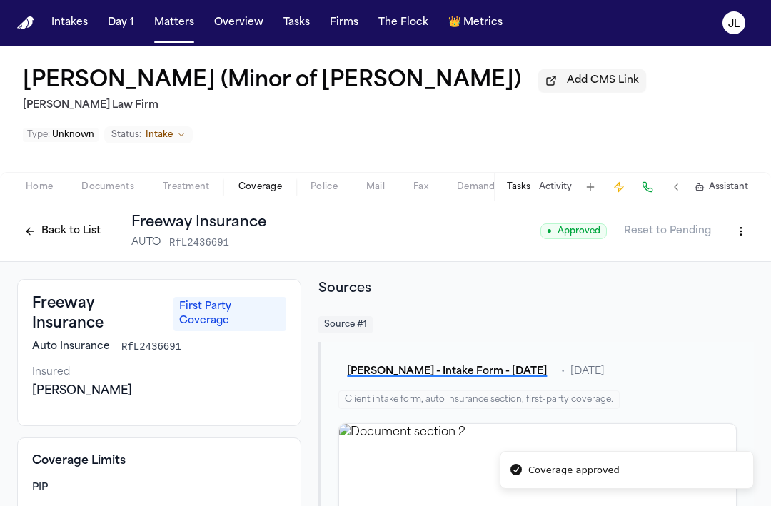
click at [56, 233] on button "Back to List" at bounding box center [62, 231] width 91 height 23
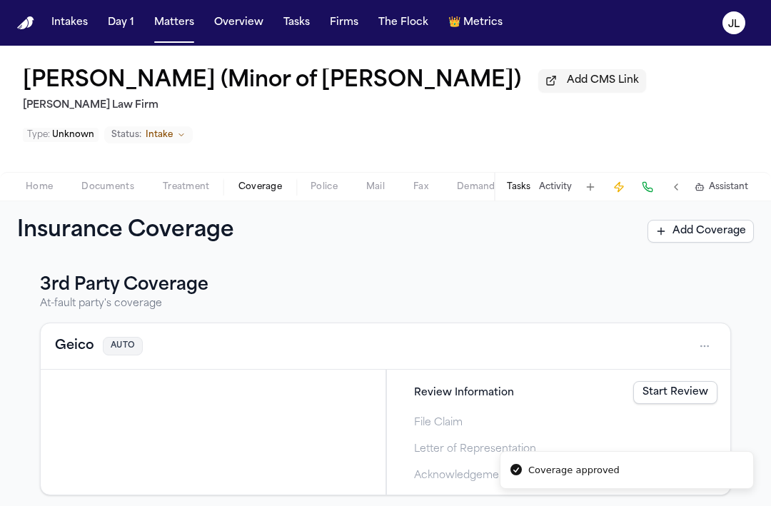
scroll to position [264, 0]
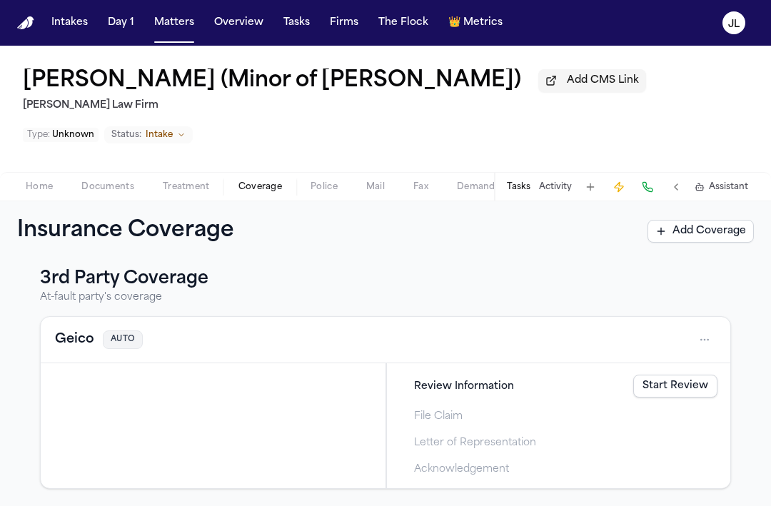
click at [74, 340] on button "Geico" at bounding box center [74, 340] width 39 height 20
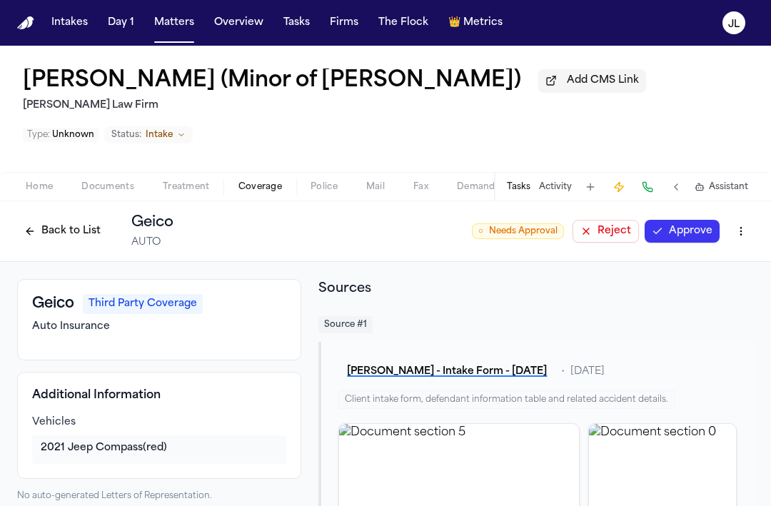
click at [674, 227] on button "Approve" at bounding box center [681, 231] width 75 height 23
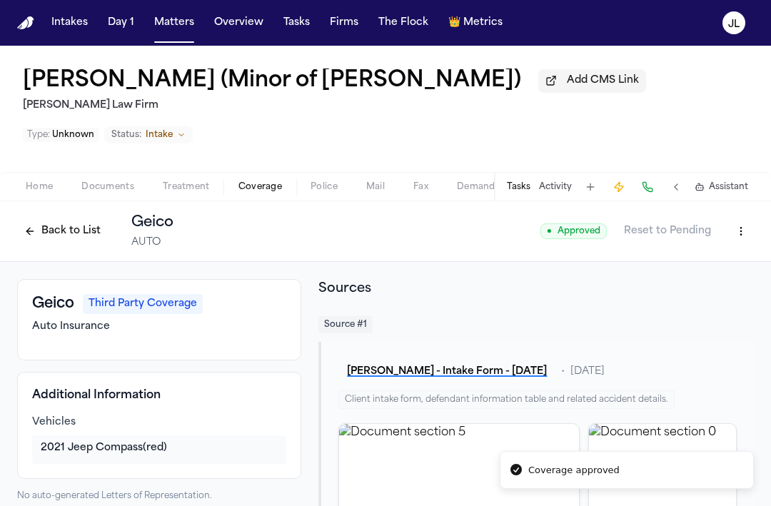
click at [24, 240] on button "Back to List" at bounding box center [62, 231] width 91 height 23
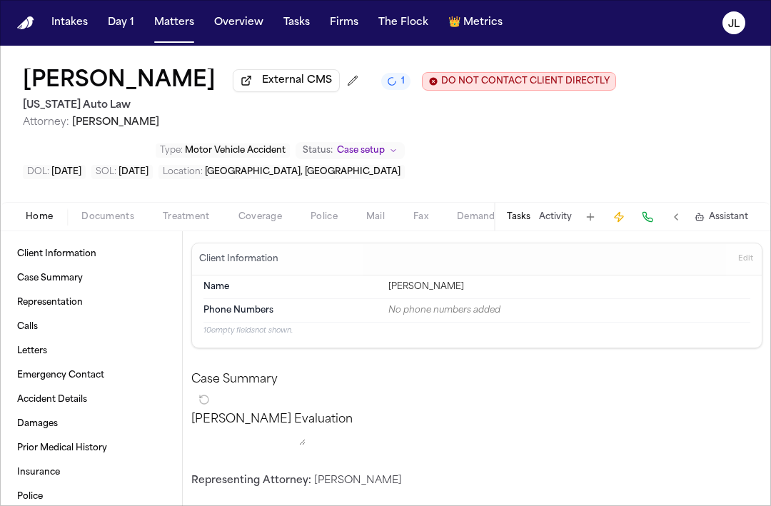
click at [252, 217] on span "Coverage" at bounding box center [260, 216] width 44 height 11
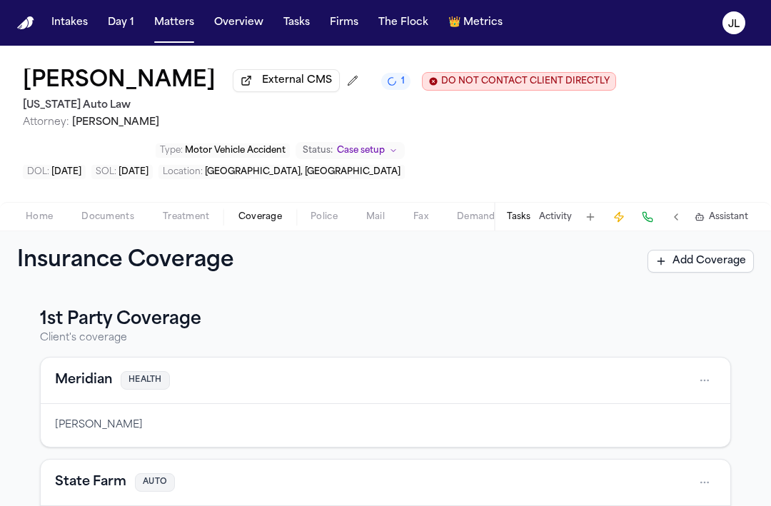
click at [90, 387] on button "Meridian" at bounding box center [83, 380] width 57 height 20
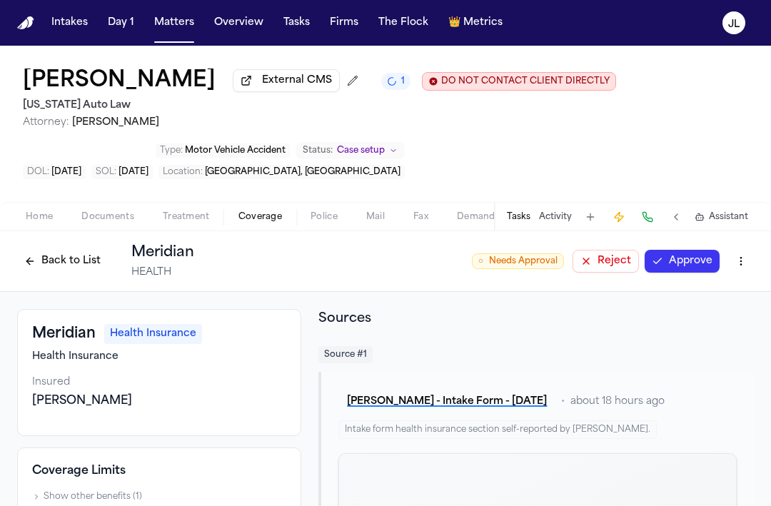
click at [681, 263] on button "Approve" at bounding box center [681, 261] width 75 height 23
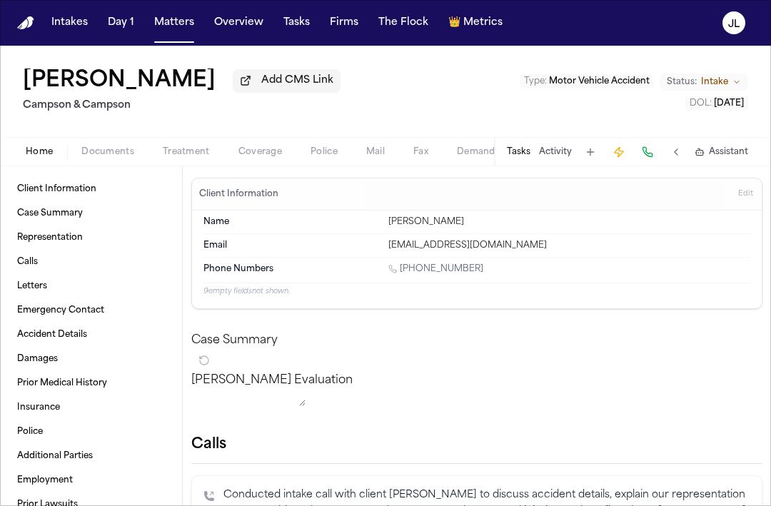
click at [262, 151] on span "Coverage" at bounding box center [260, 151] width 44 height 11
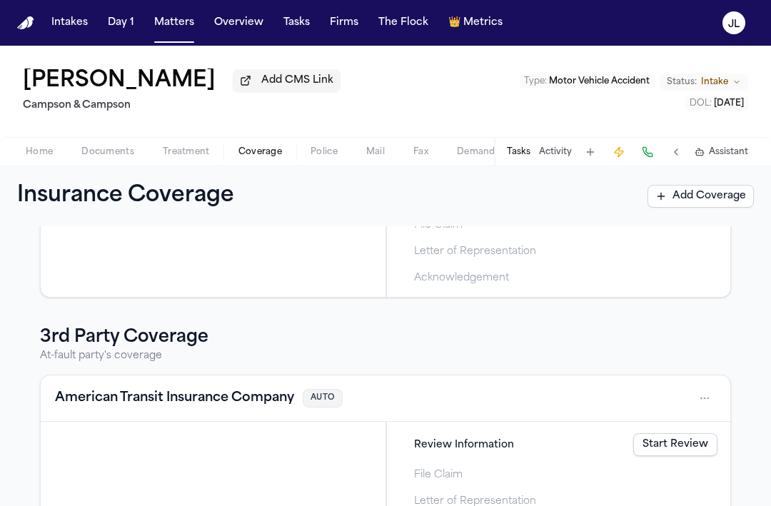
scroll to position [228, 0]
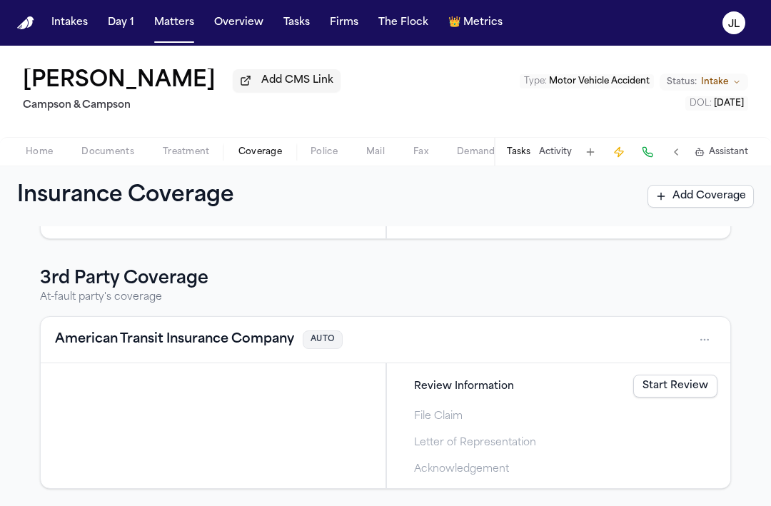
click at [233, 340] on button "American Transit Insurance Company" at bounding box center [174, 340] width 239 height 20
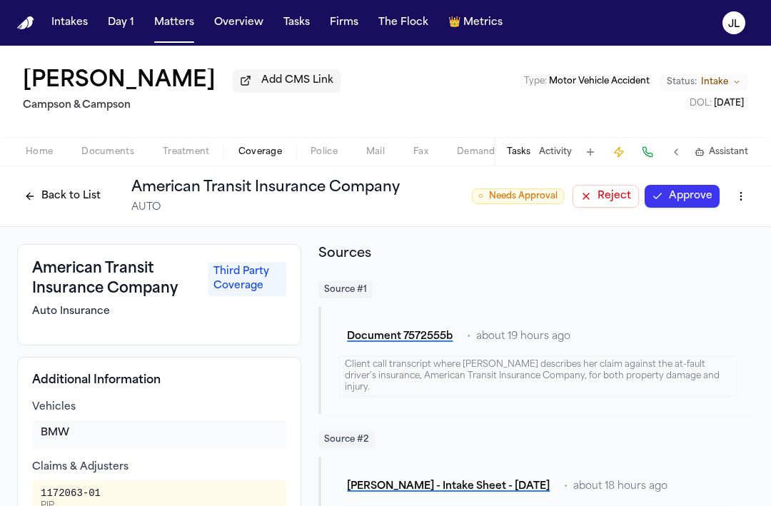
click at [684, 206] on button "Approve" at bounding box center [681, 196] width 75 height 23
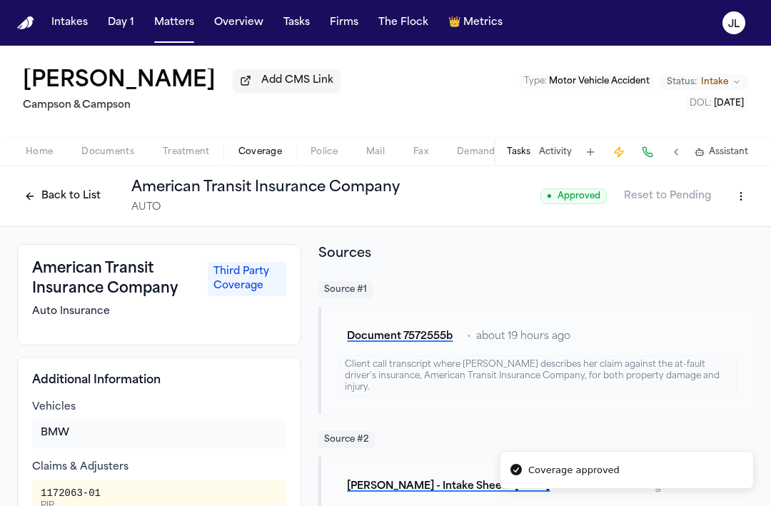
click at [59, 198] on button "Back to List" at bounding box center [62, 196] width 91 height 23
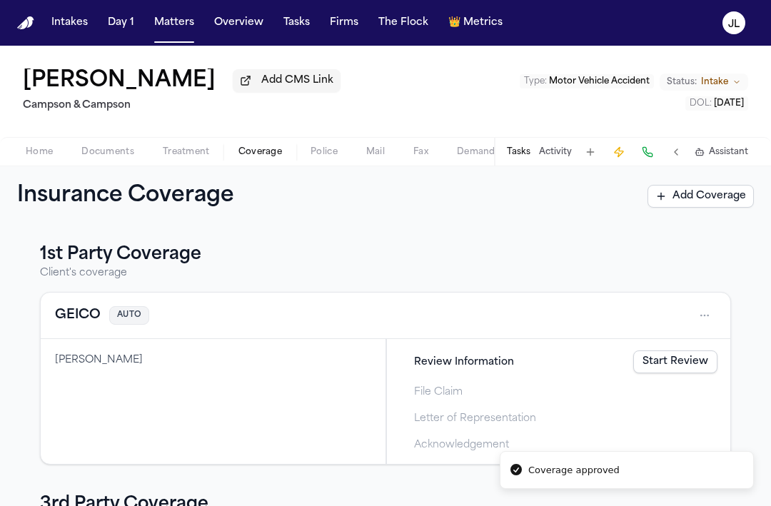
click at [68, 320] on button "GEICO" at bounding box center [78, 315] width 46 height 20
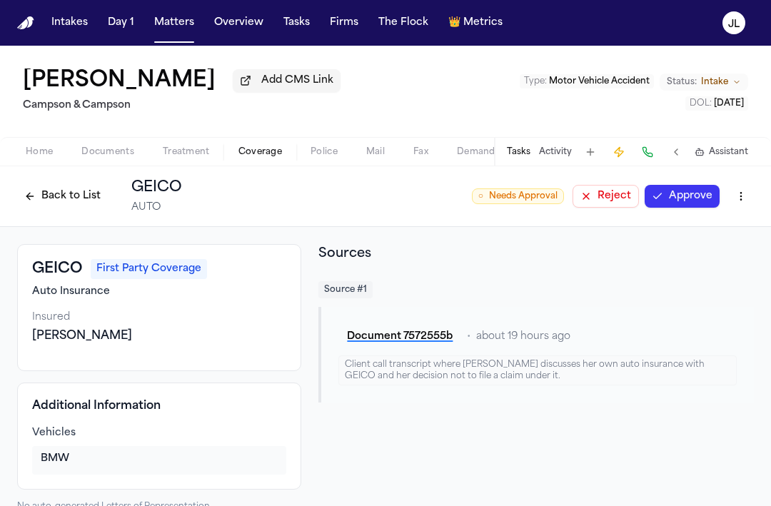
click at [685, 199] on button "Approve" at bounding box center [681, 196] width 75 height 23
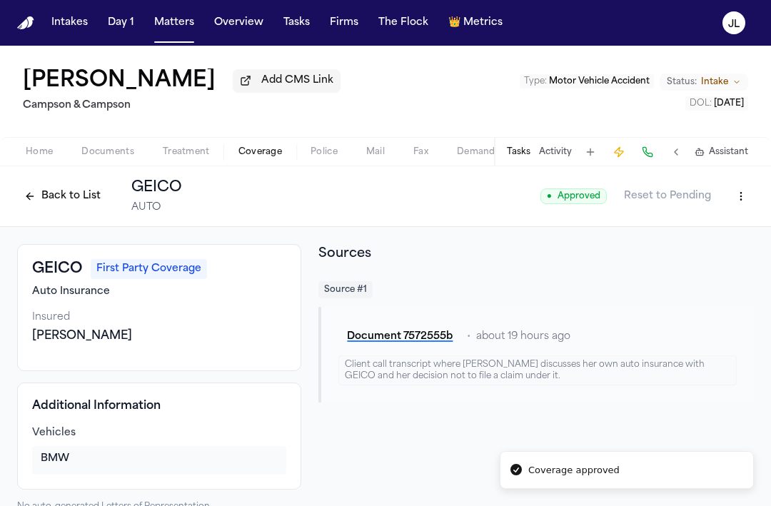
click at [62, 205] on button "Back to List" at bounding box center [62, 196] width 91 height 23
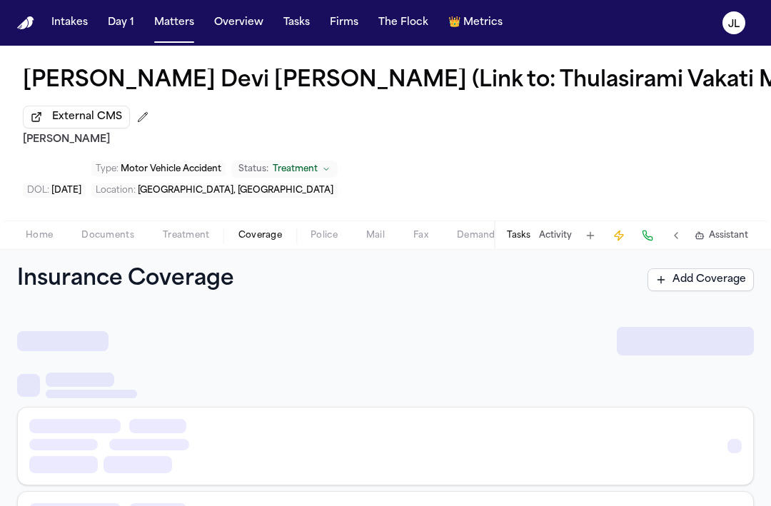
click at [252, 237] on span "Coverage" at bounding box center [260, 235] width 44 height 11
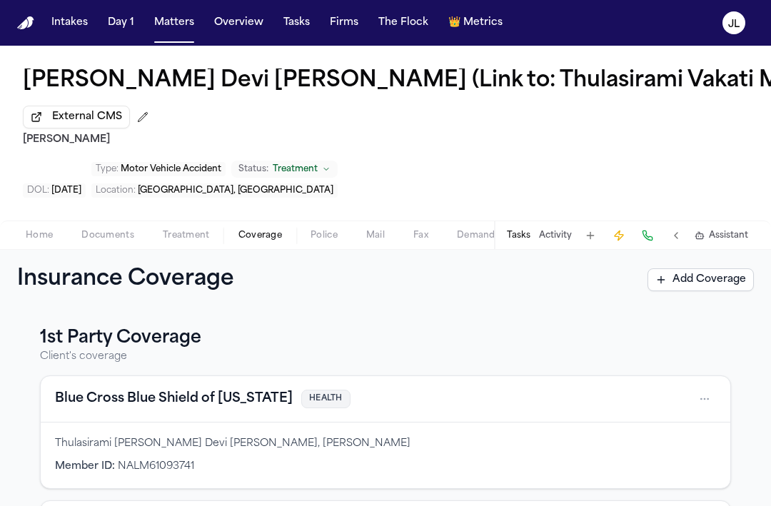
click at [228, 408] on button "Blue Cross Blue Shield of [US_STATE]" at bounding box center [174, 399] width 238 height 20
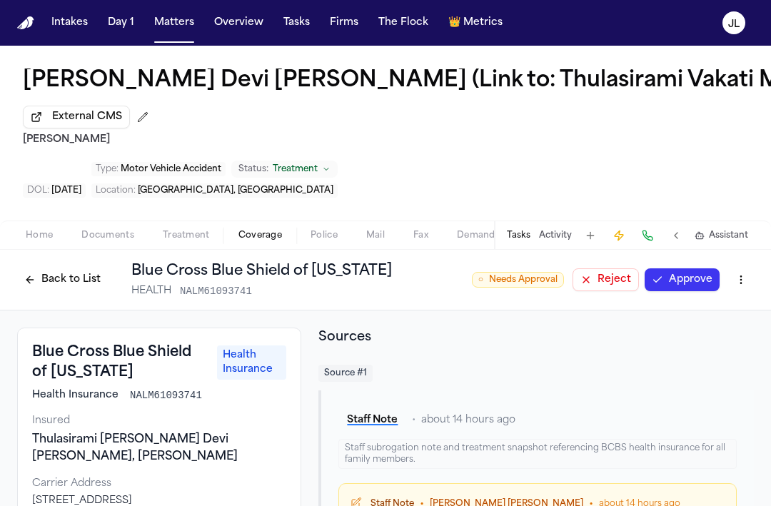
click at [693, 277] on button "Approve" at bounding box center [681, 279] width 75 height 23
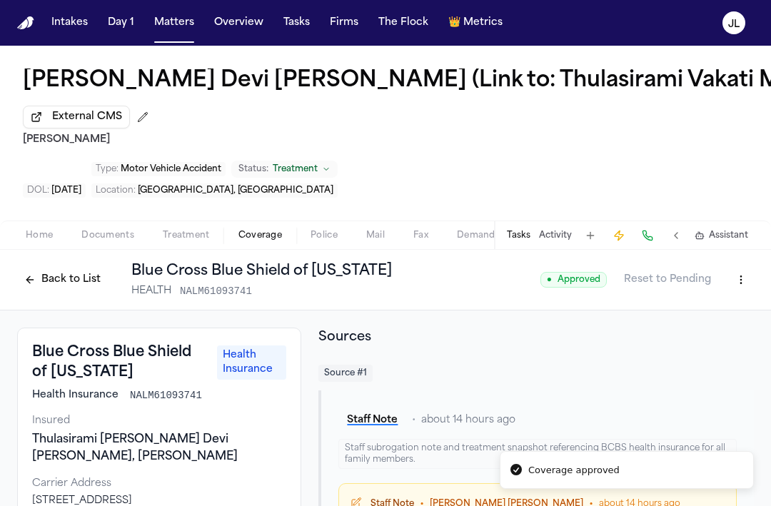
click at [76, 282] on button "Back to List" at bounding box center [62, 279] width 91 height 23
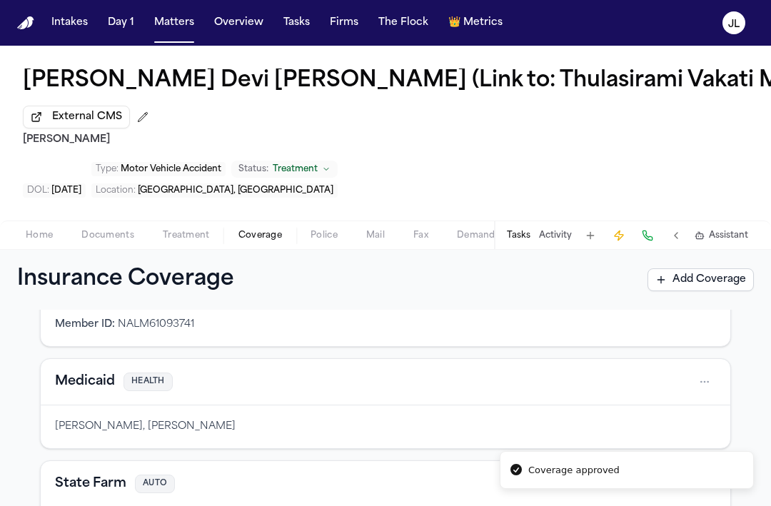
scroll to position [165, 0]
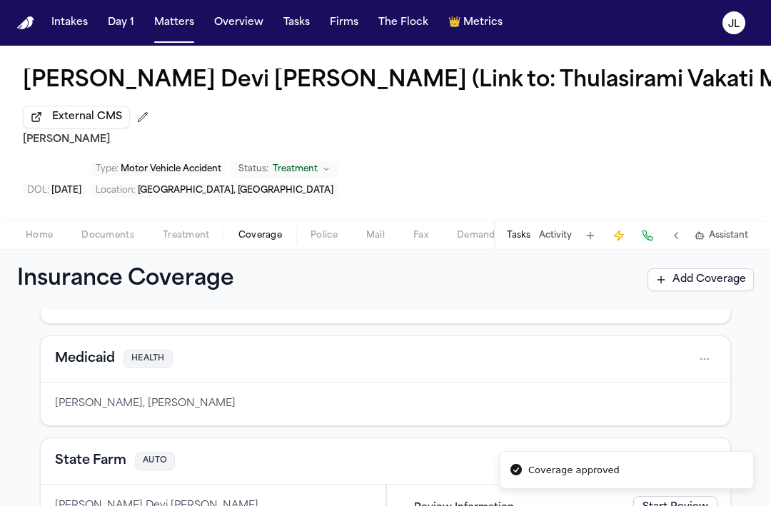
click at [110, 367] on button "Medicaid" at bounding box center [85, 359] width 60 height 20
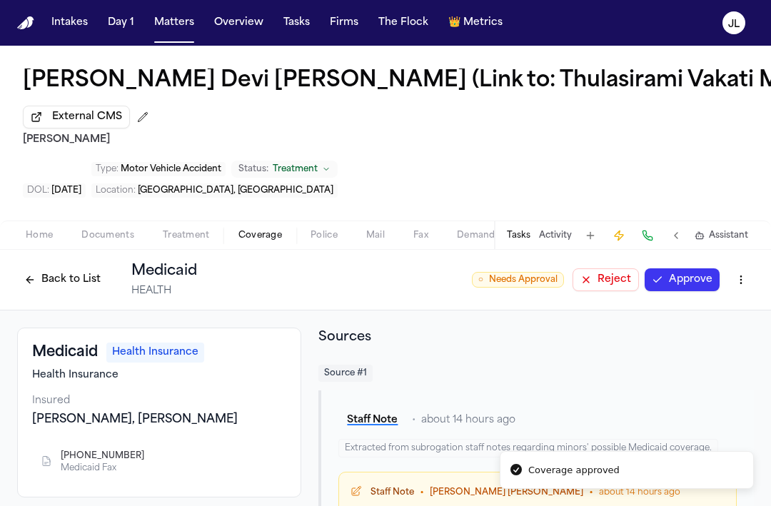
click at [666, 288] on button "Approve" at bounding box center [681, 279] width 75 height 23
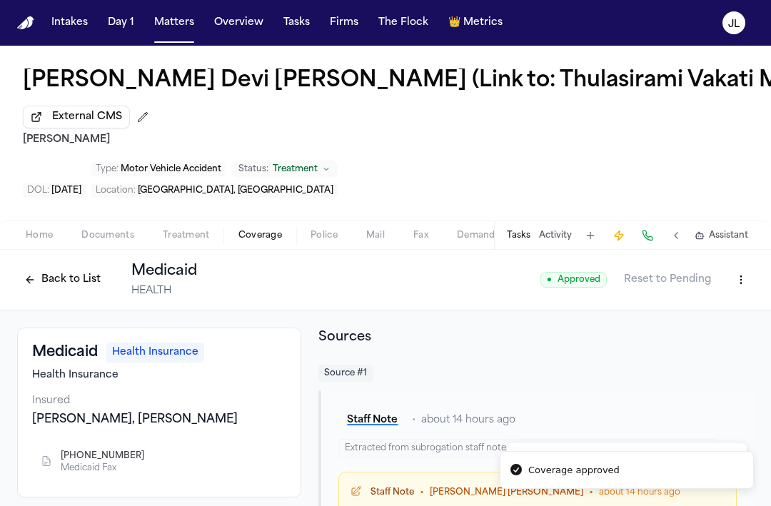
click at [44, 279] on button "Back to List" at bounding box center [62, 279] width 91 height 23
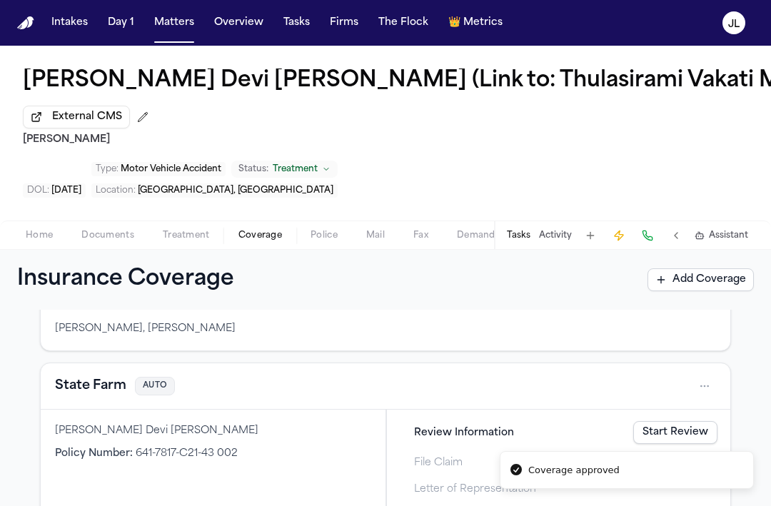
scroll to position [244, 0]
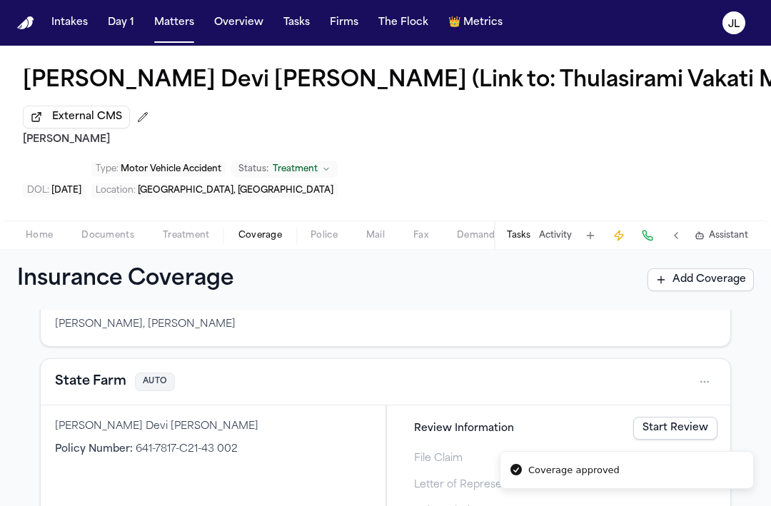
click at [115, 381] on button "State Farm" at bounding box center [90, 382] width 71 height 20
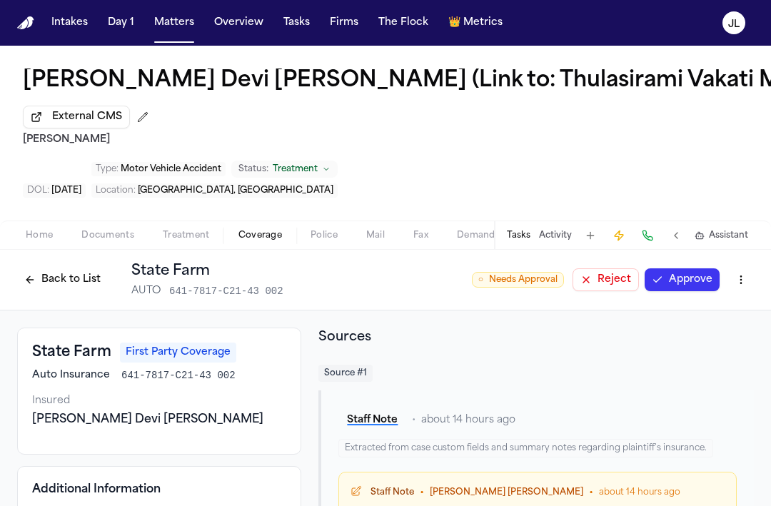
click at [681, 282] on button "Approve" at bounding box center [681, 279] width 75 height 23
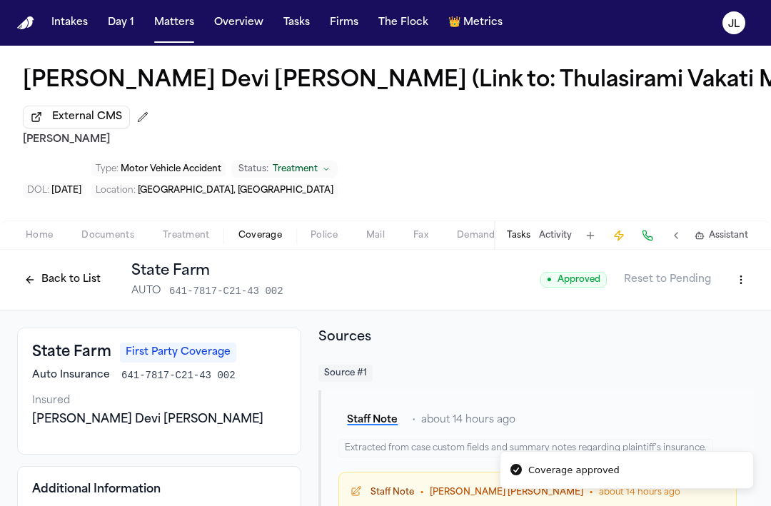
click at [31, 280] on button "Back to List" at bounding box center [62, 279] width 91 height 23
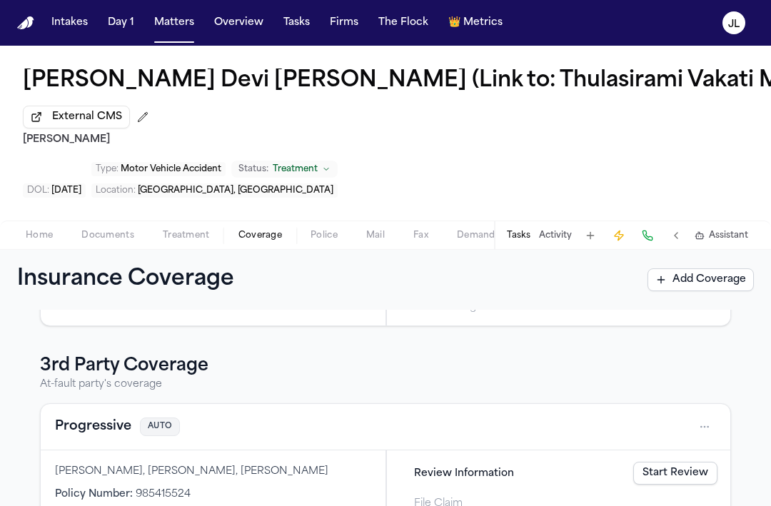
scroll to position [457, 0]
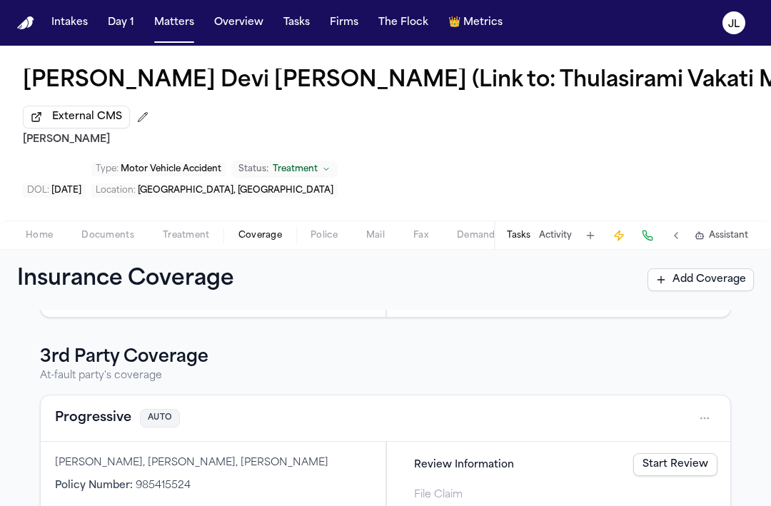
click at [112, 418] on button "Progressive" at bounding box center [93, 418] width 76 height 20
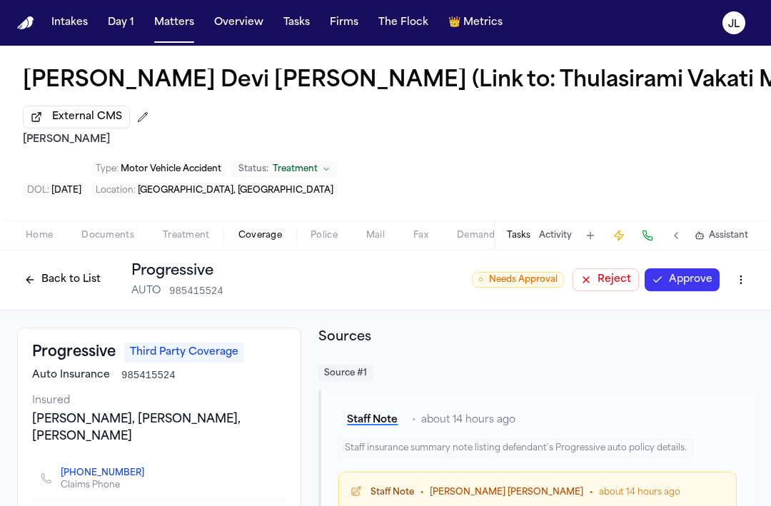
click at [687, 286] on button "Approve" at bounding box center [681, 279] width 75 height 23
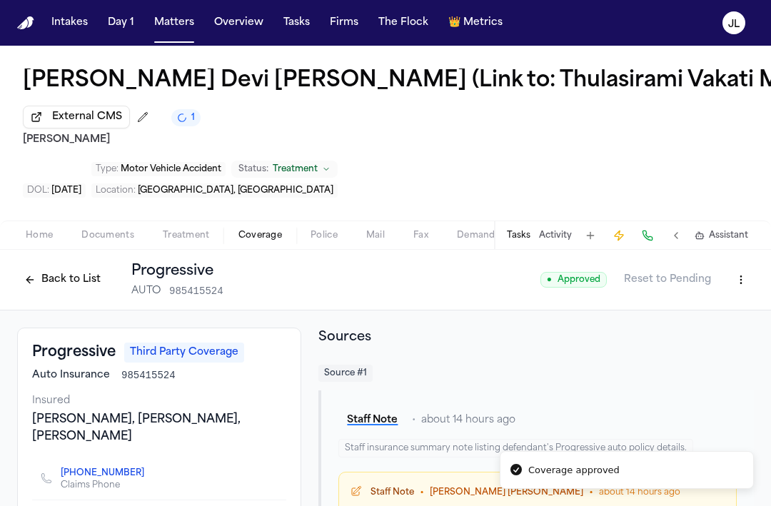
click at [58, 290] on button "Back to List" at bounding box center [62, 279] width 91 height 23
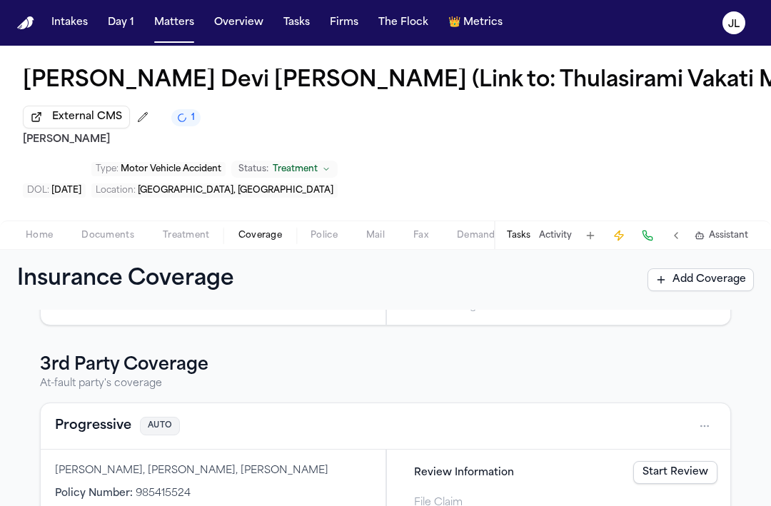
scroll to position [537, 0]
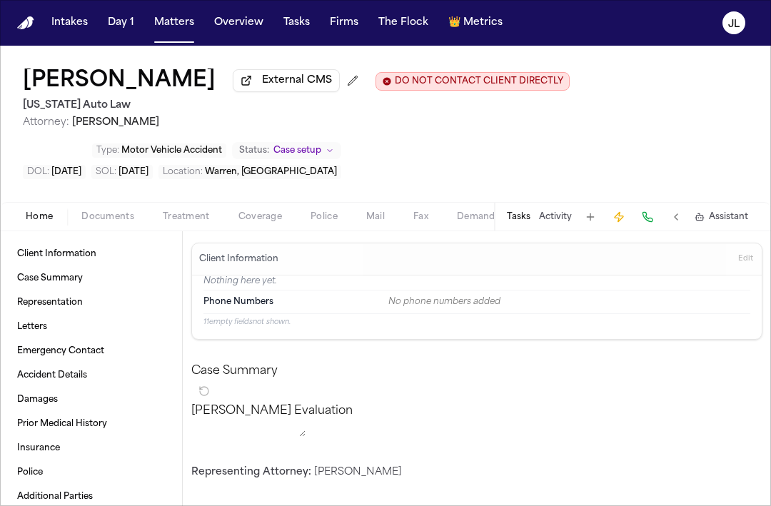
click at [264, 223] on span "Coverage" at bounding box center [260, 216] width 44 height 11
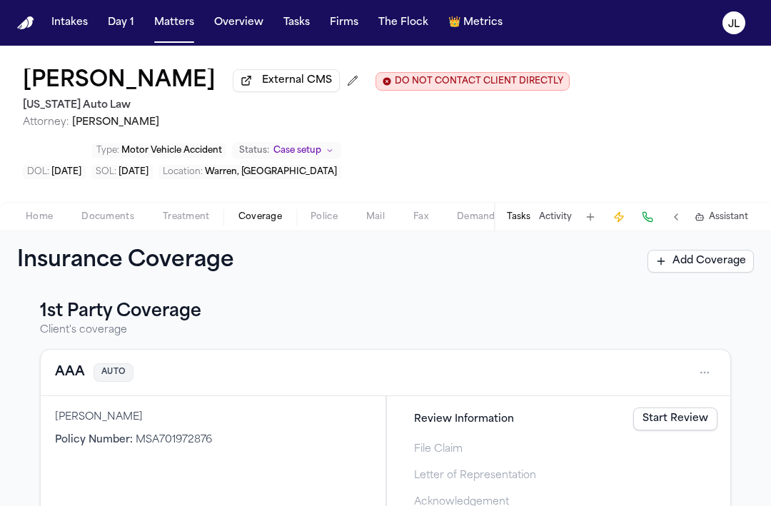
scroll to position [2, 0]
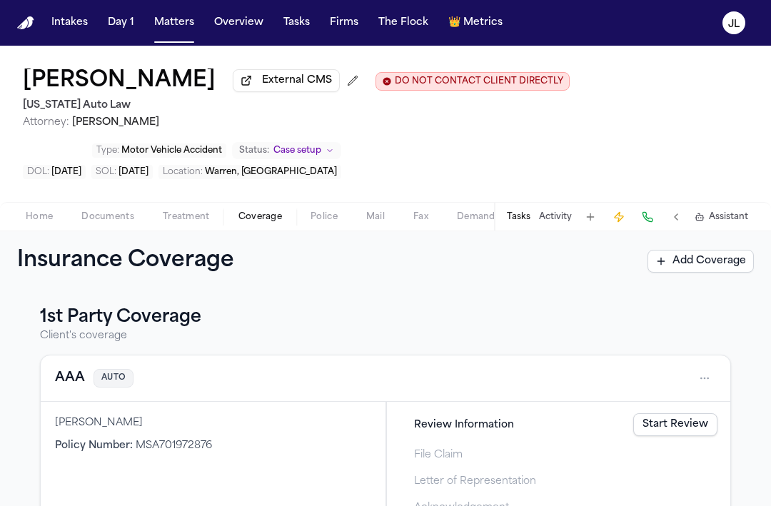
click at [69, 382] on button "AAA" at bounding box center [70, 378] width 30 height 20
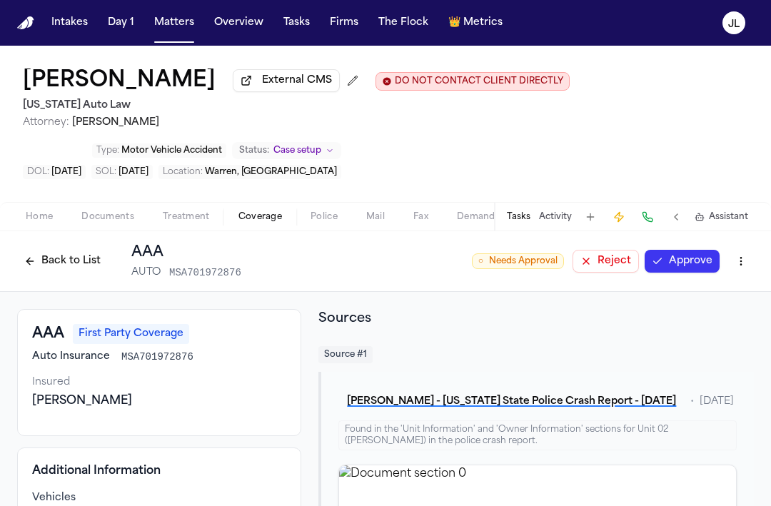
click at [697, 257] on button "Approve" at bounding box center [681, 261] width 75 height 23
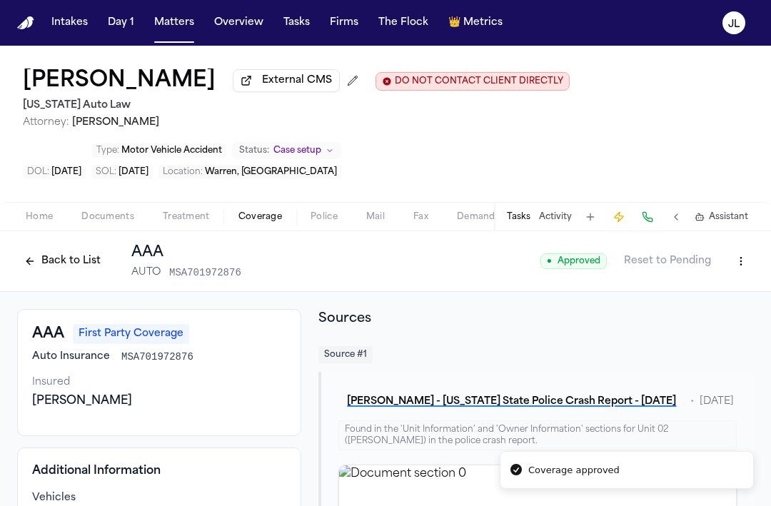
click at [46, 265] on button "Back to List" at bounding box center [62, 261] width 91 height 23
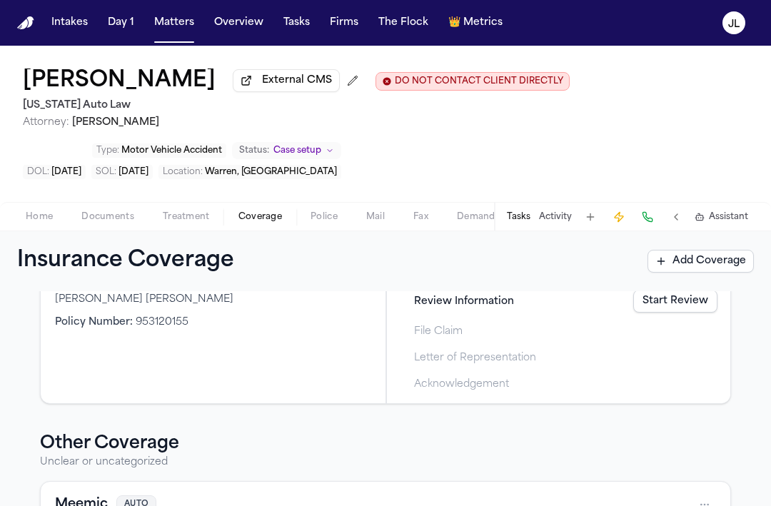
scroll to position [552, 0]
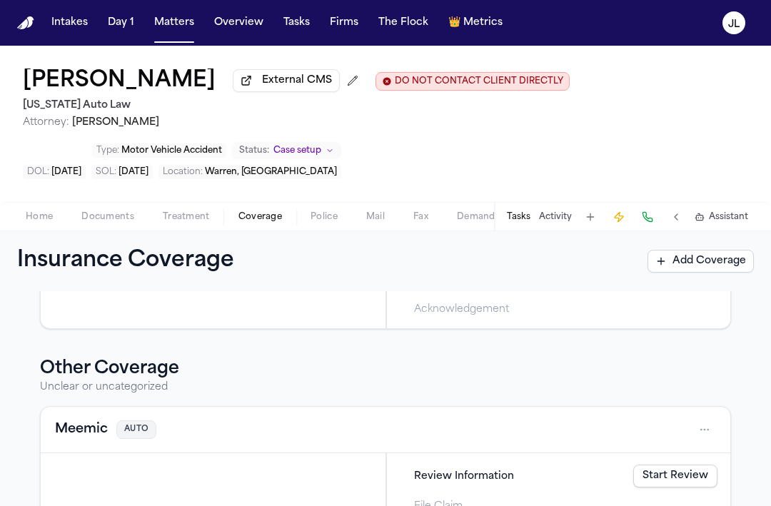
click at [79, 429] on button "Meemic" at bounding box center [81, 430] width 53 height 20
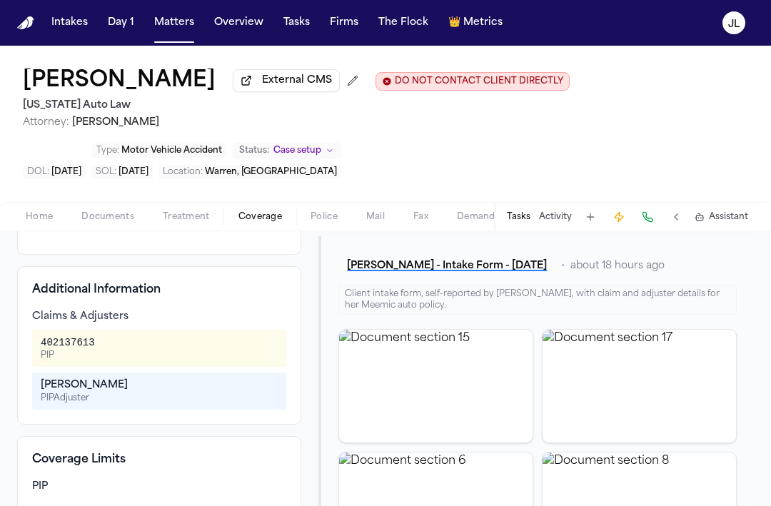
scroll to position [125, 0]
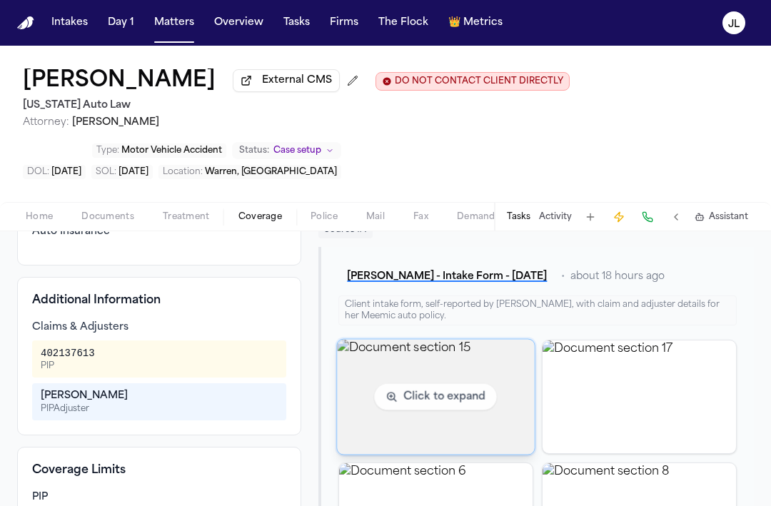
click at [477, 373] on img "View document section 15" at bounding box center [436, 396] width 197 height 115
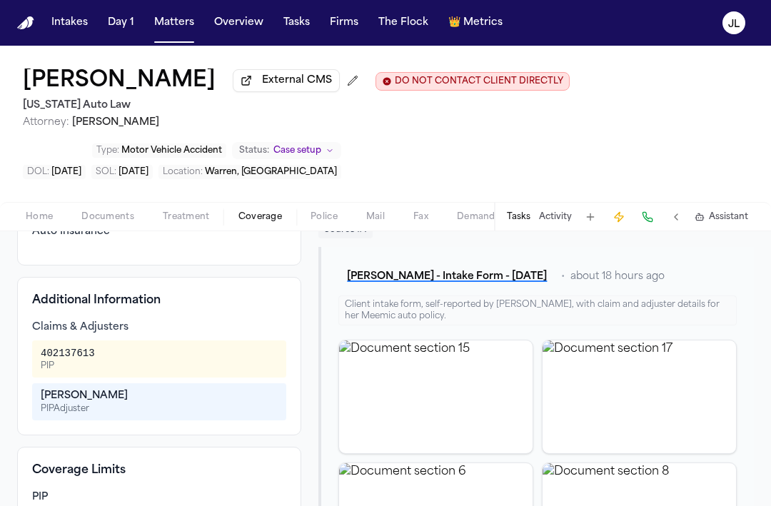
scroll to position [0, 0]
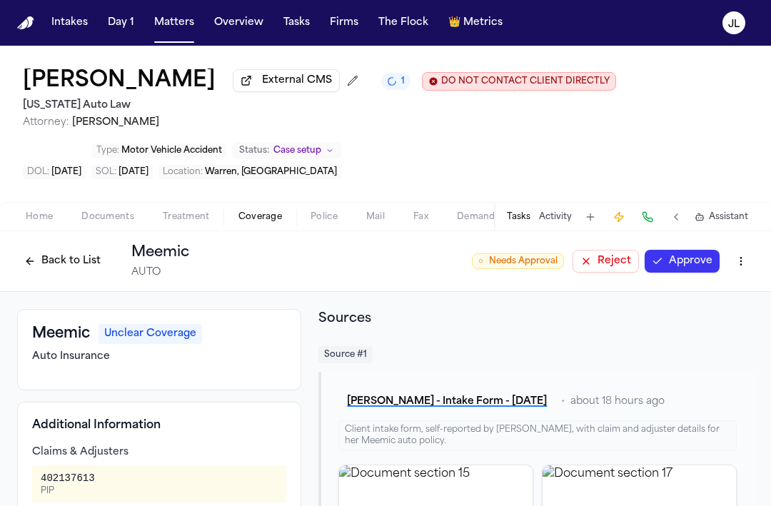
click at [49, 265] on button "Back to List" at bounding box center [62, 261] width 91 height 23
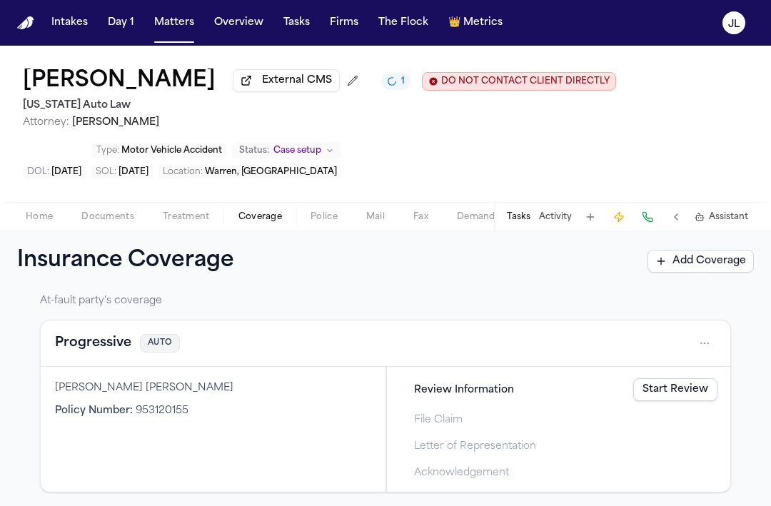
scroll to position [374, 0]
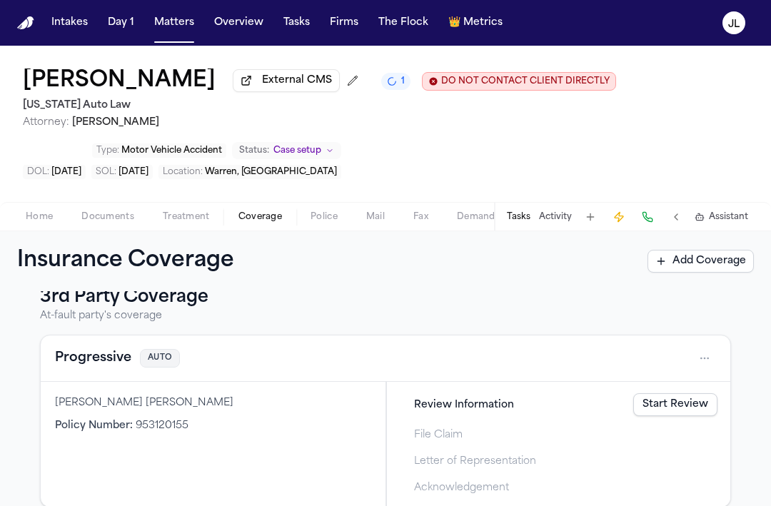
click at [86, 360] on button "Progressive" at bounding box center [93, 358] width 76 height 20
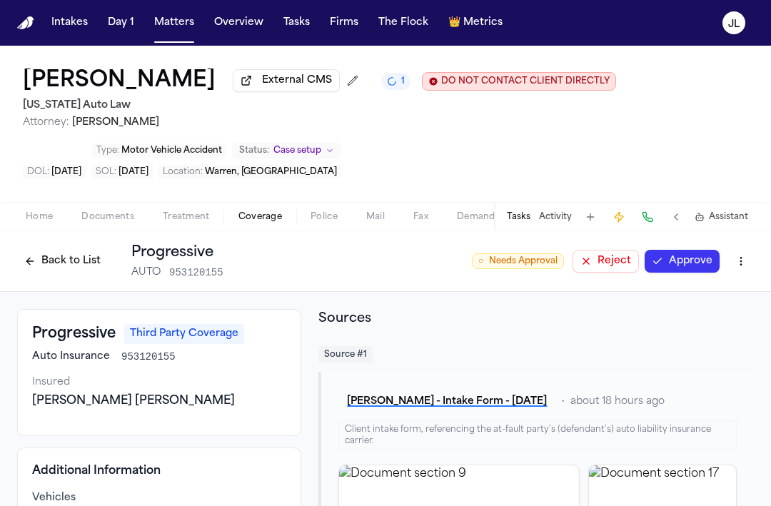
click at [699, 266] on button "Approve" at bounding box center [681, 261] width 75 height 23
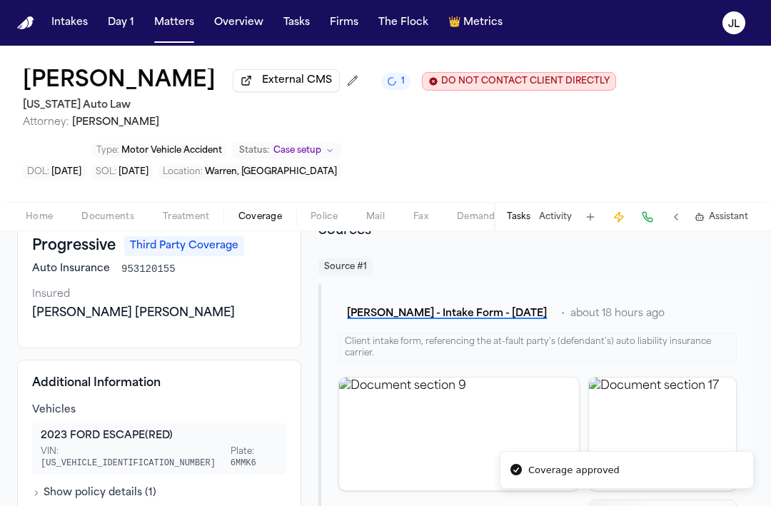
scroll to position [88, 0]
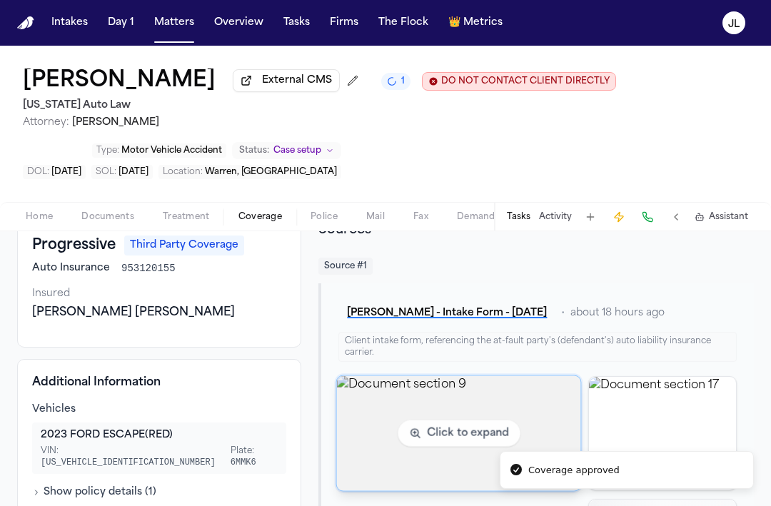
click at [457, 418] on img "View document section 9" at bounding box center [459, 432] width 244 height 115
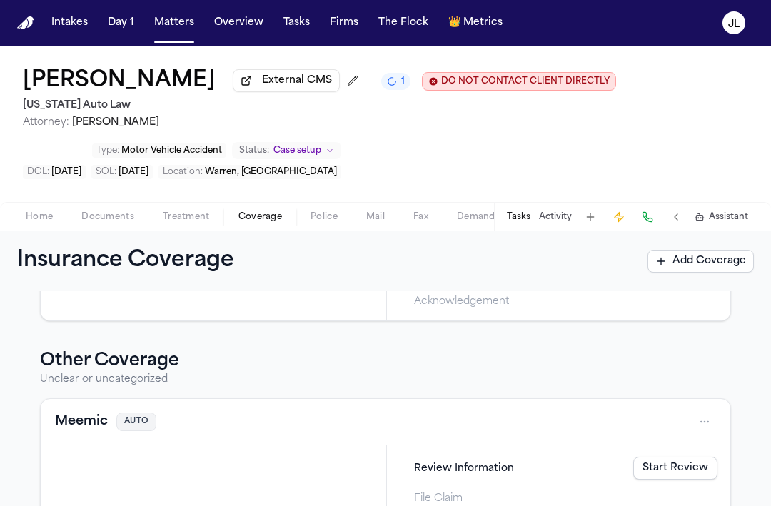
scroll to position [646, 0]
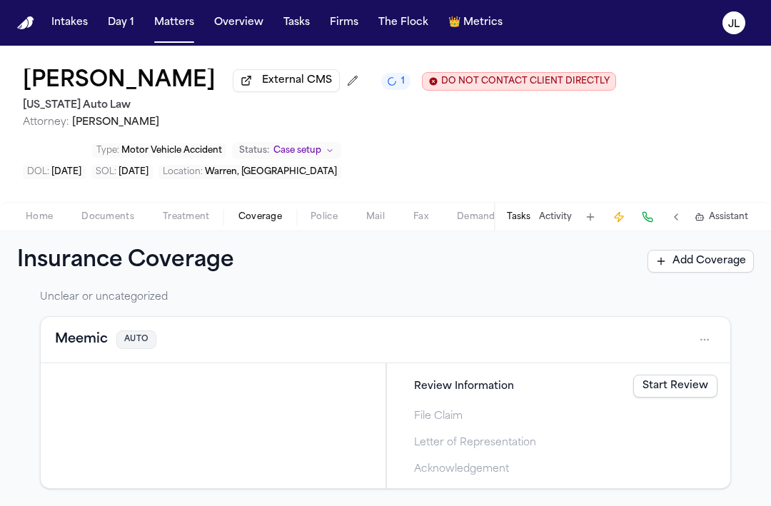
click at [74, 343] on button "Meemic" at bounding box center [81, 340] width 53 height 20
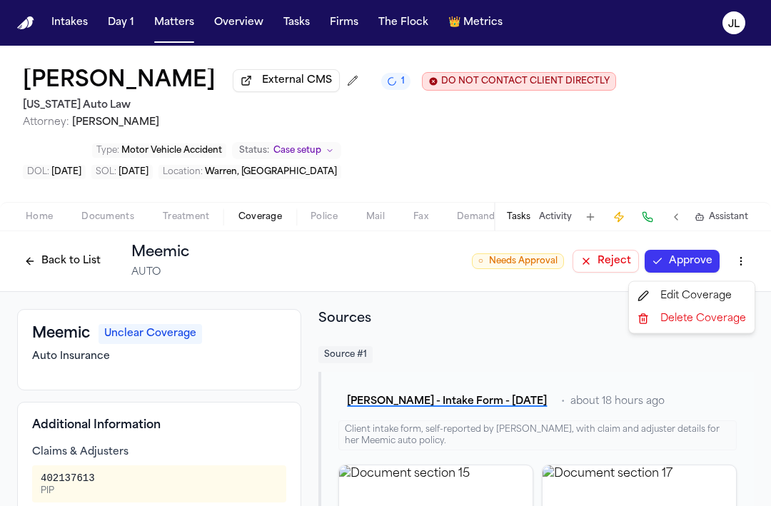
click at [742, 275] on html "Intakes Day 1 Matters Overview Tasks Firms The Flock 👑 Metrics JL [PERSON_NAME]…" at bounding box center [385, 253] width 771 height 506
click at [719, 300] on div "Edit Coverage" at bounding box center [692, 296] width 120 height 23
select select "*******"
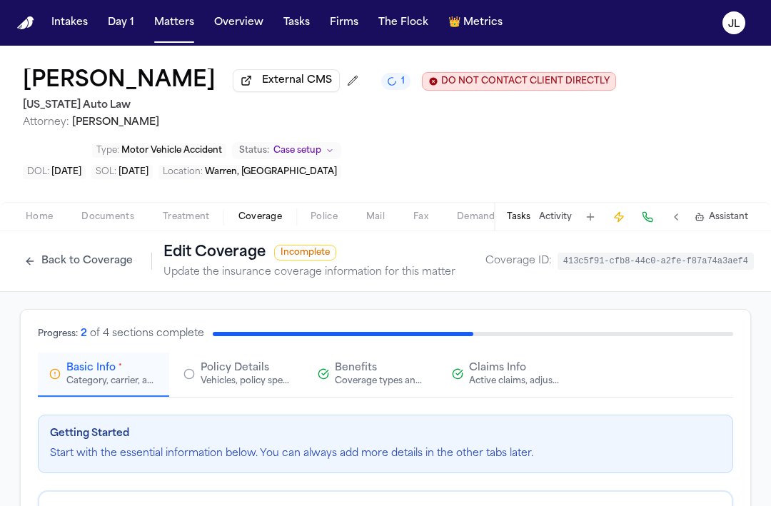
click at [488, 393] on button "Claims Info Active claims, adjusters, and subrogation details" at bounding box center [505, 375] width 131 height 44
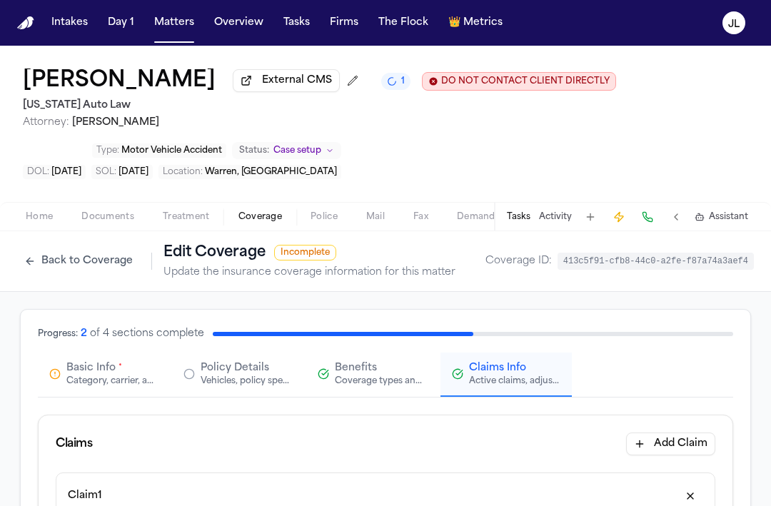
click at [244, 386] on div "Vehicles, policy specifics, and additional details" at bounding box center [246, 380] width 91 height 11
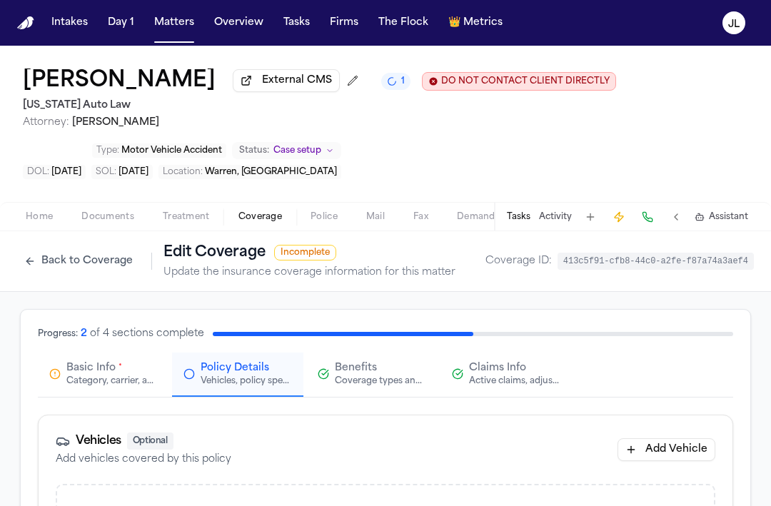
click at [124, 386] on div "Category, carrier, and policy holder information" at bounding box center [111, 380] width 91 height 11
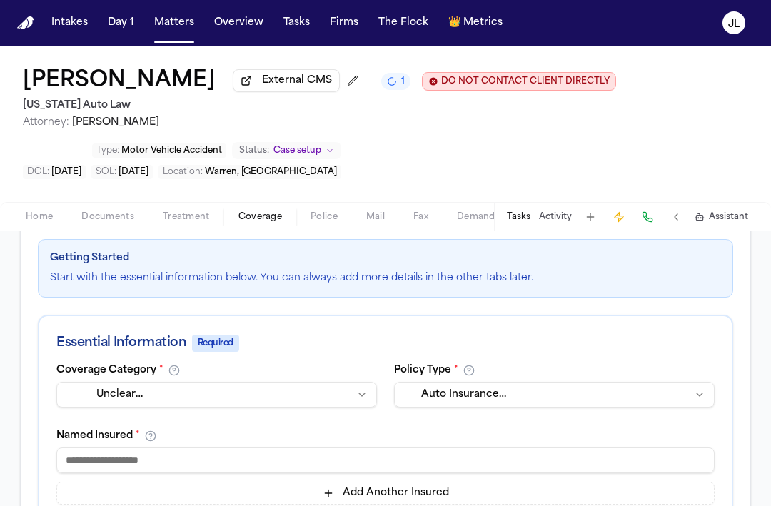
scroll to position [195, 0]
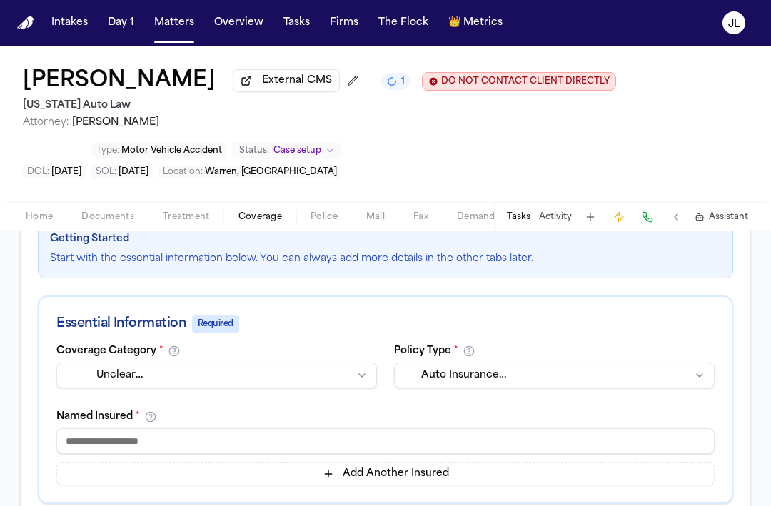
click at [336, 382] on html "Intakes Day 1 Matters Overview Tasks Firms The Flock 👑 Metrics JL [PERSON_NAME]…" at bounding box center [385, 253] width 771 height 506
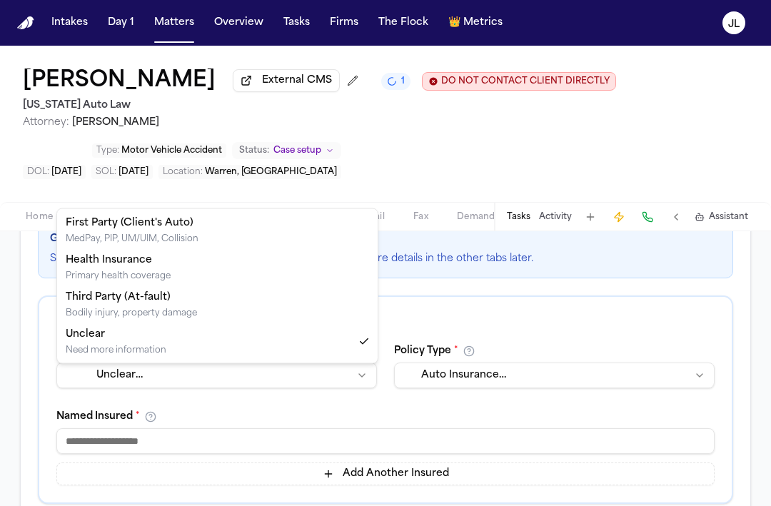
select select "**********"
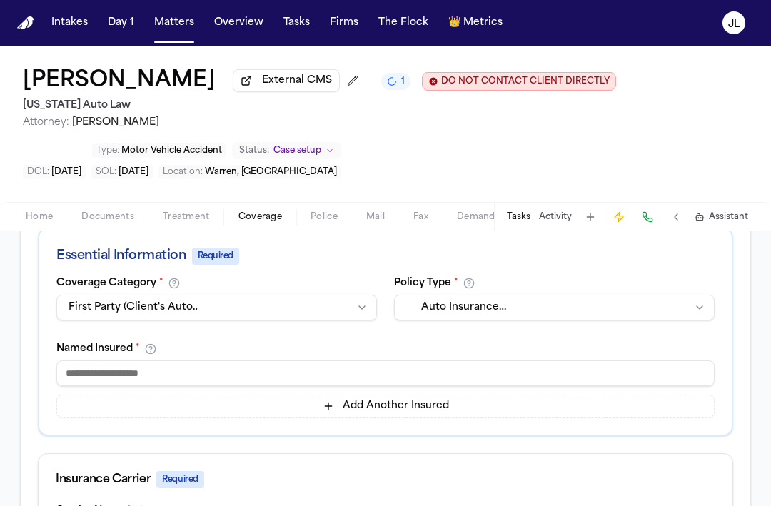
scroll to position [265, 0]
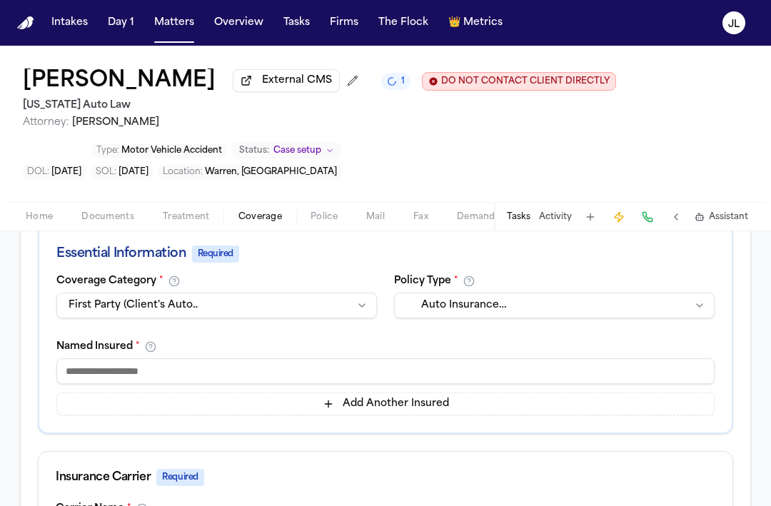
click at [151, 370] on input at bounding box center [385, 371] width 658 height 26
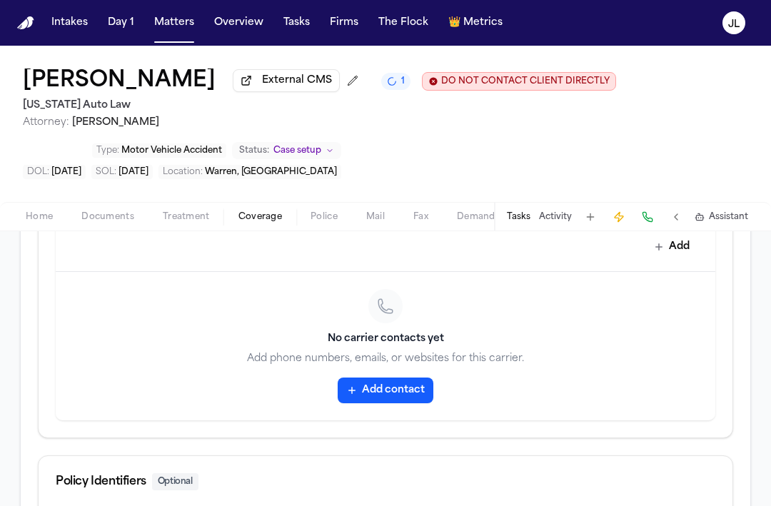
scroll to position [875, 0]
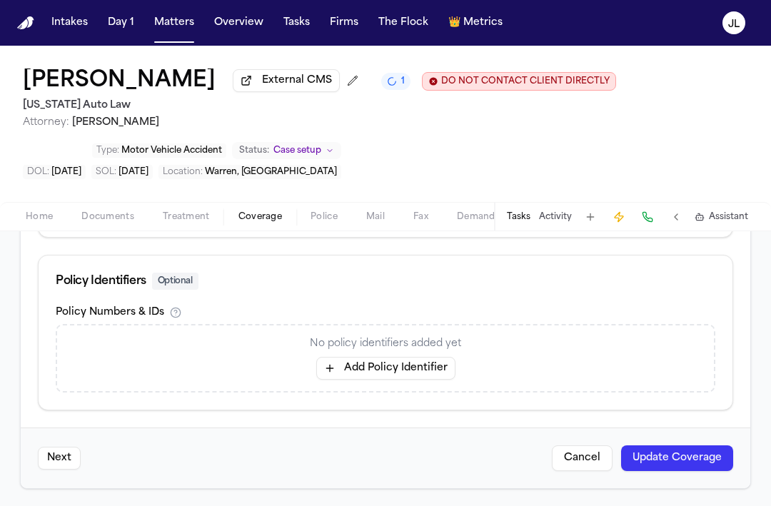
type input "**********"
click at [670, 466] on button "Update Coverage" at bounding box center [677, 458] width 112 height 26
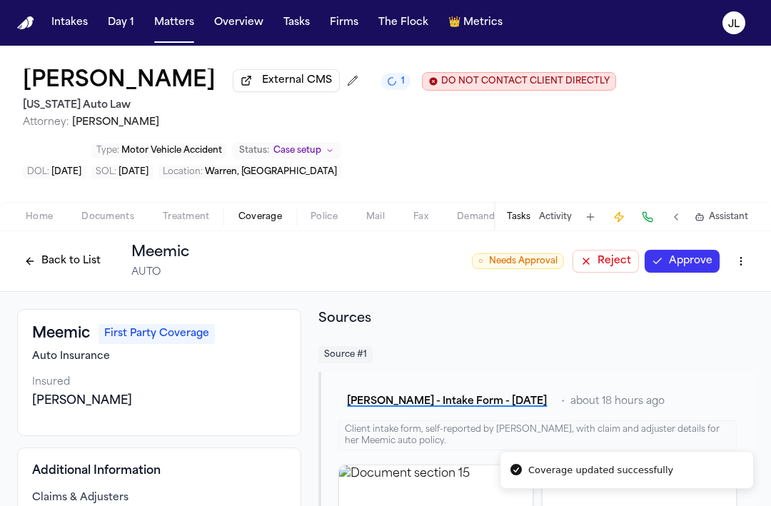
click at [702, 272] on button "Approve" at bounding box center [681, 261] width 75 height 23
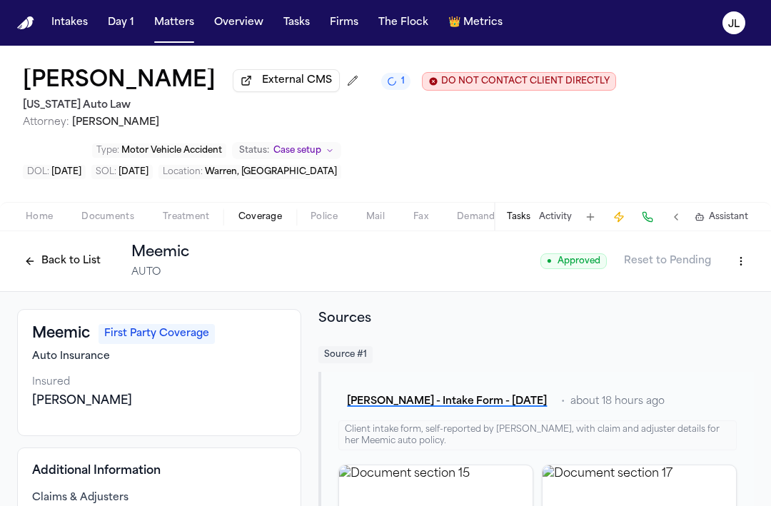
click at [46, 266] on button "Back to List" at bounding box center [62, 261] width 91 height 23
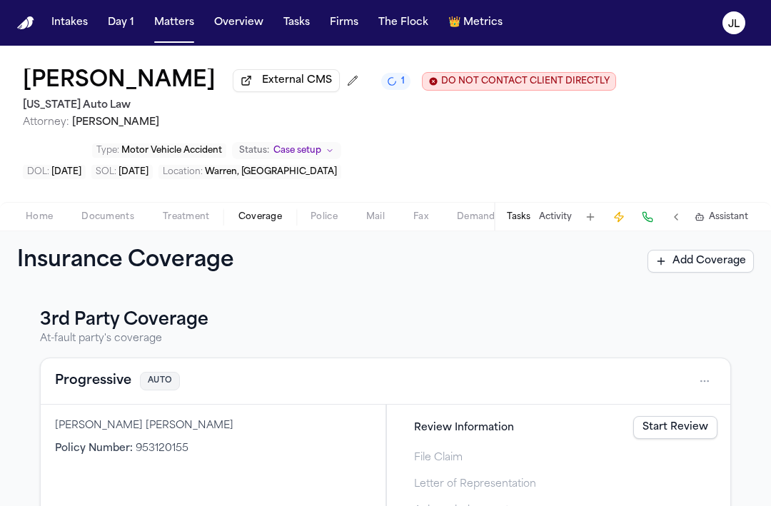
scroll to position [580, 0]
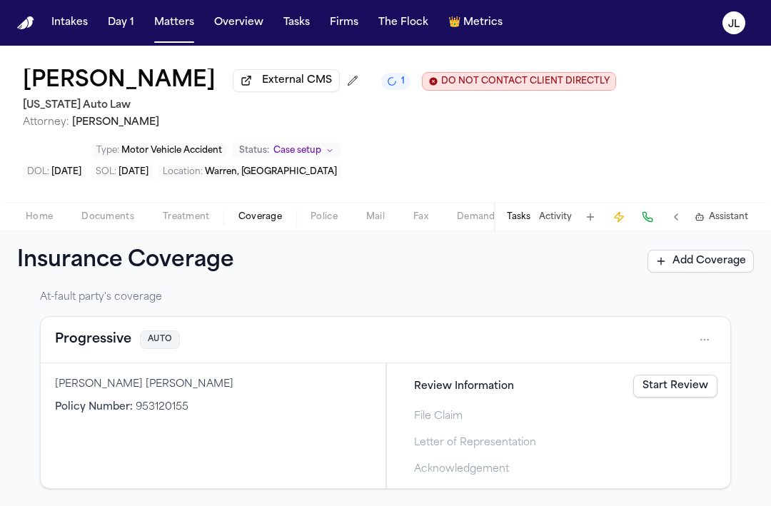
click at [99, 338] on button "Progressive" at bounding box center [93, 340] width 76 height 20
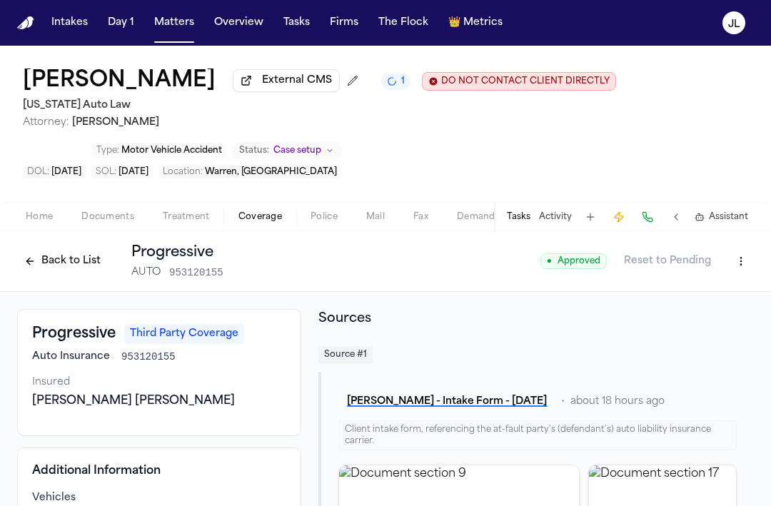
click at [43, 269] on button "Back to List" at bounding box center [62, 261] width 91 height 23
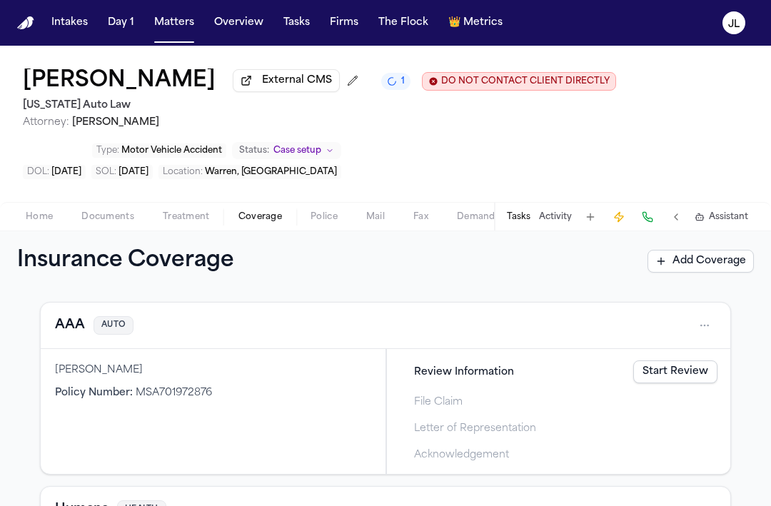
scroll to position [41, 0]
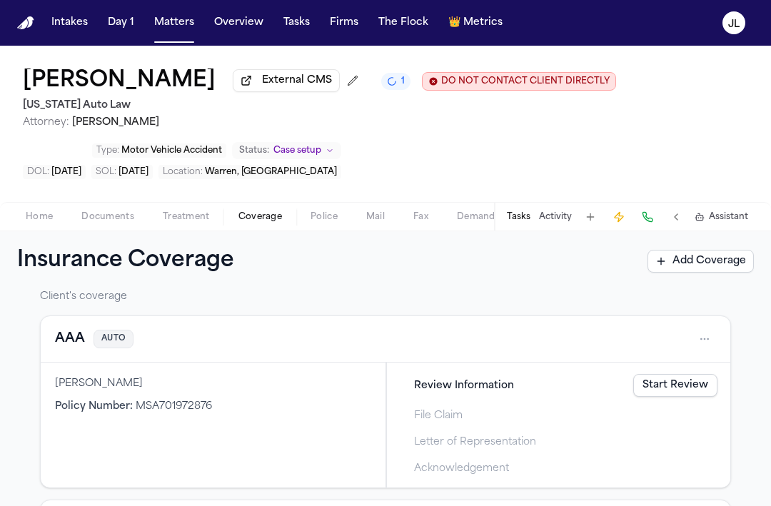
click at [84, 349] on button "AAA" at bounding box center [70, 339] width 30 height 20
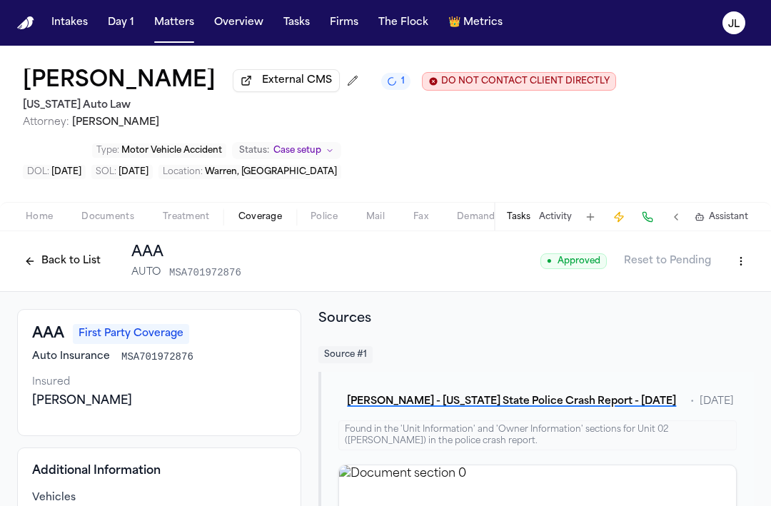
click at [81, 266] on button "Back to List" at bounding box center [62, 261] width 91 height 23
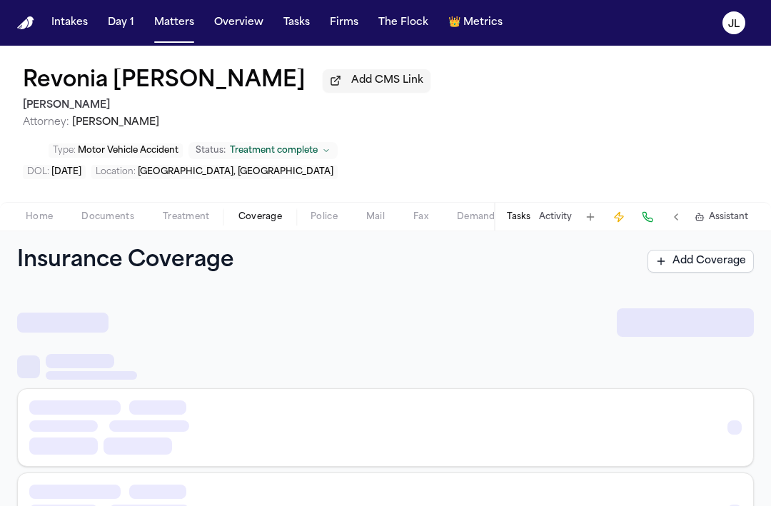
click at [249, 211] on span "Coverage" at bounding box center [260, 216] width 44 height 11
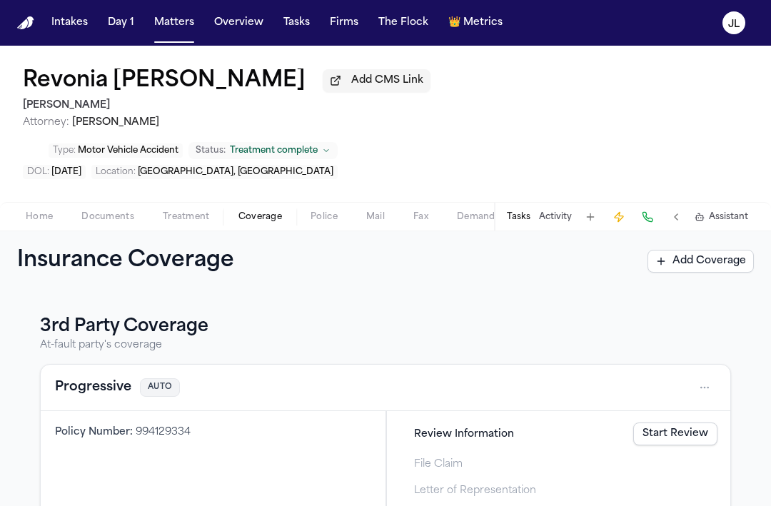
scroll to position [162, 0]
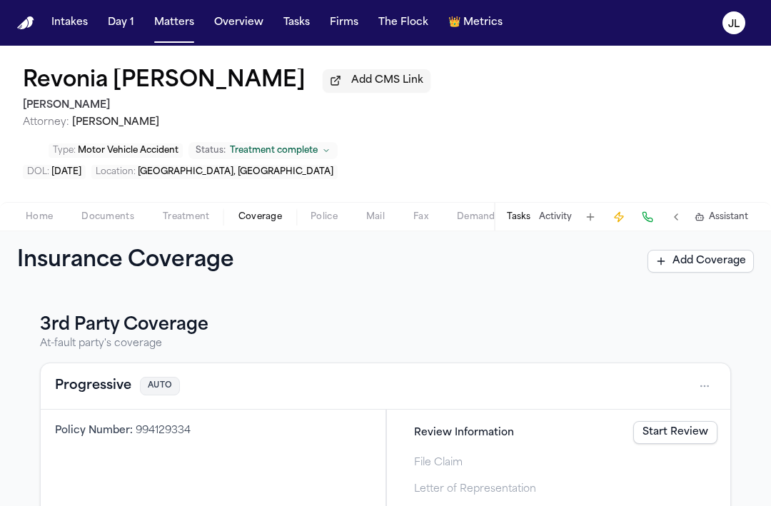
click at [103, 375] on div "Progressive AUTO" at bounding box center [385, 386] width 661 height 23
click at [96, 376] on button "Progressive" at bounding box center [93, 386] width 76 height 20
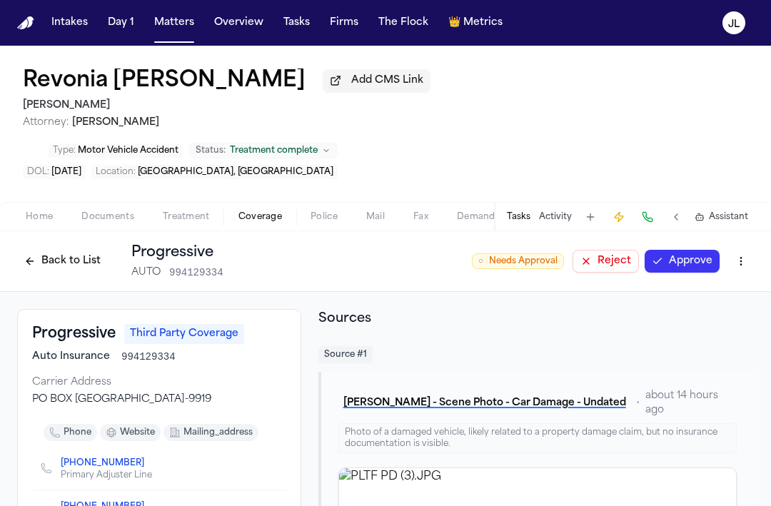
click at [672, 250] on button "Approve" at bounding box center [681, 261] width 75 height 23
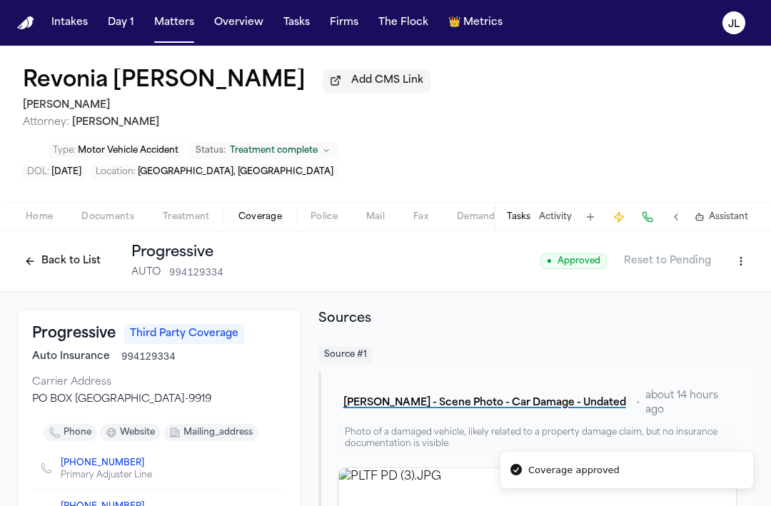
click at [50, 250] on button "Back to List" at bounding box center [62, 261] width 91 height 23
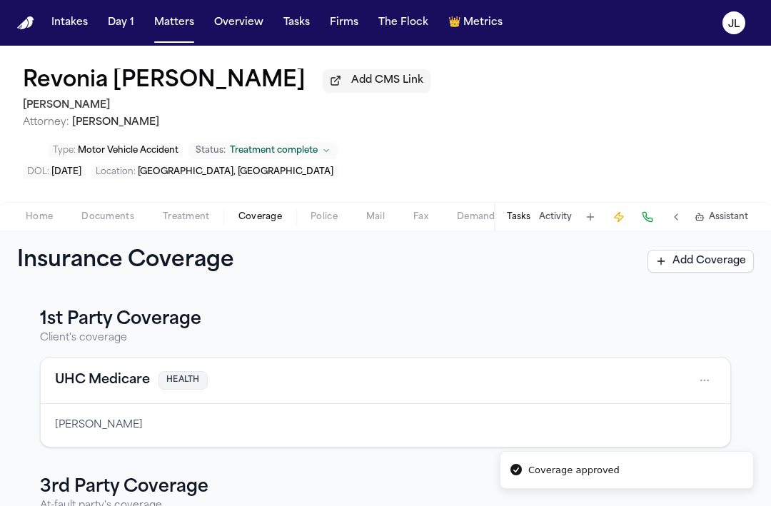
click at [118, 370] on button "UHC Medicare" at bounding box center [102, 380] width 95 height 20
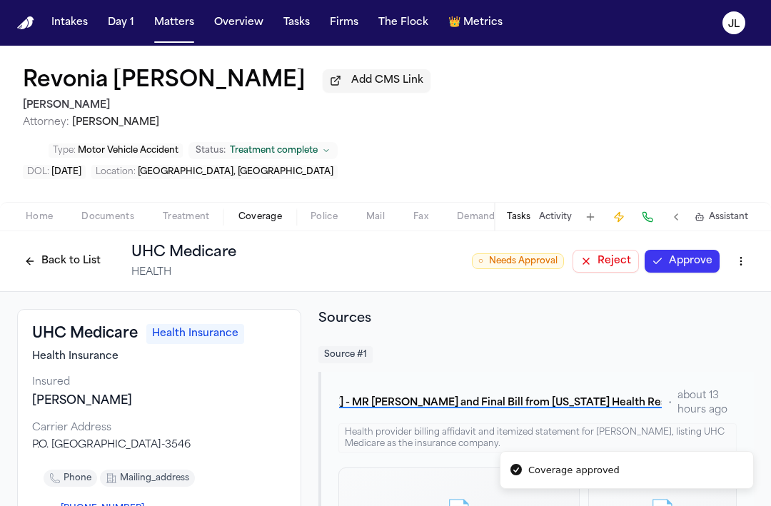
click at [689, 250] on button "Approve" at bounding box center [681, 261] width 75 height 23
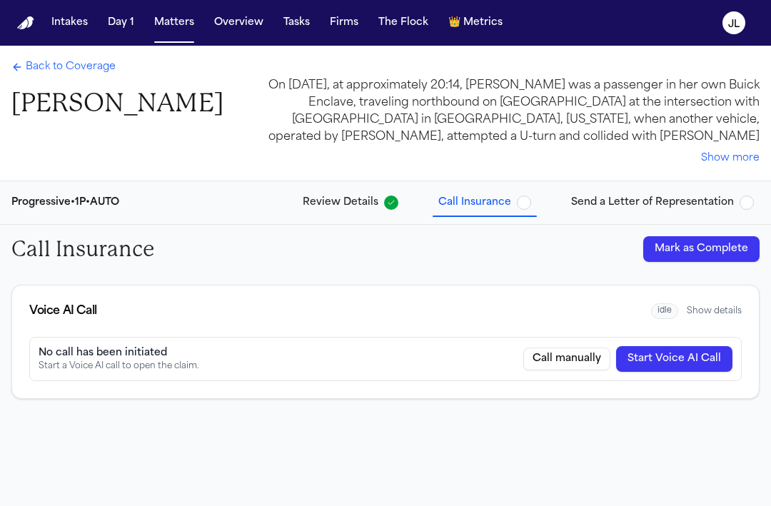
click at [657, 356] on button "Start Voice AI Call" at bounding box center [674, 359] width 116 height 26
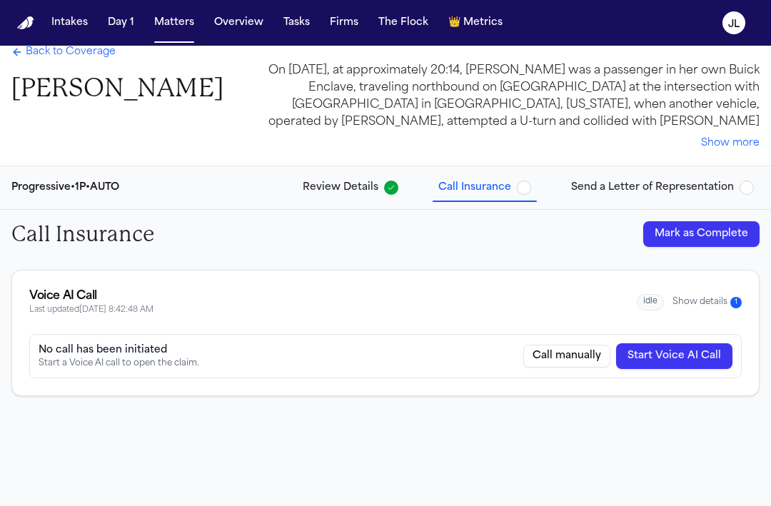
scroll to position [26, 0]
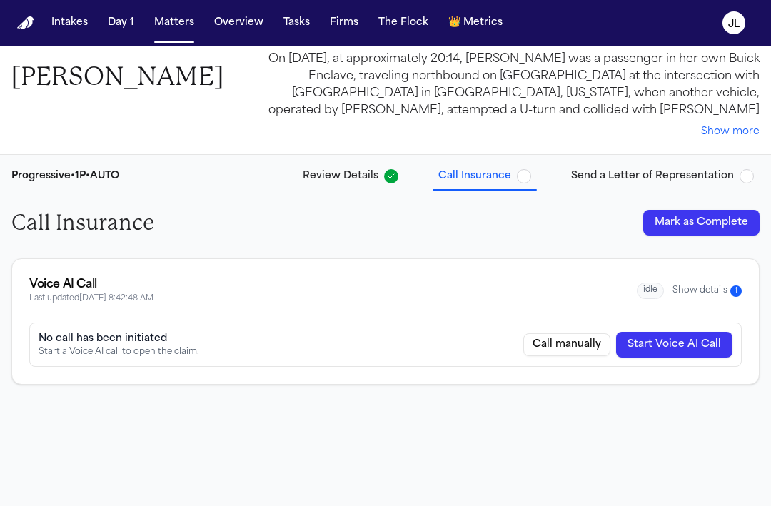
click at [683, 290] on button "Show details 1" at bounding box center [706, 291] width 69 height 12
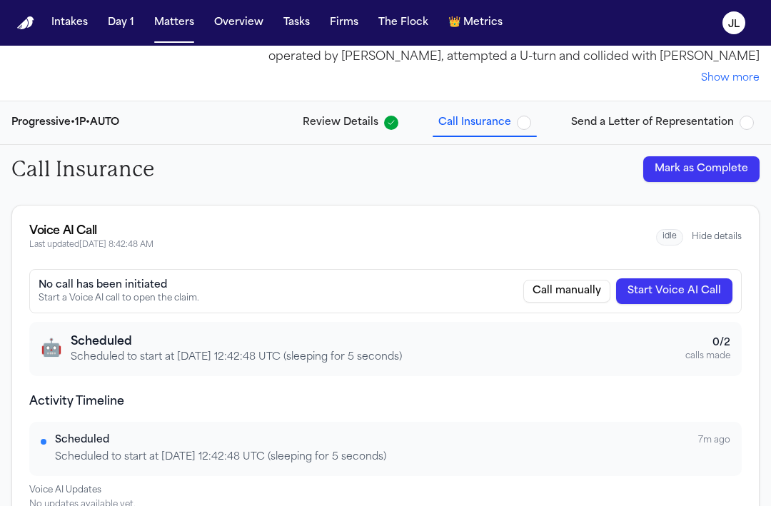
scroll to position [174, 0]
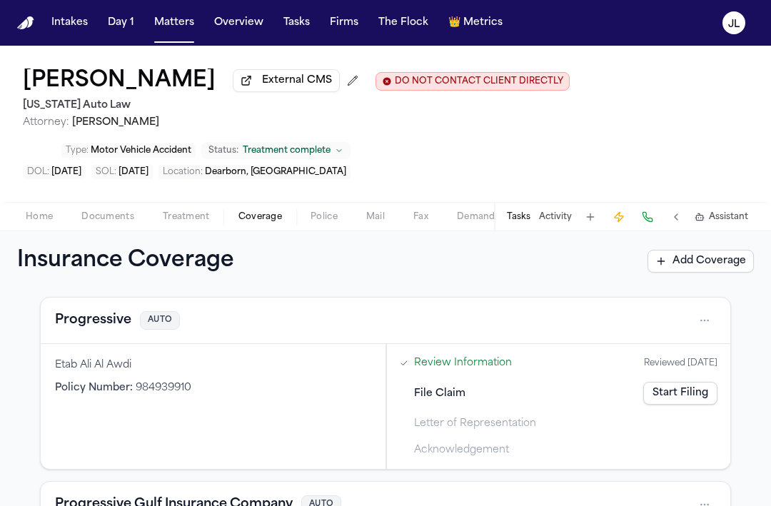
scroll to position [497, 0]
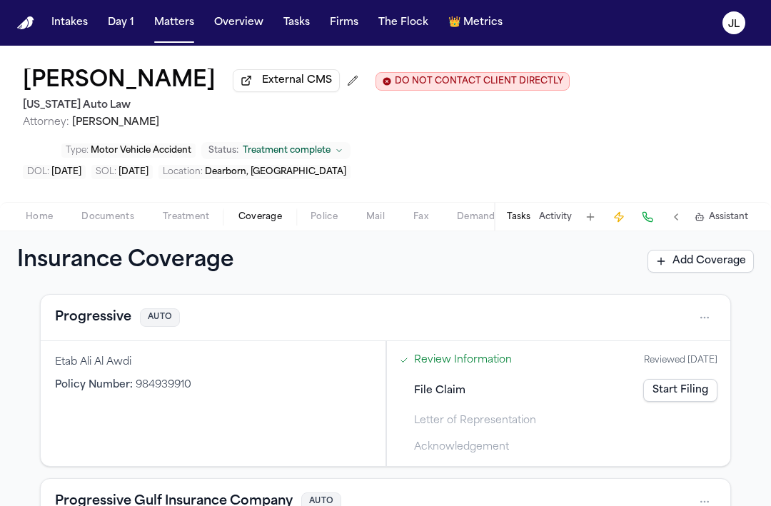
click at [712, 319] on html "Intakes Day 1 Matters Overview Tasks Firms The Flock 👑 Metrics [PERSON_NAME] [P…" at bounding box center [385, 253] width 771 height 506
click at [735, 325] on html "Intakes Day 1 Matters Overview Tasks Firms The Flock 👑 Metrics [PERSON_NAME] [P…" at bounding box center [385, 253] width 771 height 506
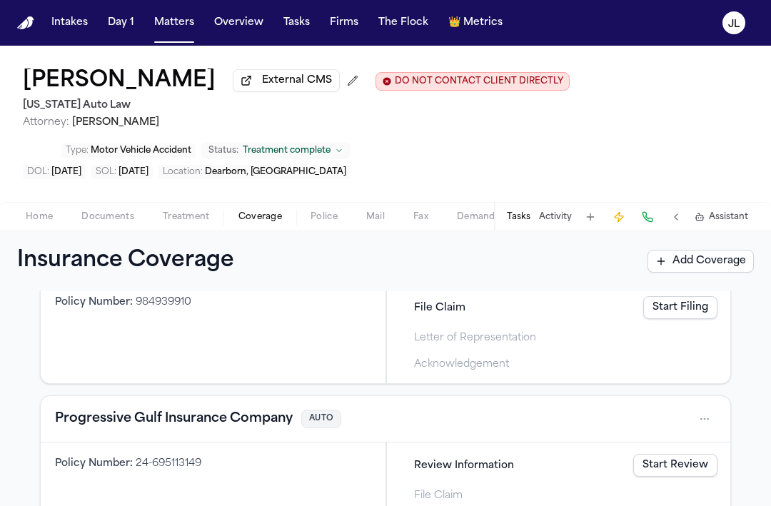
scroll to position [589, 0]
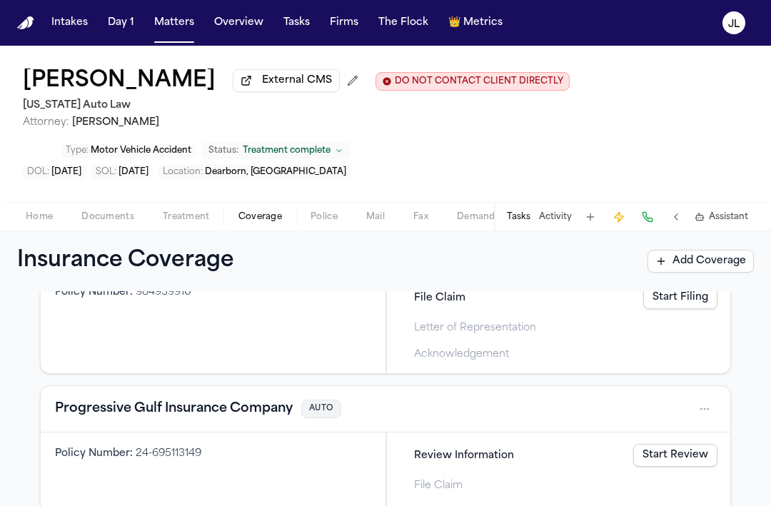
click at [705, 410] on html "Intakes Day 1 Matters Overview Tasks Firms The Flock 👑 Metrics [PERSON_NAME] [P…" at bounding box center [385, 253] width 771 height 506
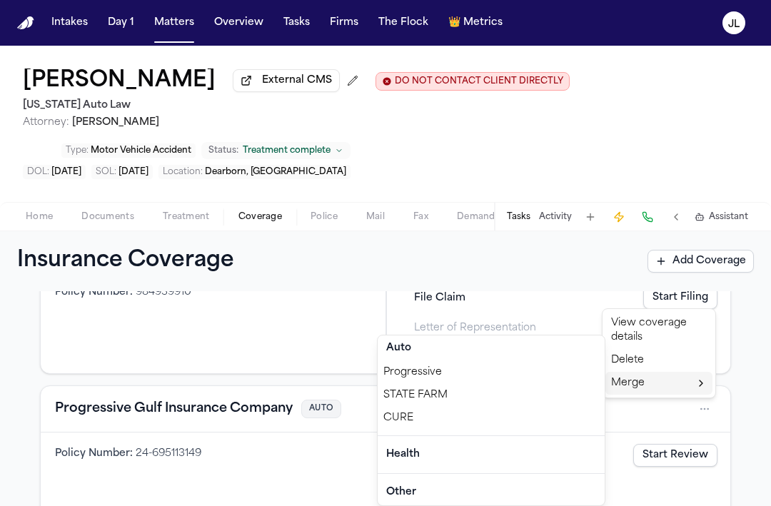
click at [457, 377] on div "Progressive" at bounding box center [491, 372] width 227 height 23
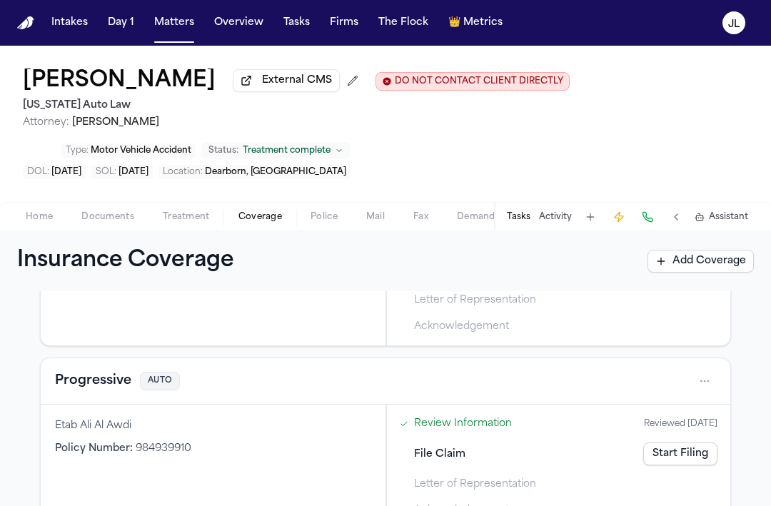
scroll to position [478, 0]
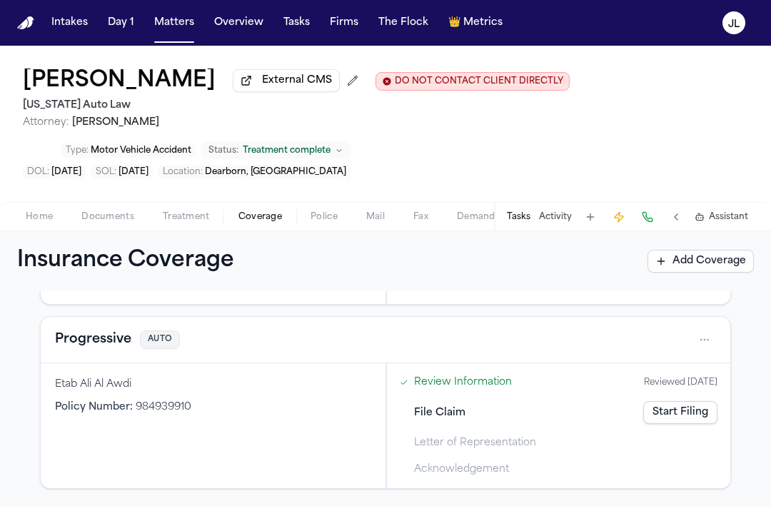
click at [129, 335] on button "Progressive" at bounding box center [93, 340] width 76 height 20
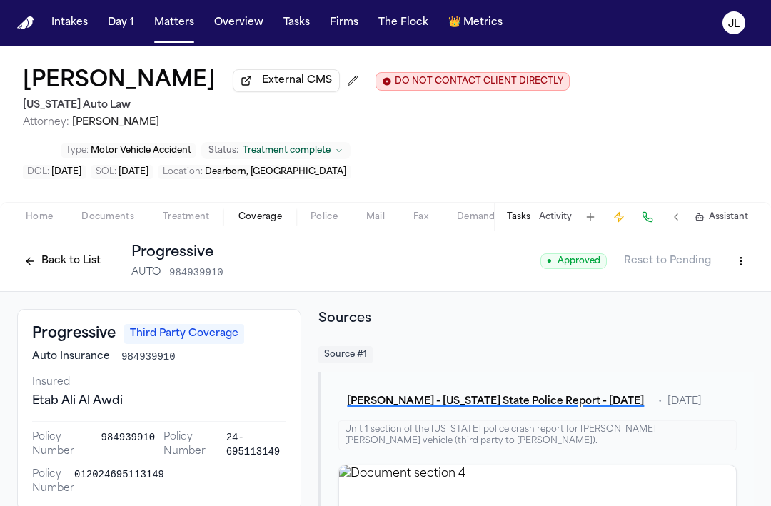
click at [61, 260] on button "Back to List" at bounding box center [62, 261] width 91 height 23
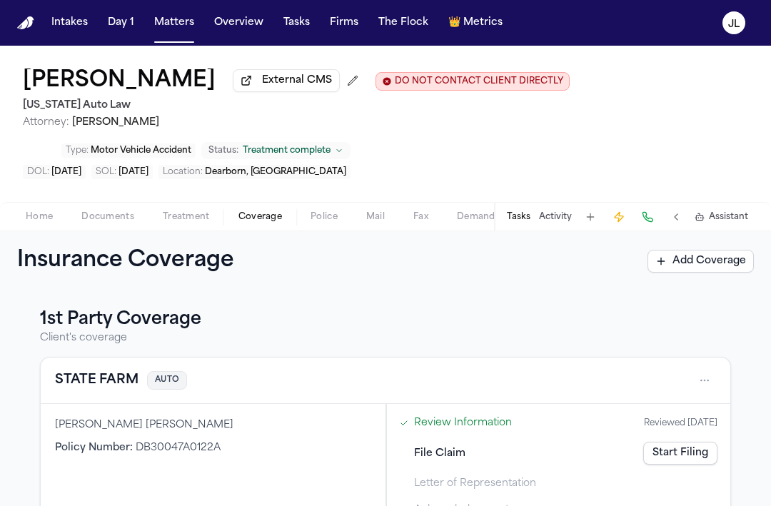
click at [527, 215] on button "Tasks" at bounding box center [519, 216] width 24 height 11
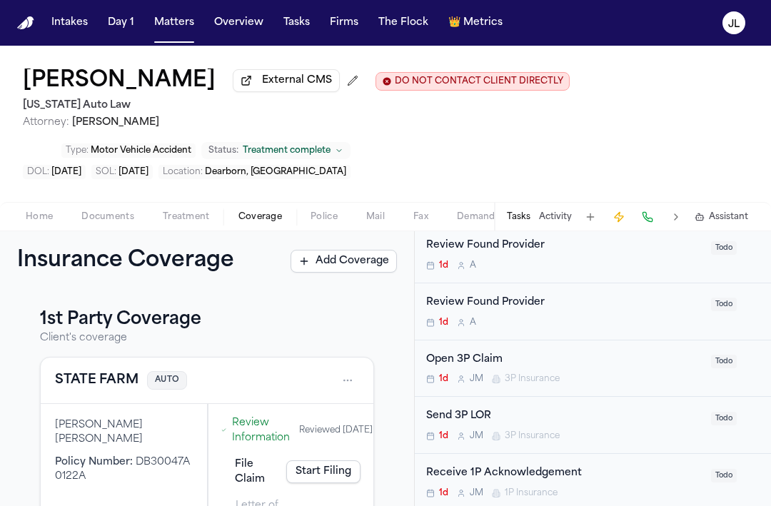
scroll to position [711, 0]
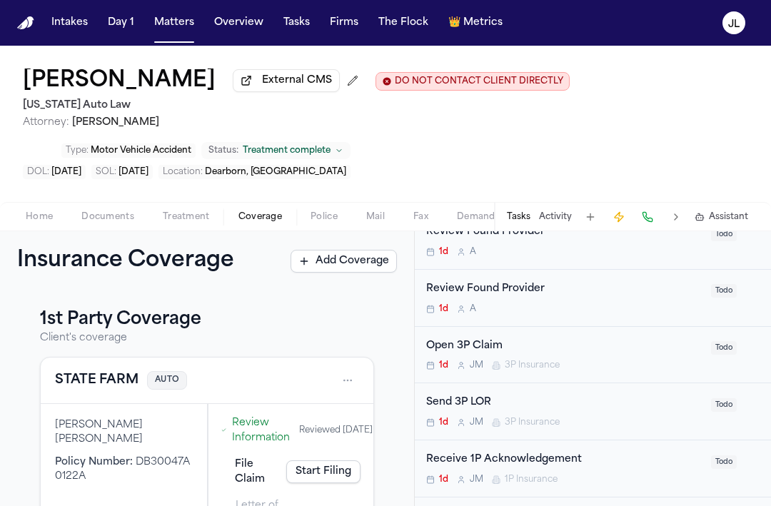
click at [520, 341] on div "Open 3P Claim" at bounding box center [564, 346] width 276 height 16
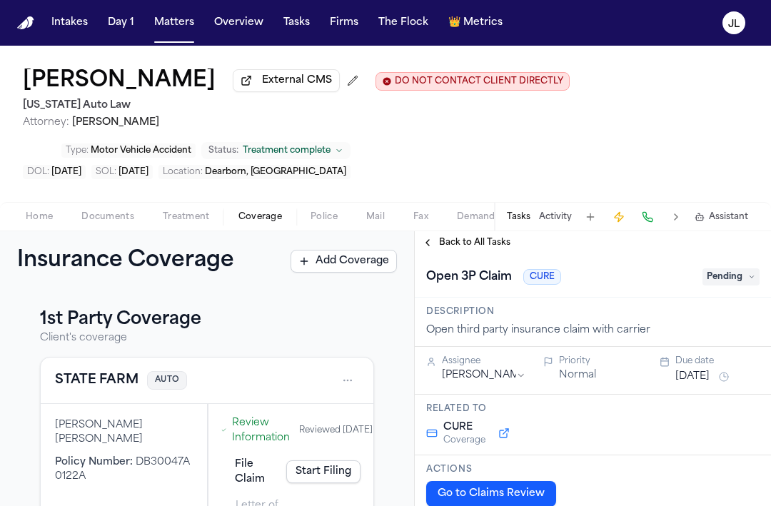
click at [729, 285] on span "Pending" at bounding box center [730, 276] width 57 height 17
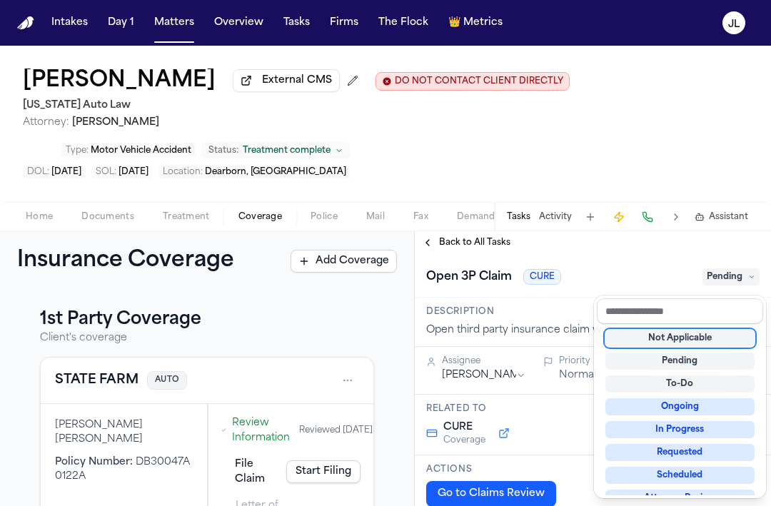
click at [692, 342] on div "Not Applicable" at bounding box center [679, 338] width 149 height 17
click at [439, 240] on div "**********" at bounding box center [593, 368] width 356 height 275
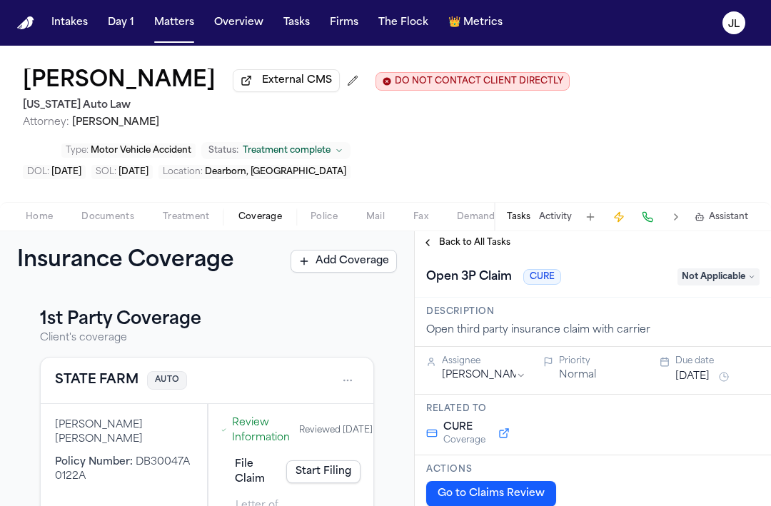
click at [432, 241] on button "Back to All Tasks" at bounding box center [466, 242] width 103 height 11
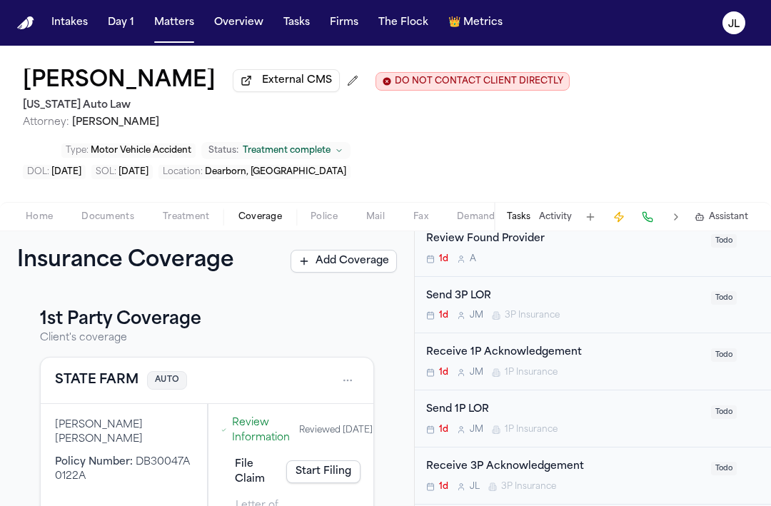
scroll to position [764, 0]
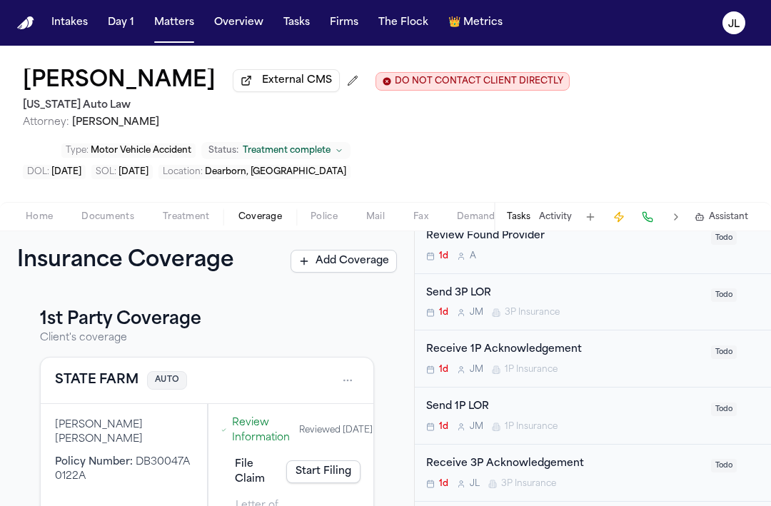
click at [508, 403] on div "Send 1P LOR" at bounding box center [564, 407] width 276 height 16
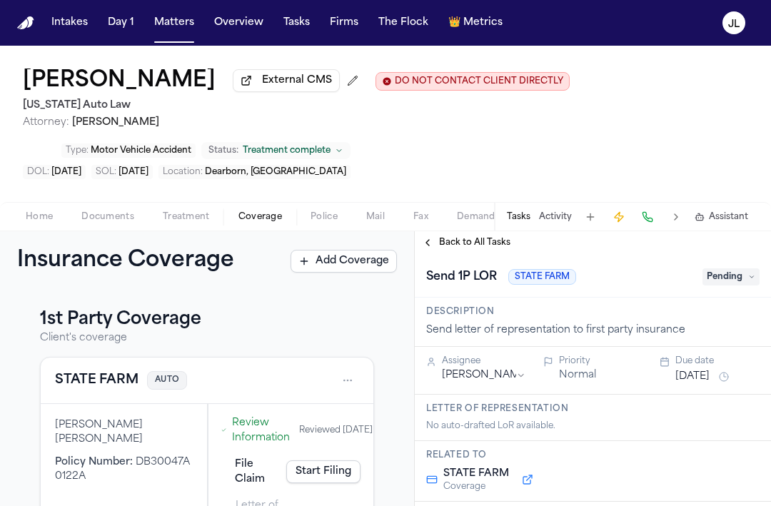
click at [724, 280] on span "Pending" at bounding box center [730, 276] width 57 height 17
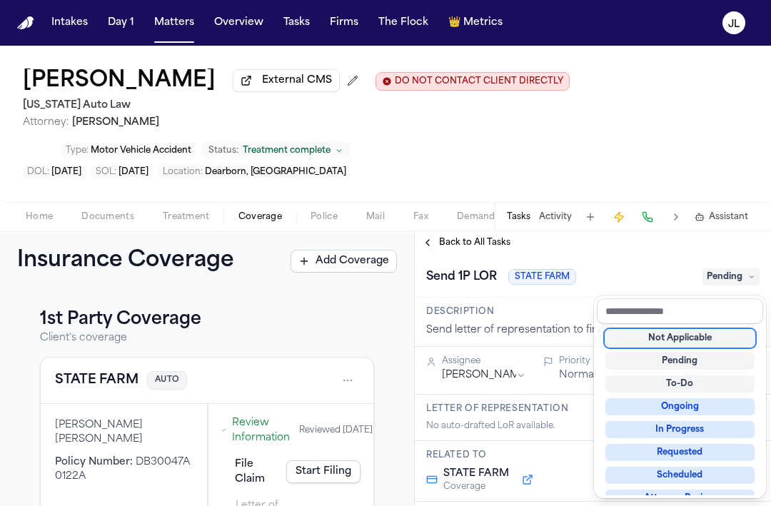
click at [690, 343] on div "Not Applicable" at bounding box center [679, 338] width 149 height 17
click at [425, 247] on div "**********" at bounding box center [593, 368] width 356 height 275
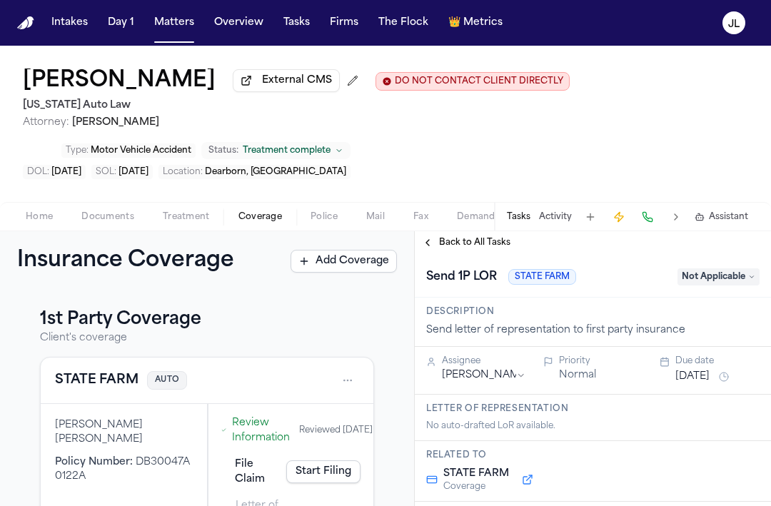
click at [426, 247] on button "Back to All Tasks" at bounding box center [466, 242] width 103 height 11
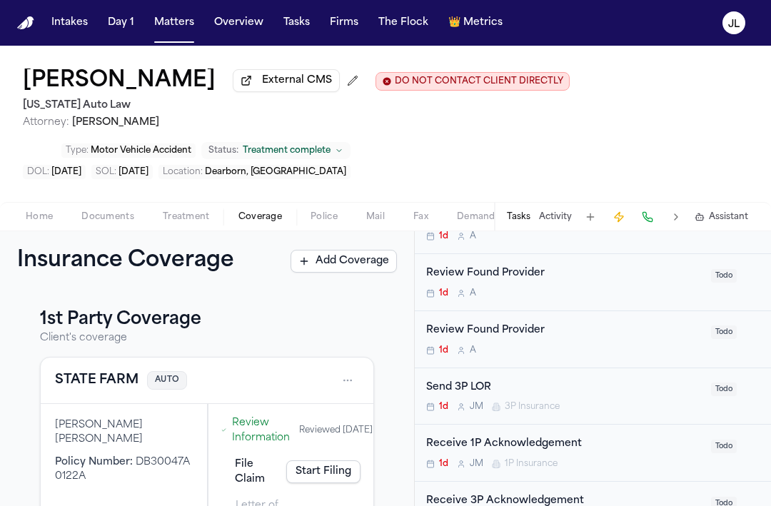
scroll to position [671, 0]
click at [533, 400] on span "3P Insurance" at bounding box center [532, 405] width 55 height 11
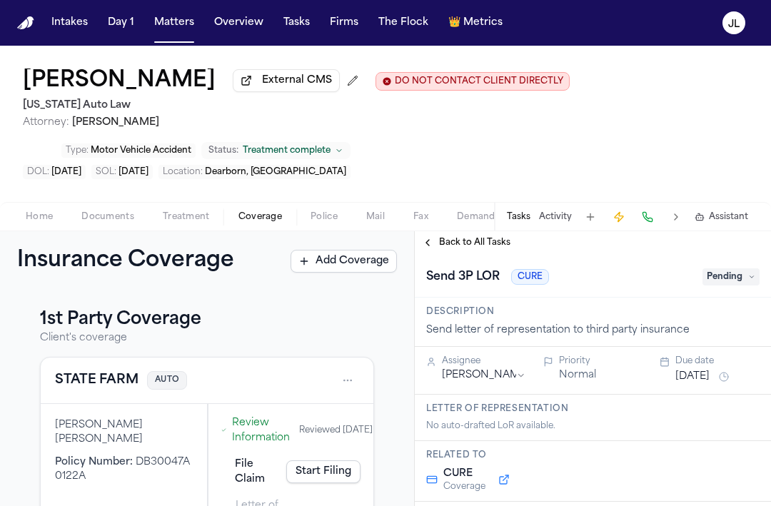
click at [719, 285] on span "Pending" at bounding box center [730, 276] width 57 height 17
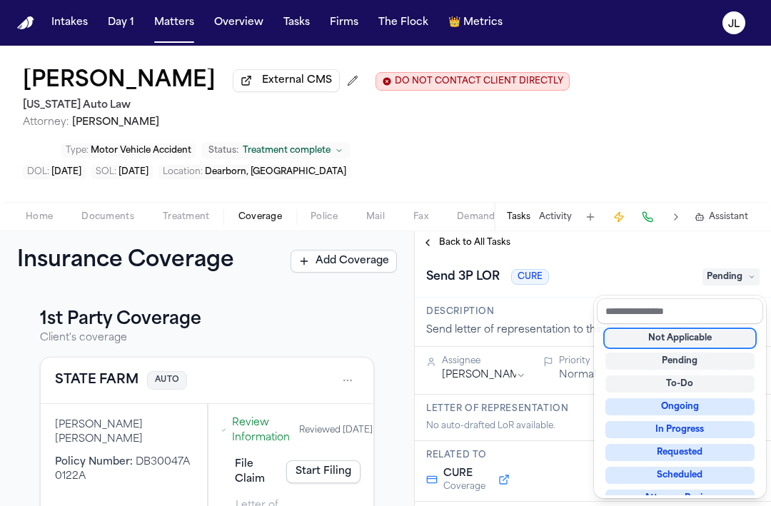
click at [684, 341] on div "Not Applicable" at bounding box center [679, 338] width 149 height 17
click at [426, 248] on div "**********" at bounding box center [593, 368] width 356 height 275
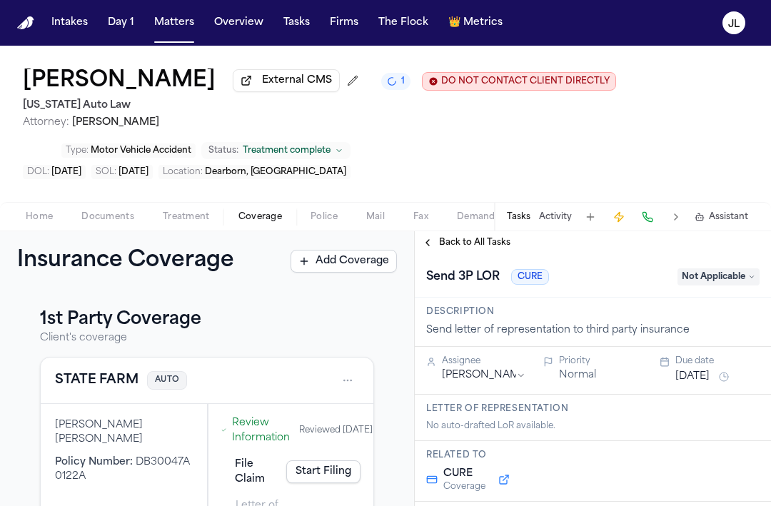
click at [429, 248] on button "Back to All Tasks" at bounding box center [466, 242] width 103 height 11
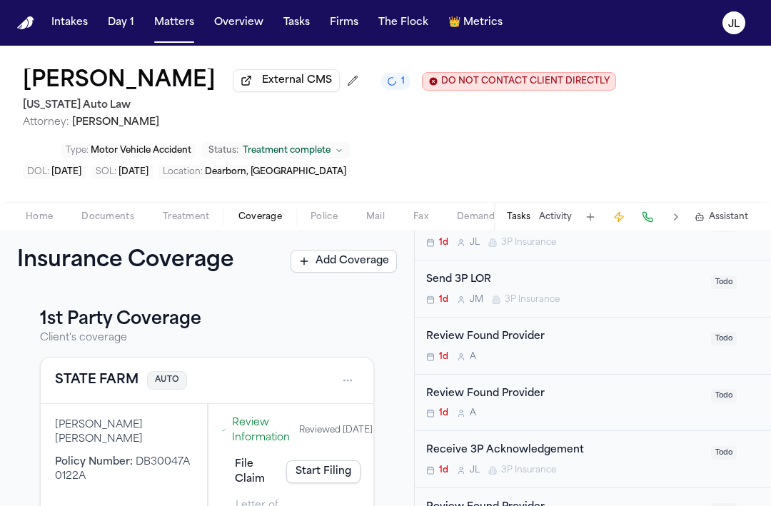
scroll to position [848, 0]
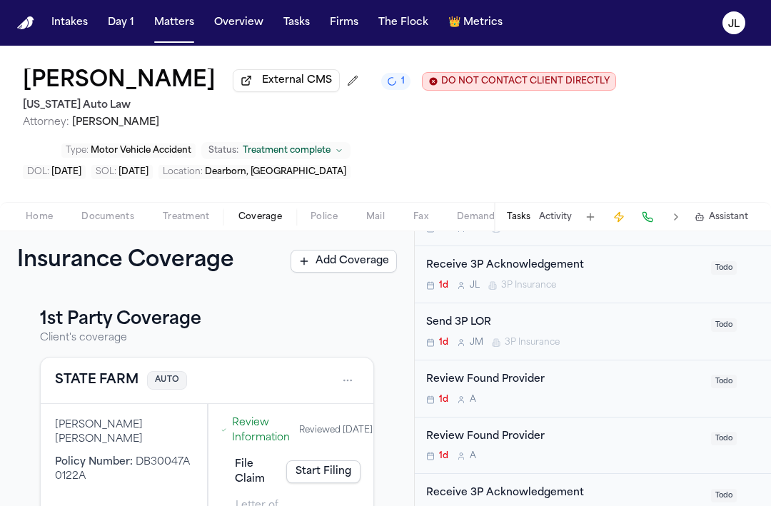
click at [530, 337] on span "3P Insurance" at bounding box center [532, 342] width 55 height 11
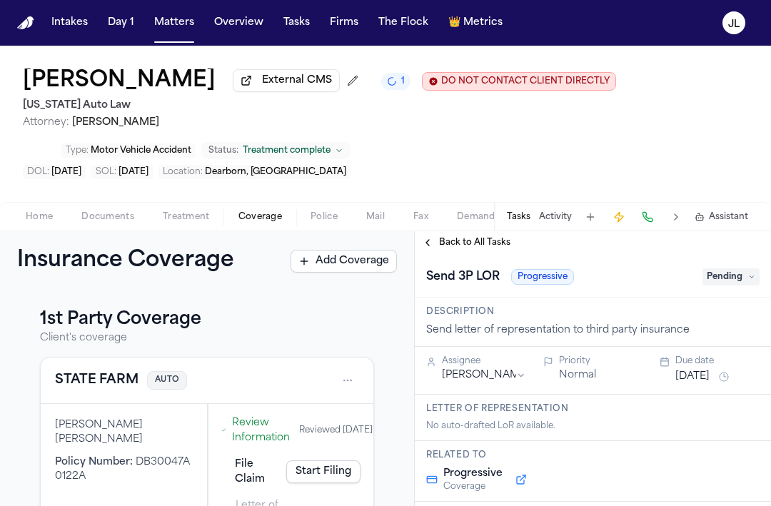
click at [719, 278] on span "Pending" at bounding box center [730, 276] width 57 height 17
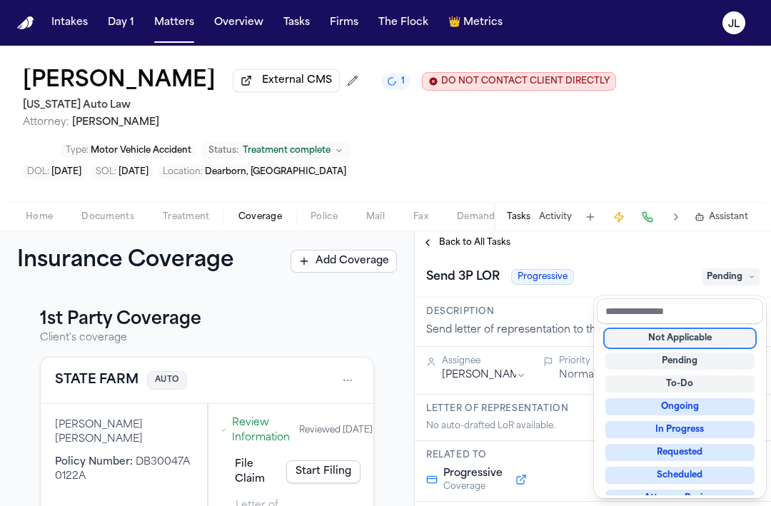
click at [696, 335] on div "Not Applicable" at bounding box center [679, 338] width 149 height 17
click at [428, 246] on div "**********" at bounding box center [593, 368] width 356 height 275
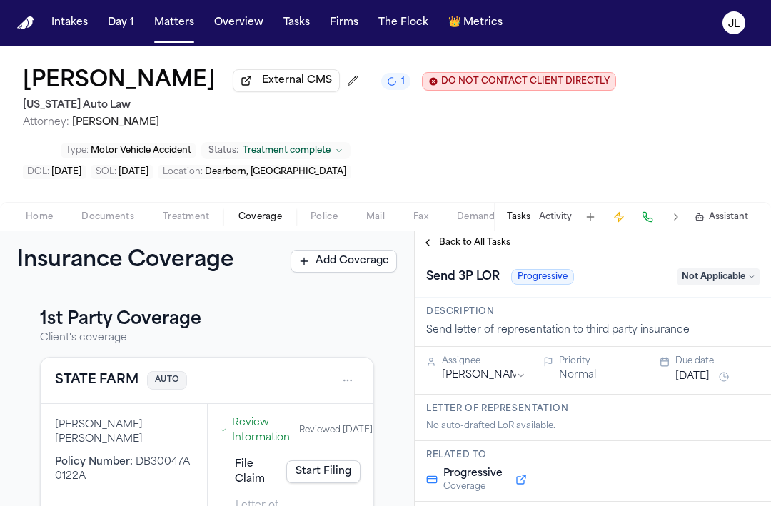
click at [429, 246] on button "Back to All Tasks" at bounding box center [466, 242] width 103 height 11
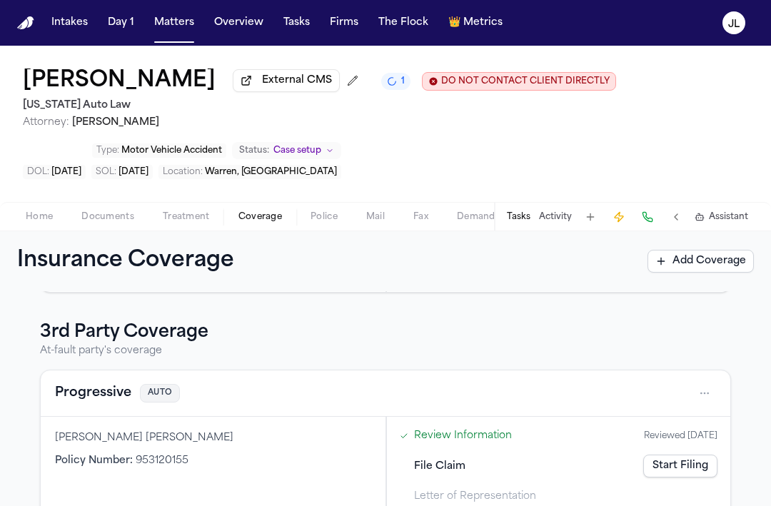
scroll to position [580, 0]
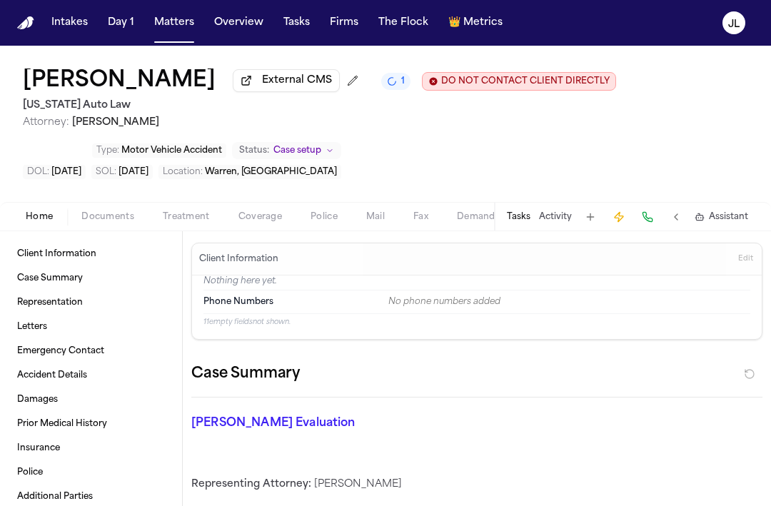
click at [231, 222] on button "Coverage" at bounding box center [260, 216] width 72 height 17
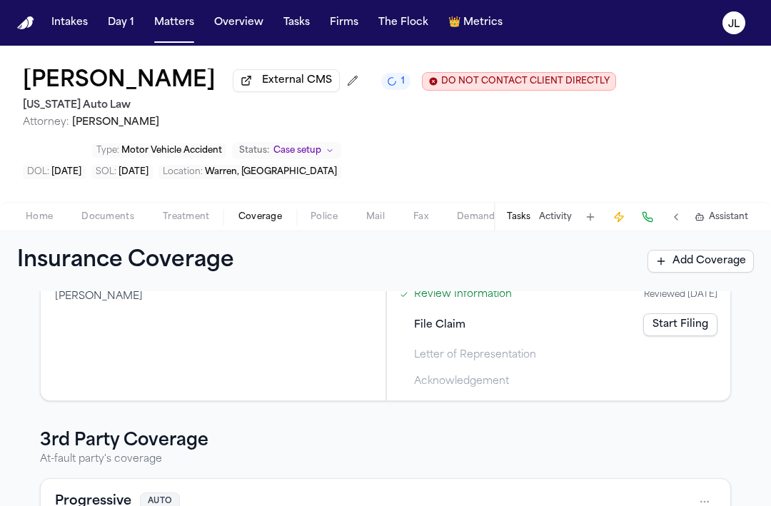
scroll to position [212, 0]
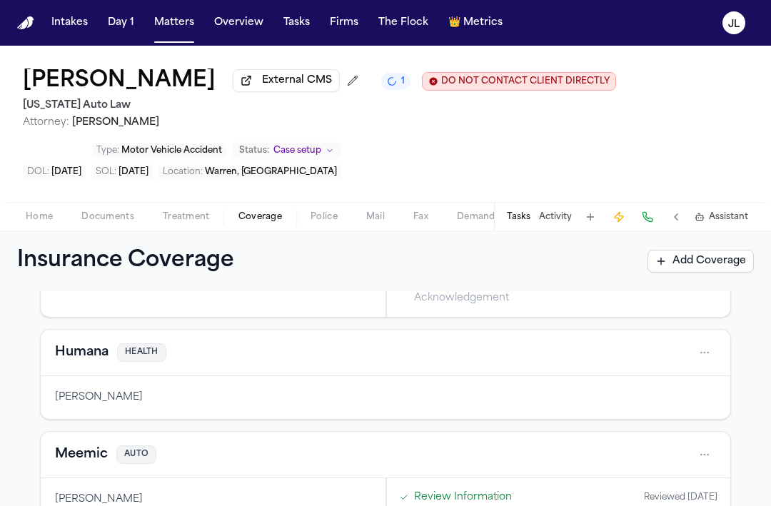
click at [104, 353] on button "Humana" at bounding box center [82, 353] width 54 height 20
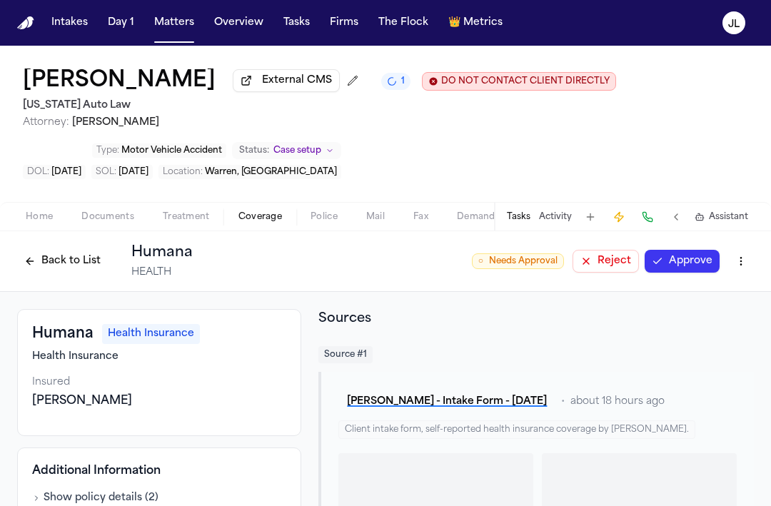
click at [692, 265] on button "Approve" at bounding box center [681, 261] width 75 height 23
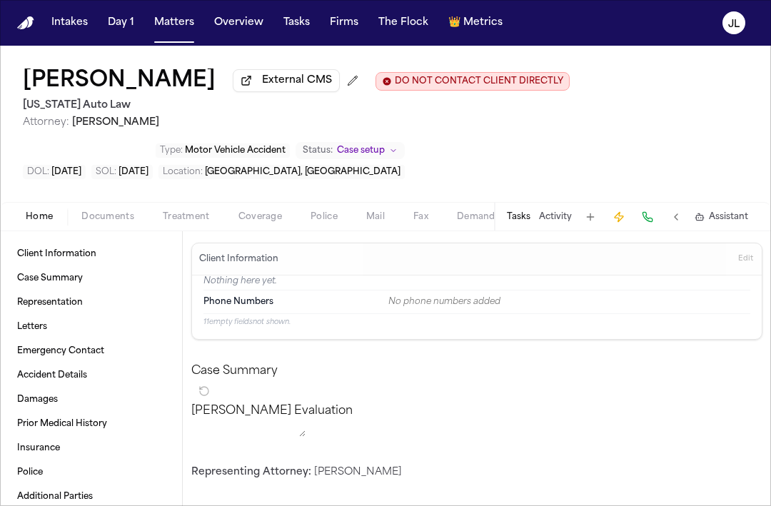
click at [251, 222] on span "Coverage" at bounding box center [260, 216] width 44 height 11
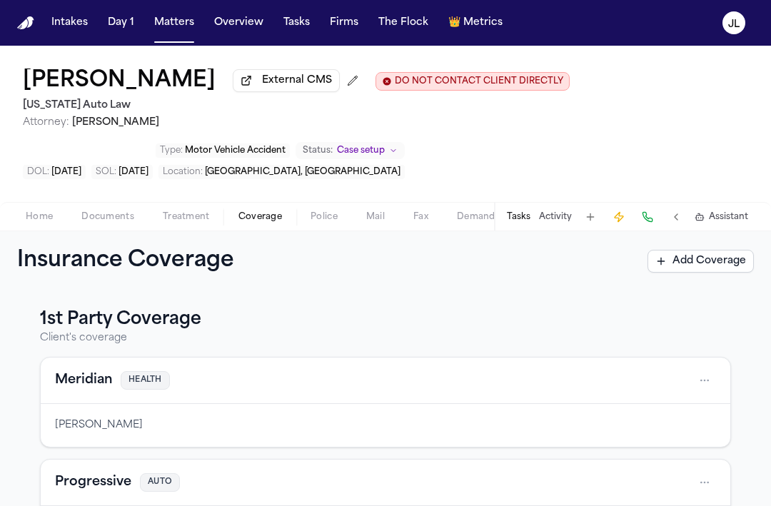
click at [94, 385] on button "Meridian" at bounding box center [83, 380] width 57 height 20
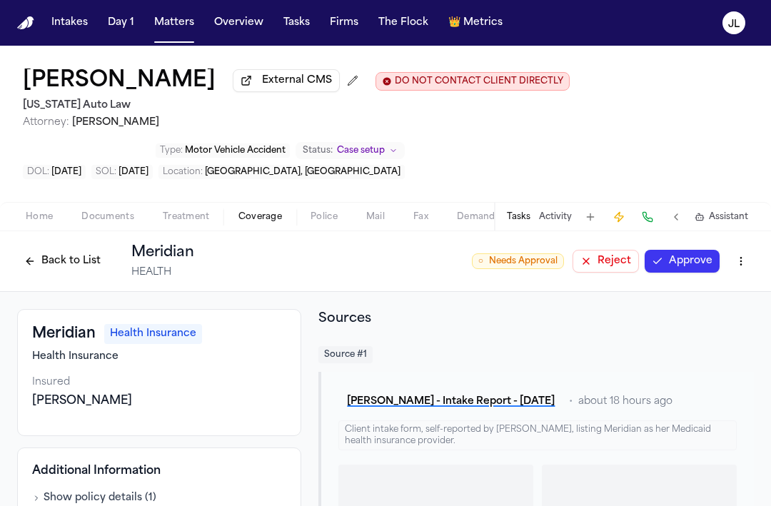
click at [696, 267] on button "Approve" at bounding box center [681, 261] width 75 height 23
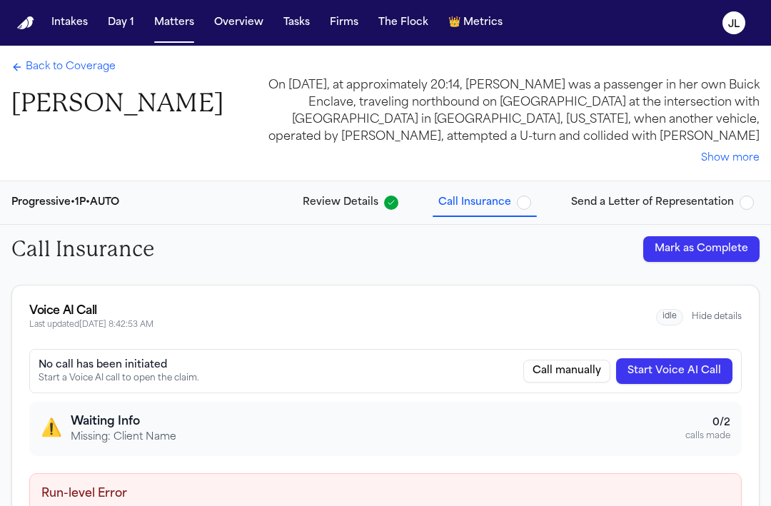
drag, startPoint x: 273, startPoint y: 103, endPoint x: 1, endPoint y: 100, distance: 271.2
click at [1, 99] on div "Back to Coverage [PERSON_NAME] On [DATE], at approximately 20:14, [PERSON_NAME]…" at bounding box center [385, 113] width 771 height 135
copy h1 "[PERSON_NAME]"
click at [101, 62] on span "Back to Coverage" at bounding box center [71, 67] width 90 height 14
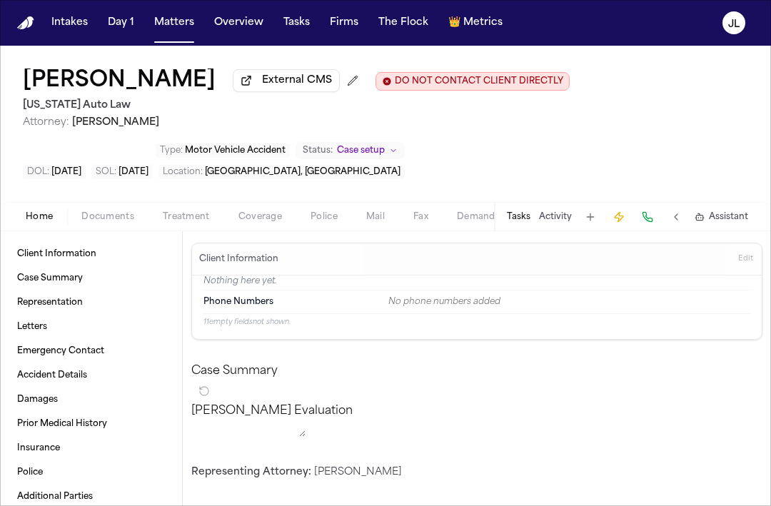
click at [55, 215] on button "Home" at bounding box center [39, 216] width 56 height 17
click at [750, 260] on span "Edit" at bounding box center [745, 259] width 15 height 10
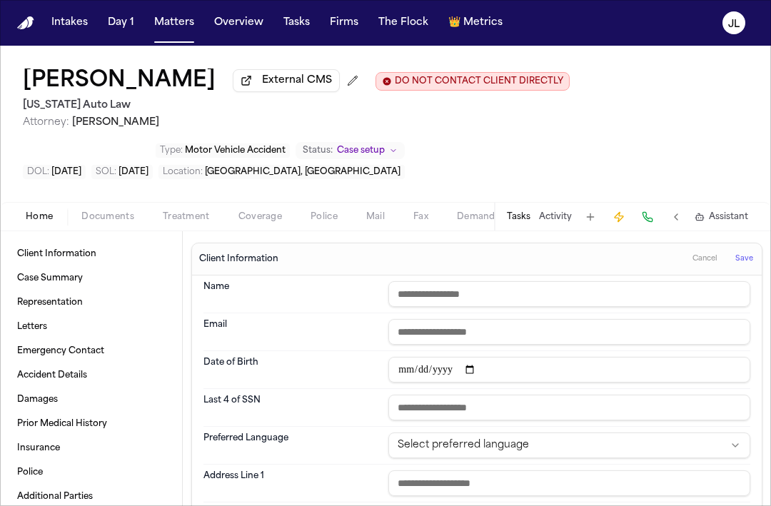
click at [435, 287] on input "text" at bounding box center [569, 294] width 362 height 26
paste input "**********"
type input "**********"
click at [747, 264] on span "Save" at bounding box center [744, 259] width 18 height 10
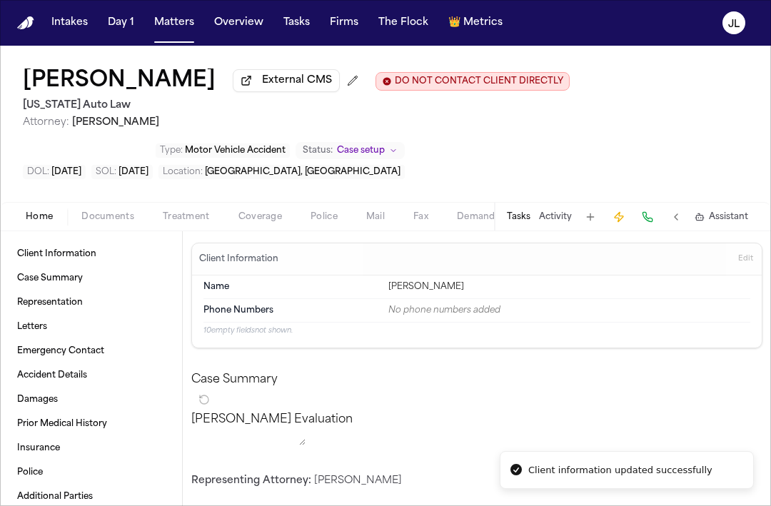
click at [258, 221] on span "Coverage" at bounding box center [260, 216] width 44 height 11
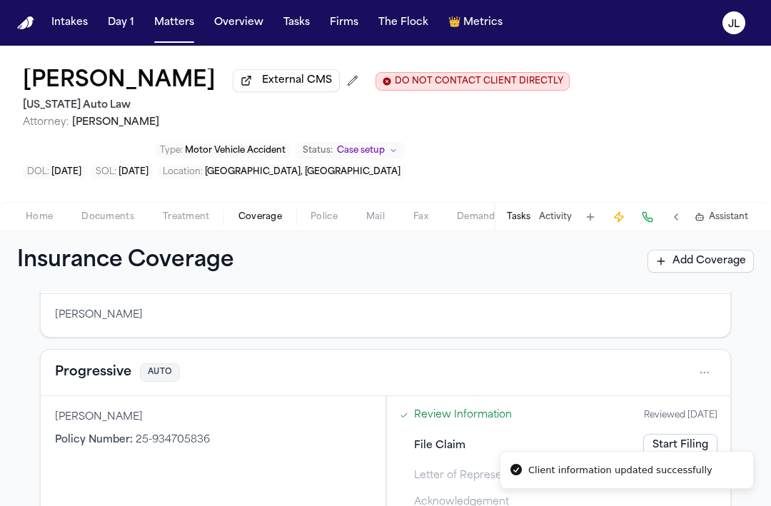
scroll to position [136, 0]
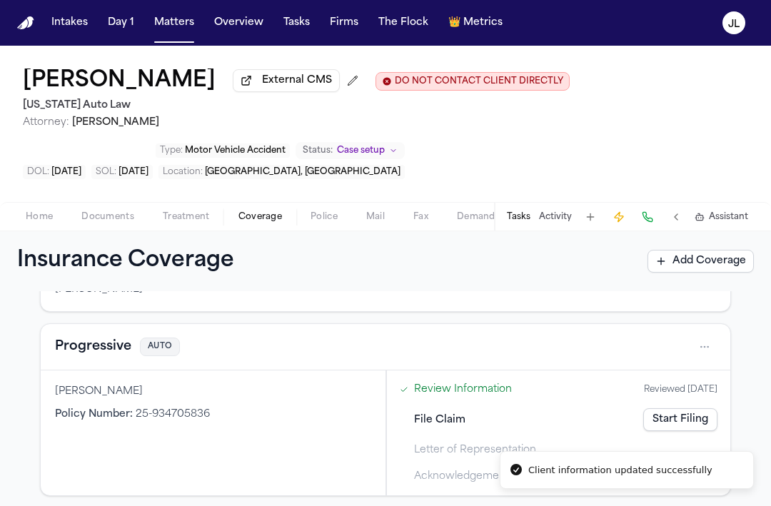
click at [703, 425] on link "Start Filing" at bounding box center [680, 419] width 74 height 23
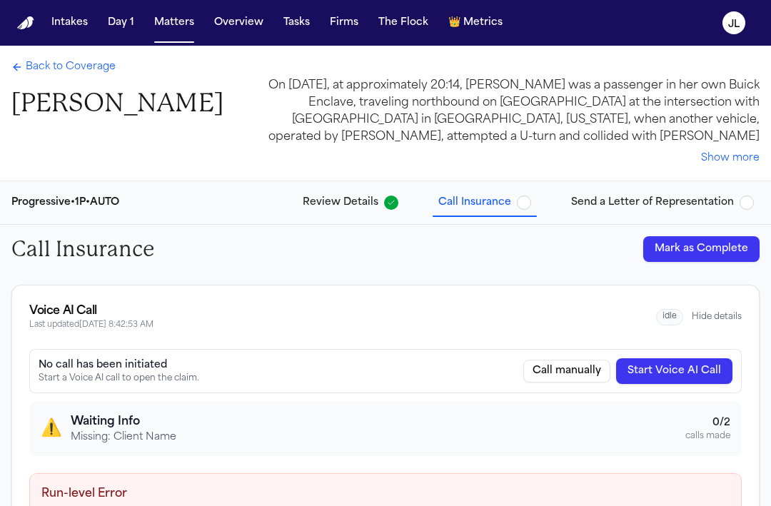
click at [698, 368] on button "Start Voice AI Call" at bounding box center [674, 371] width 116 height 26
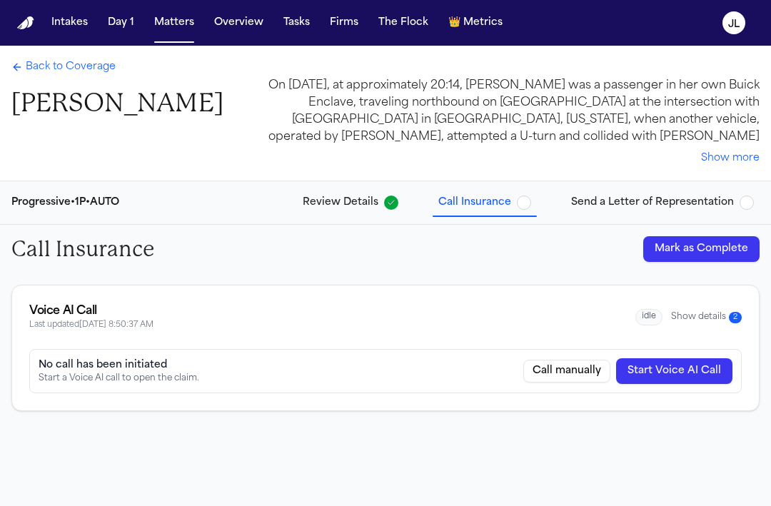
scroll to position [46, 0]
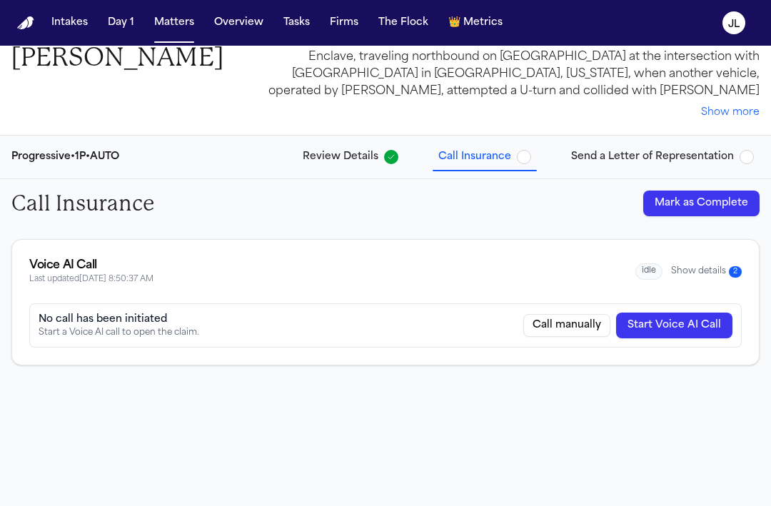
click at [707, 278] on div "idle Show details 2" at bounding box center [688, 271] width 106 height 16
click at [707, 272] on button "Show details 2" at bounding box center [706, 271] width 71 height 12
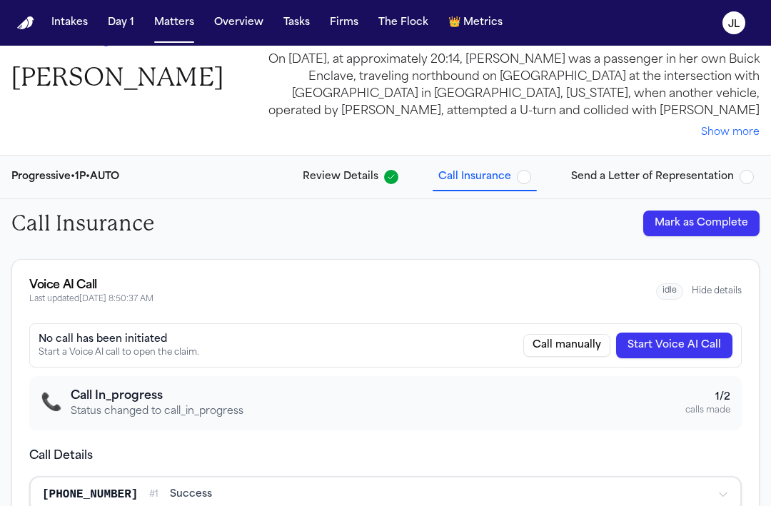
scroll to position [0, 0]
